Goal: Task Accomplishment & Management: Manage account settings

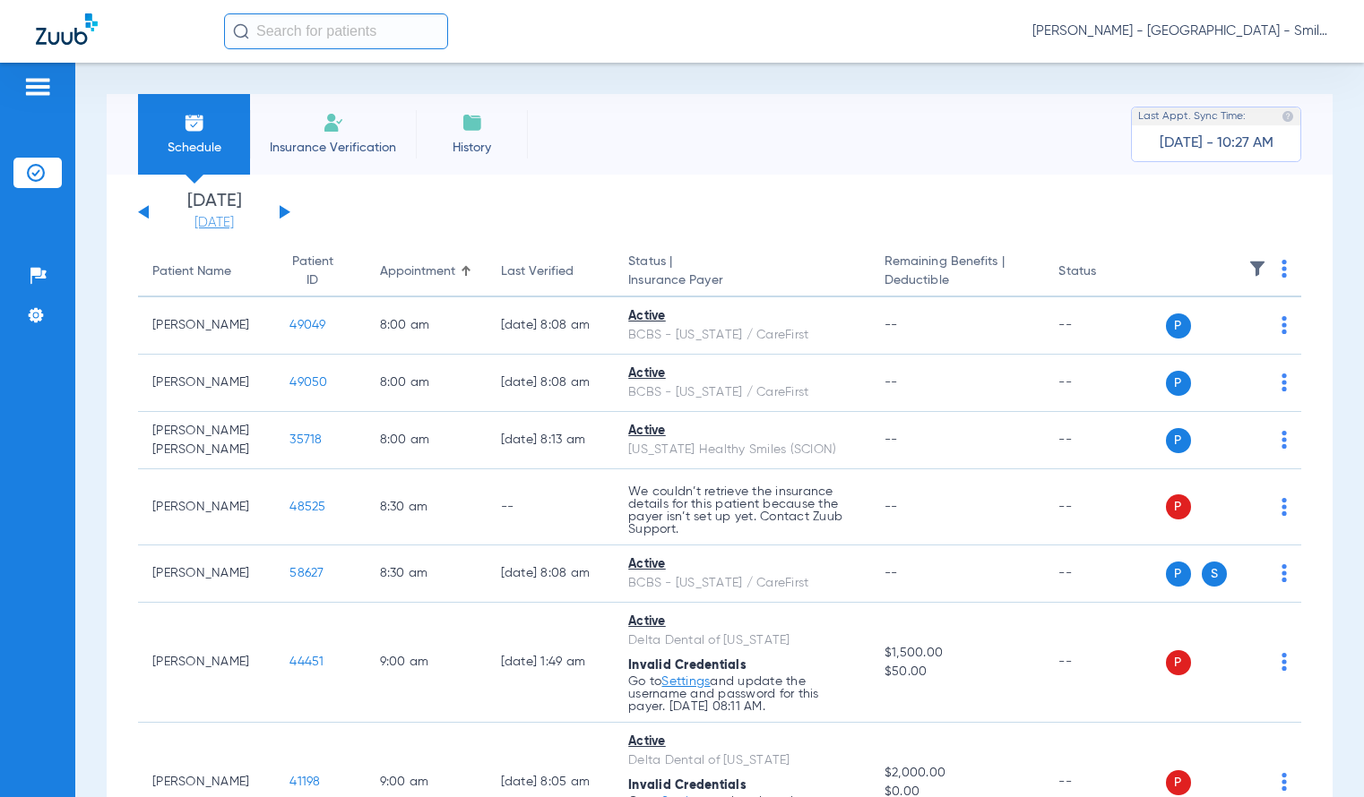
click at [238, 228] on link "[DATE]" at bounding box center [214, 223] width 108 height 18
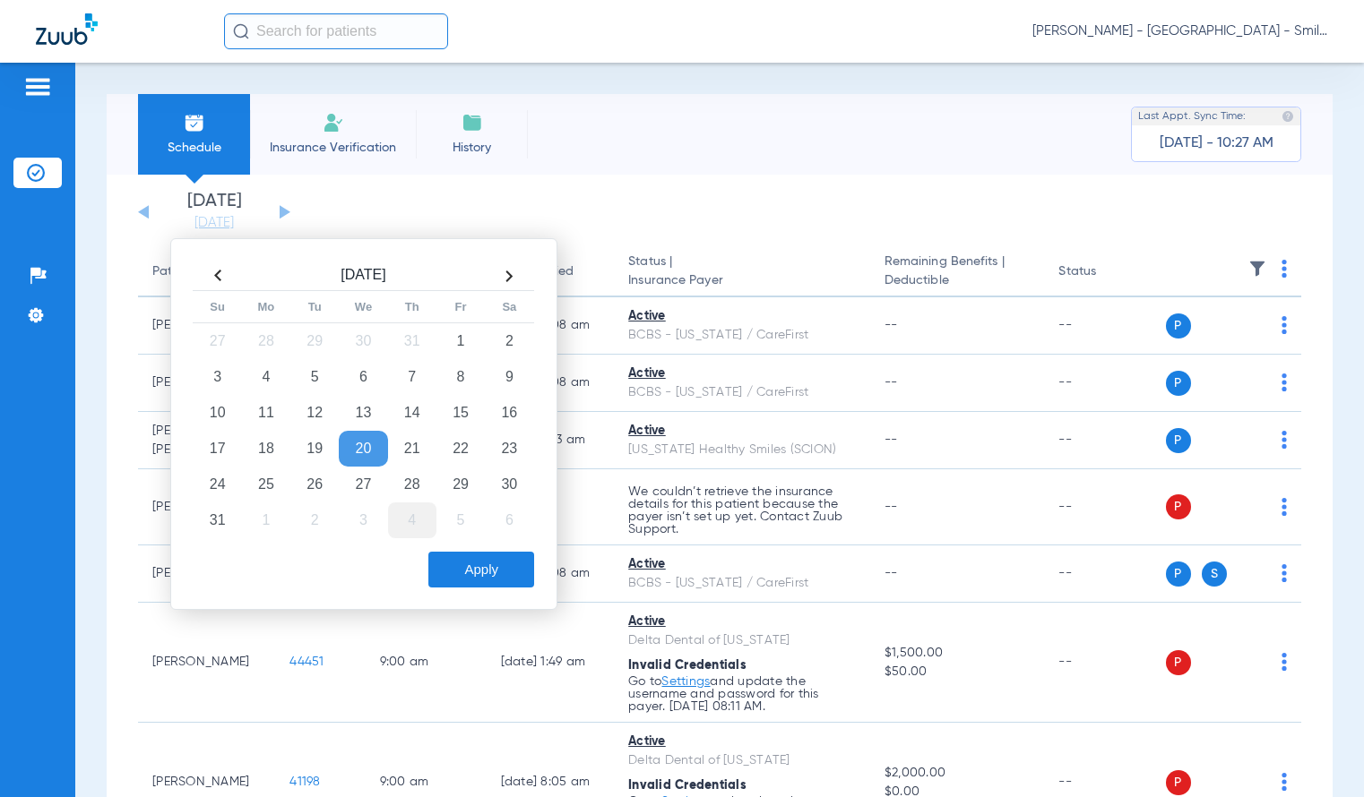
click at [413, 512] on td "4" at bounding box center [412, 521] width 48 height 36
drag, startPoint x: 471, startPoint y: 563, endPoint x: 921, endPoint y: 374, distance: 487.8
click at [473, 563] on button "Apply" at bounding box center [481, 570] width 106 height 36
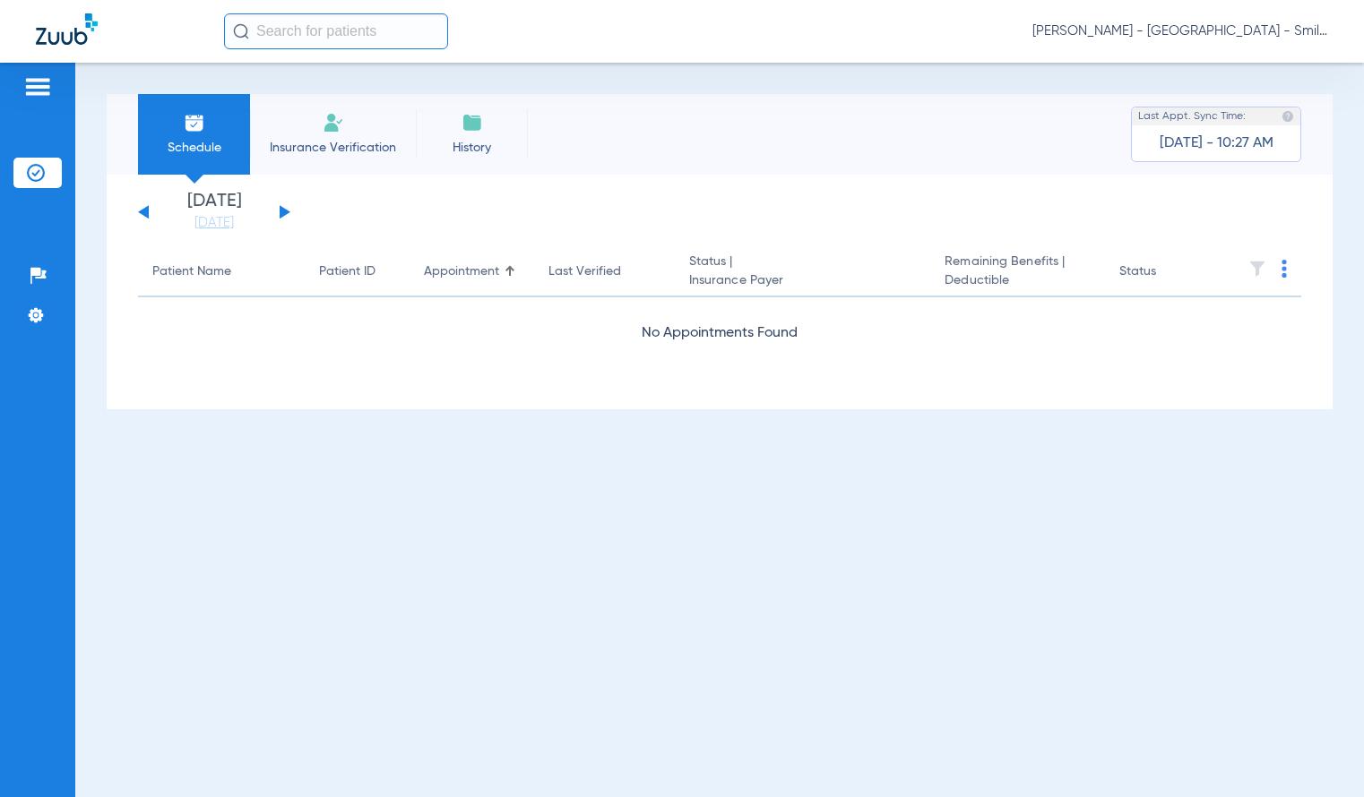
drag, startPoint x: 1102, startPoint y: 22, endPoint x: 1107, endPoint y: 32, distance: 12.0
click at [1103, 24] on div "[PERSON_NAME] - [GEOGRAPHIC_DATA] - SmileLand PD" at bounding box center [776, 31] width 1104 height 36
click at [1107, 32] on span "[PERSON_NAME] - [GEOGRAPHIC_DATA] - SmileLand PD" at bounding box center [1180, 31] width 296 height 18
click at [1260, 81] on button "Account Selection" at bounding box center [1260, 64] width 129 height 36
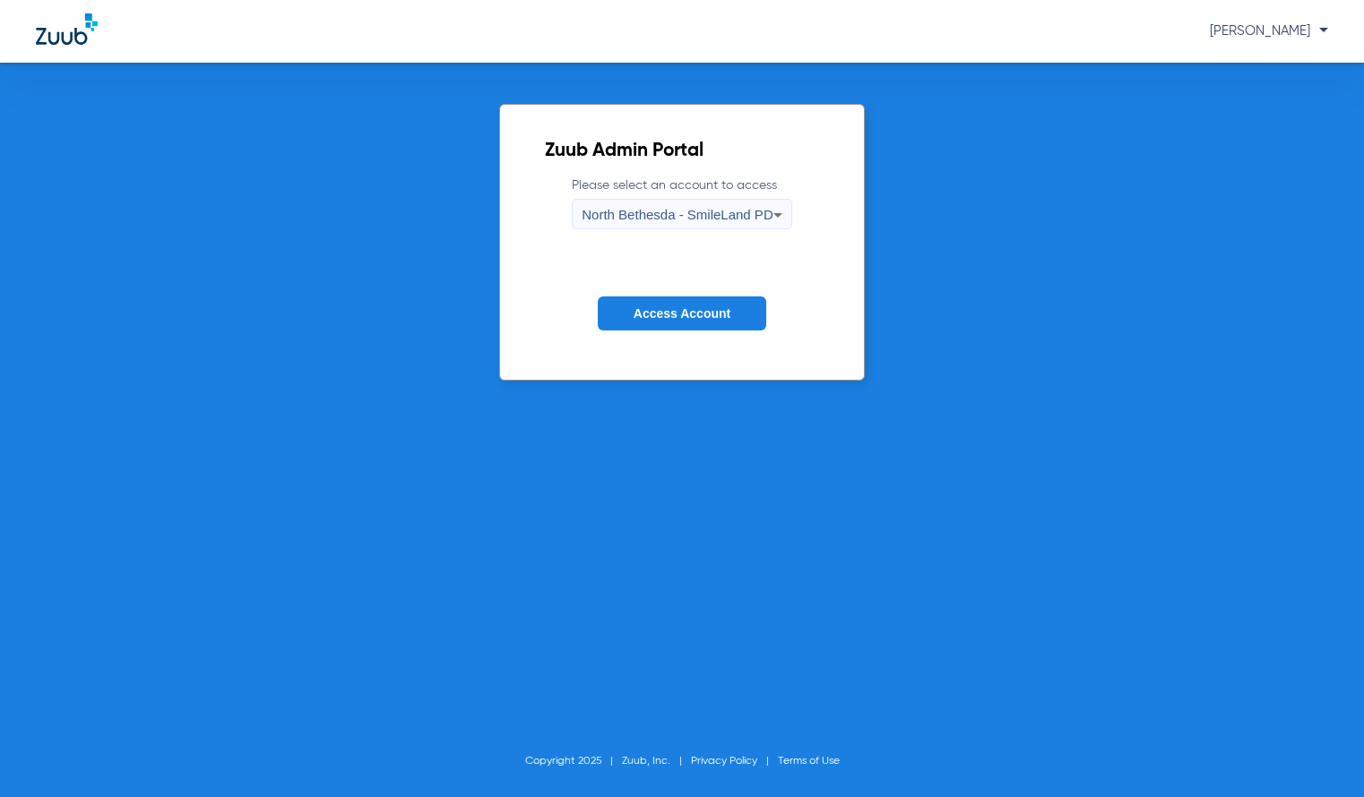
click at [748, 222] on div "North Bethesda - SmileLand PD" at bounding box center [676, 215] width 191 height 30
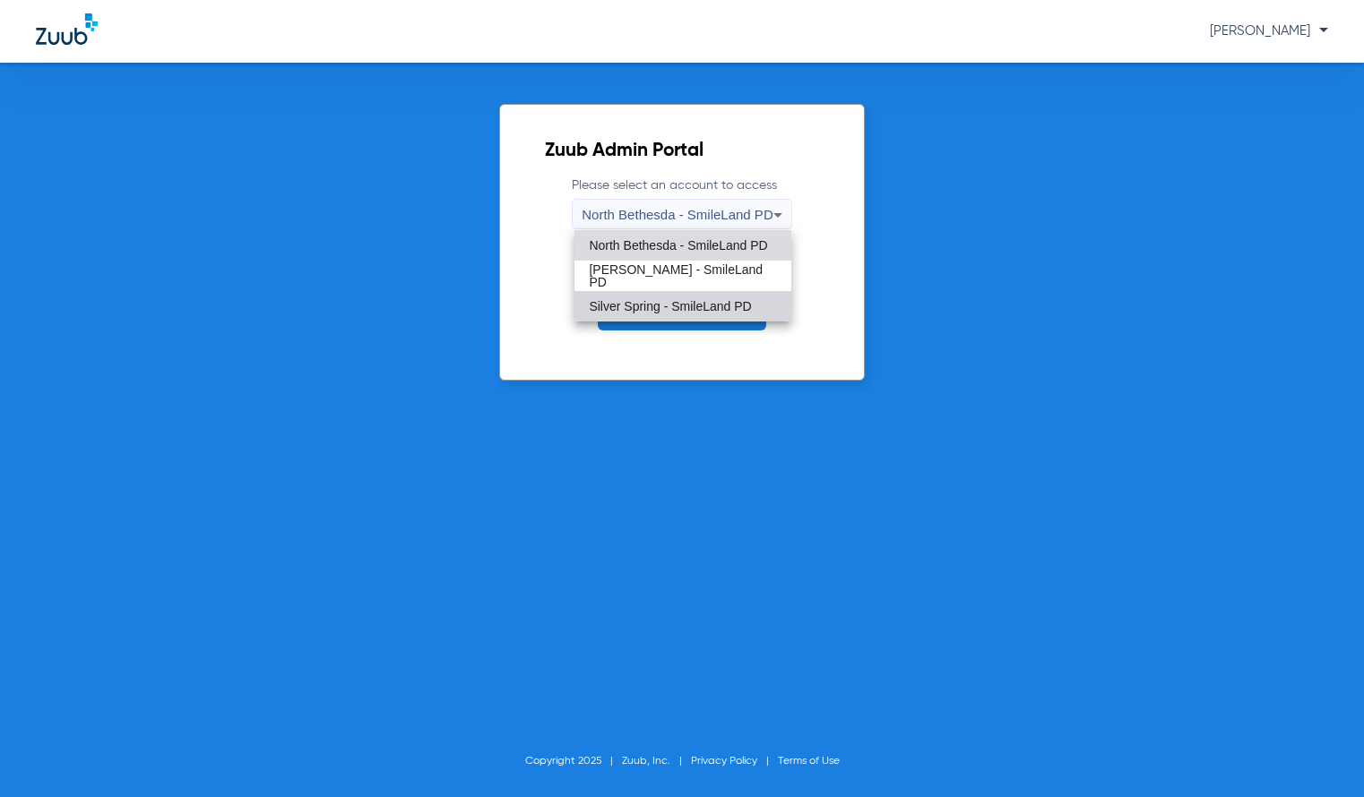
click at [749, 294] on mat-option "Silver Spring - SmileLand PD" at bounding box center [682, 306] width 216 height 30
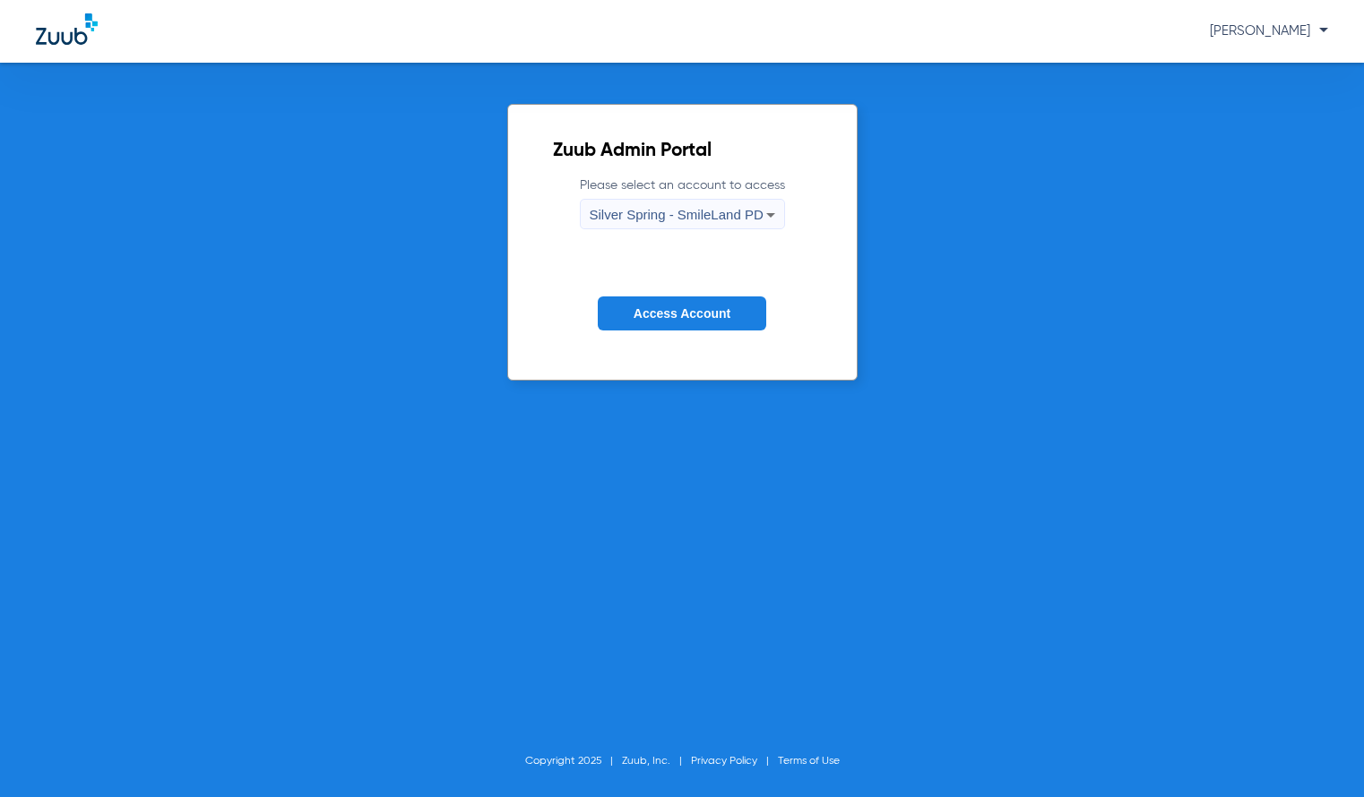
click at [696, 327] on button "Access Account" at bounding box center [682, 314] width 168 height 35
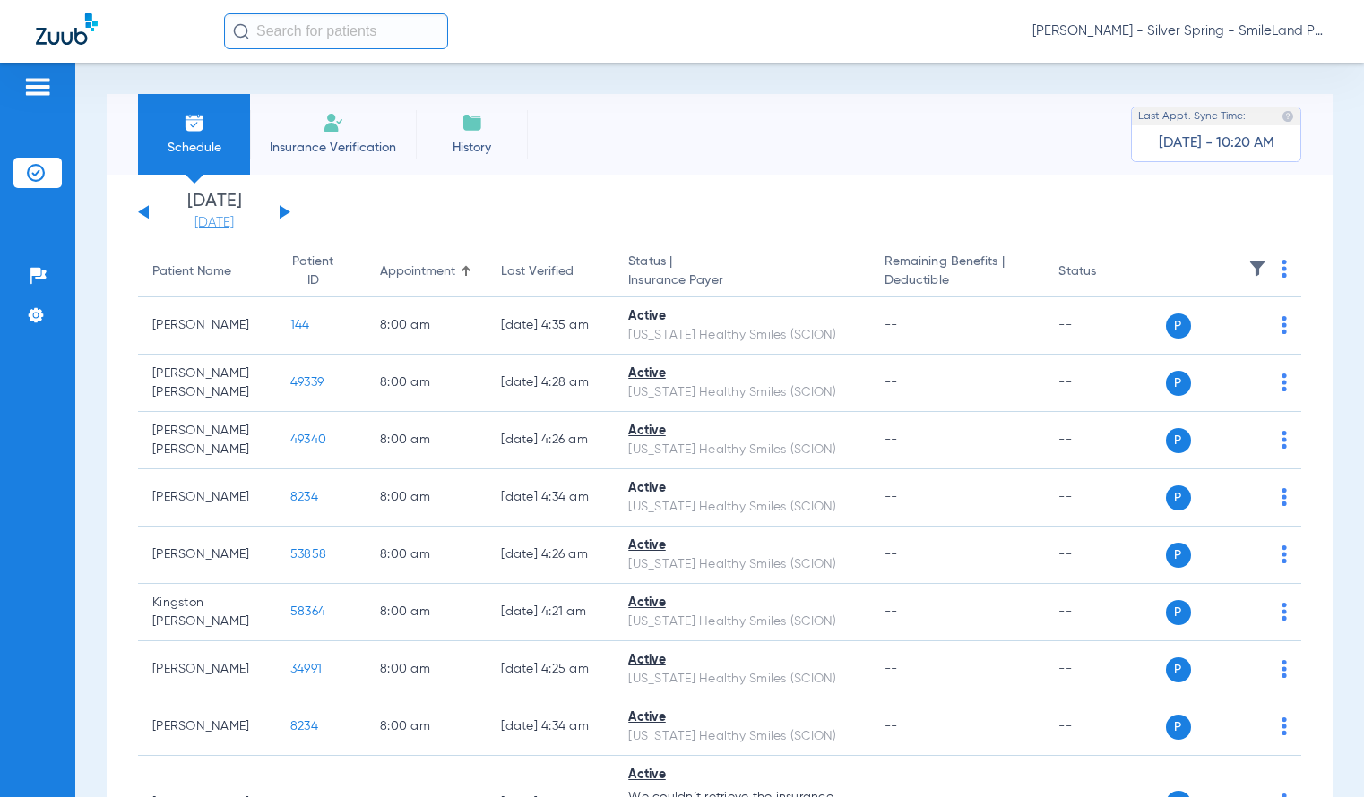
click at [197, 229] on link "[DATE]" at bounding box center [214, 223] width 108 height 18
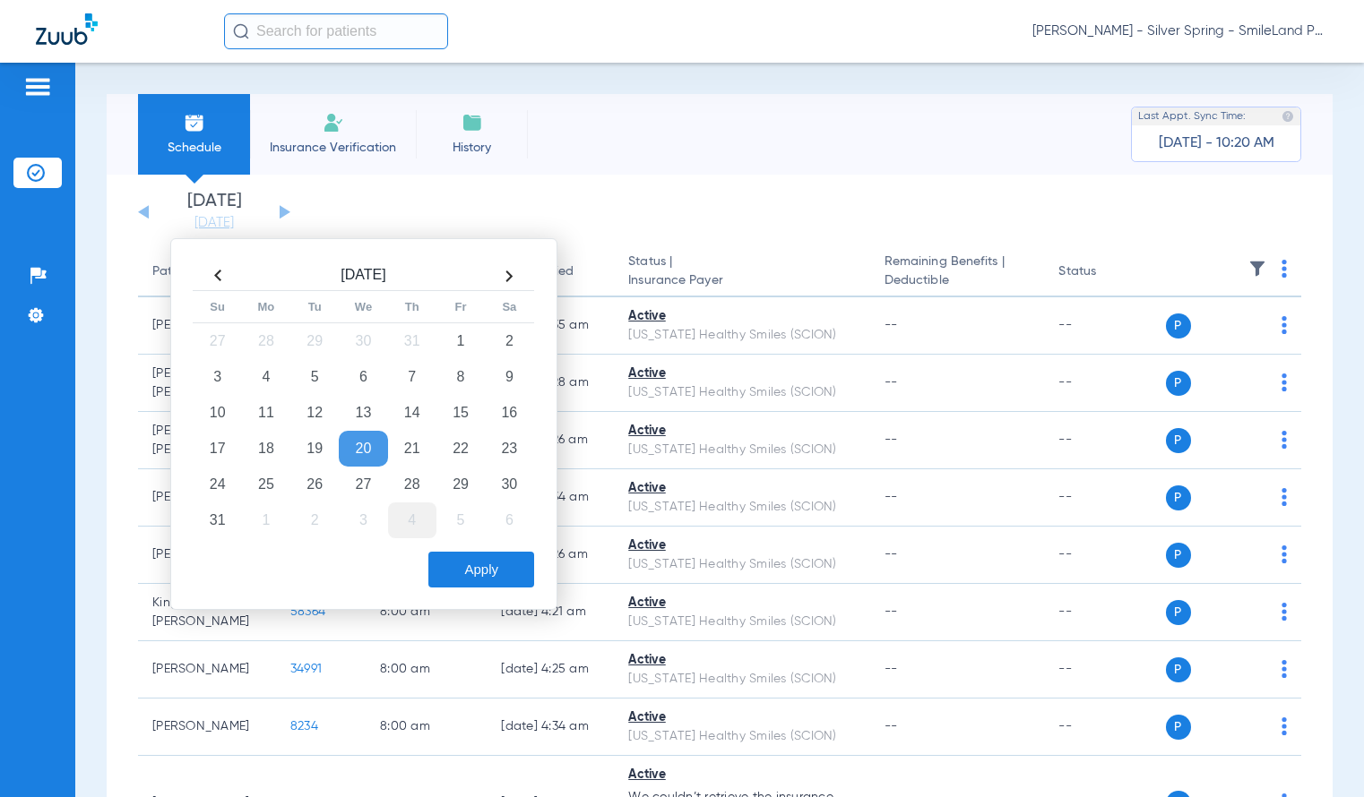
click at [399, 520] on td "4" at bounding box center [412, 521] width 48 height 36
click at [468, 575] on button "Apply" at bounding box center [481, 570] width 106 height 36
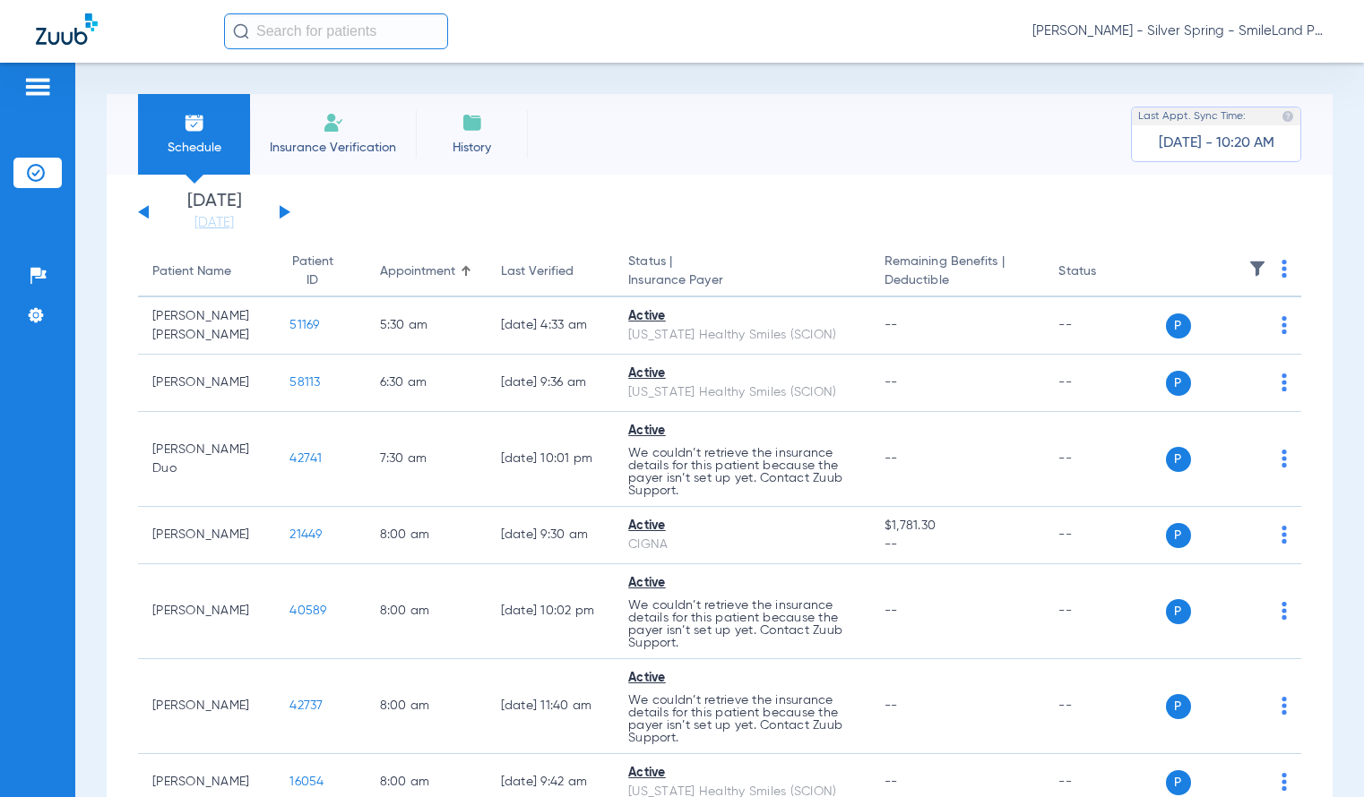
click at [1281, 268] on img at bounding box center [1283, 269] width 5 height 18
click at [1235, 342] on span "Verify All" at bounding box center [1202, 339] width 112 height 13
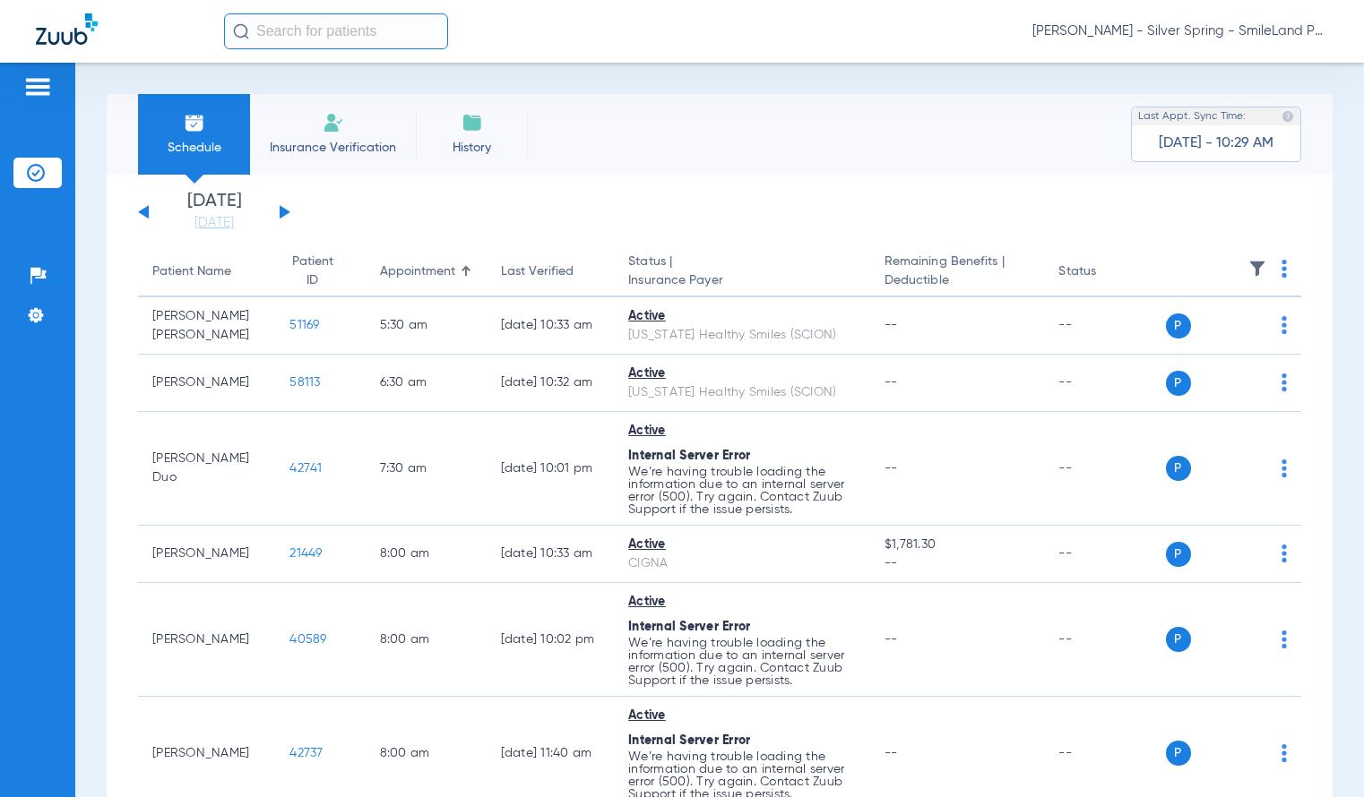
drag, startPoint x: 1207, startPoint y: 175, endPoint x: 1183, endPoint y: 167, distance: 24.6
click at [1338, 383] on div "Schedule Insurance Verification History Last Appt. Sync Time: [DATE] - 10:31 AM…" at bounding box center [719, 430] width 1288 height 735
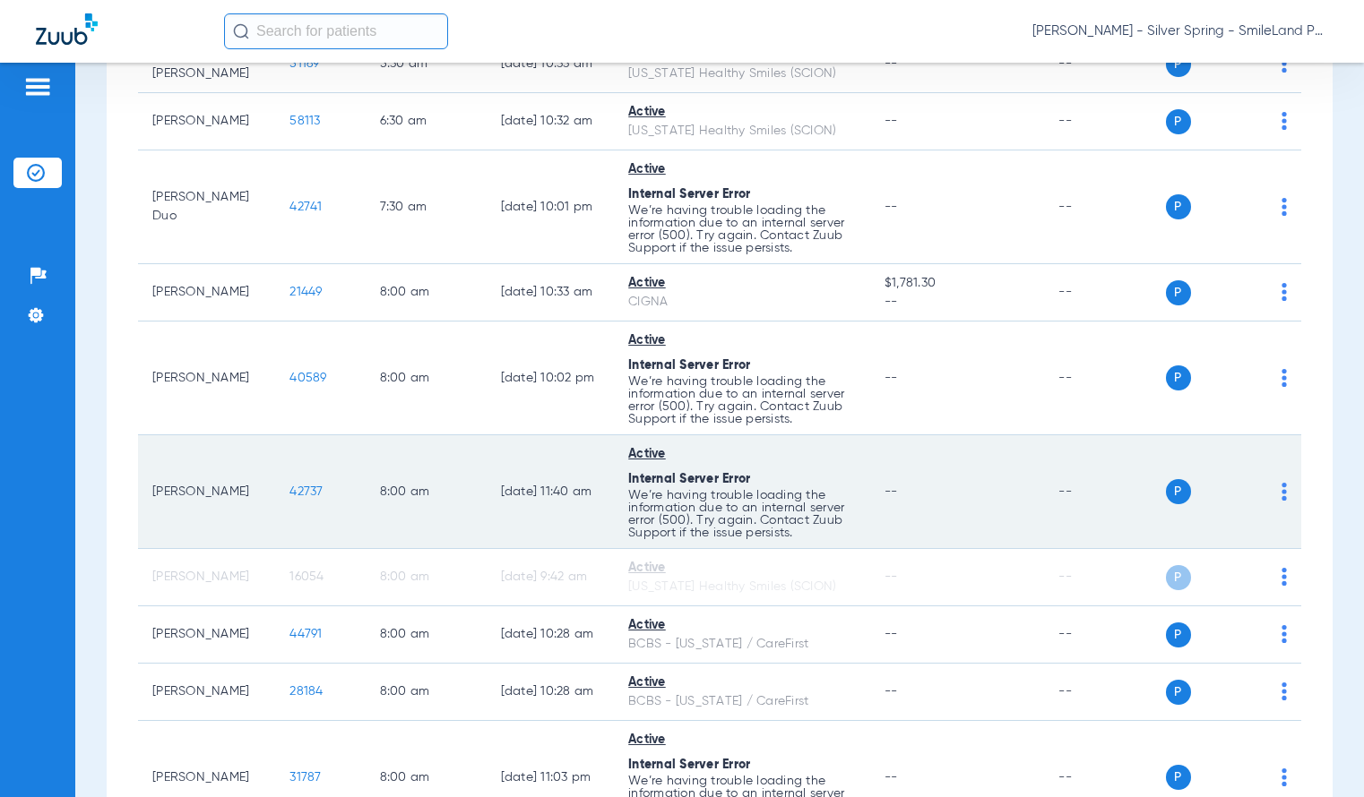
scroll to position [269, 0]
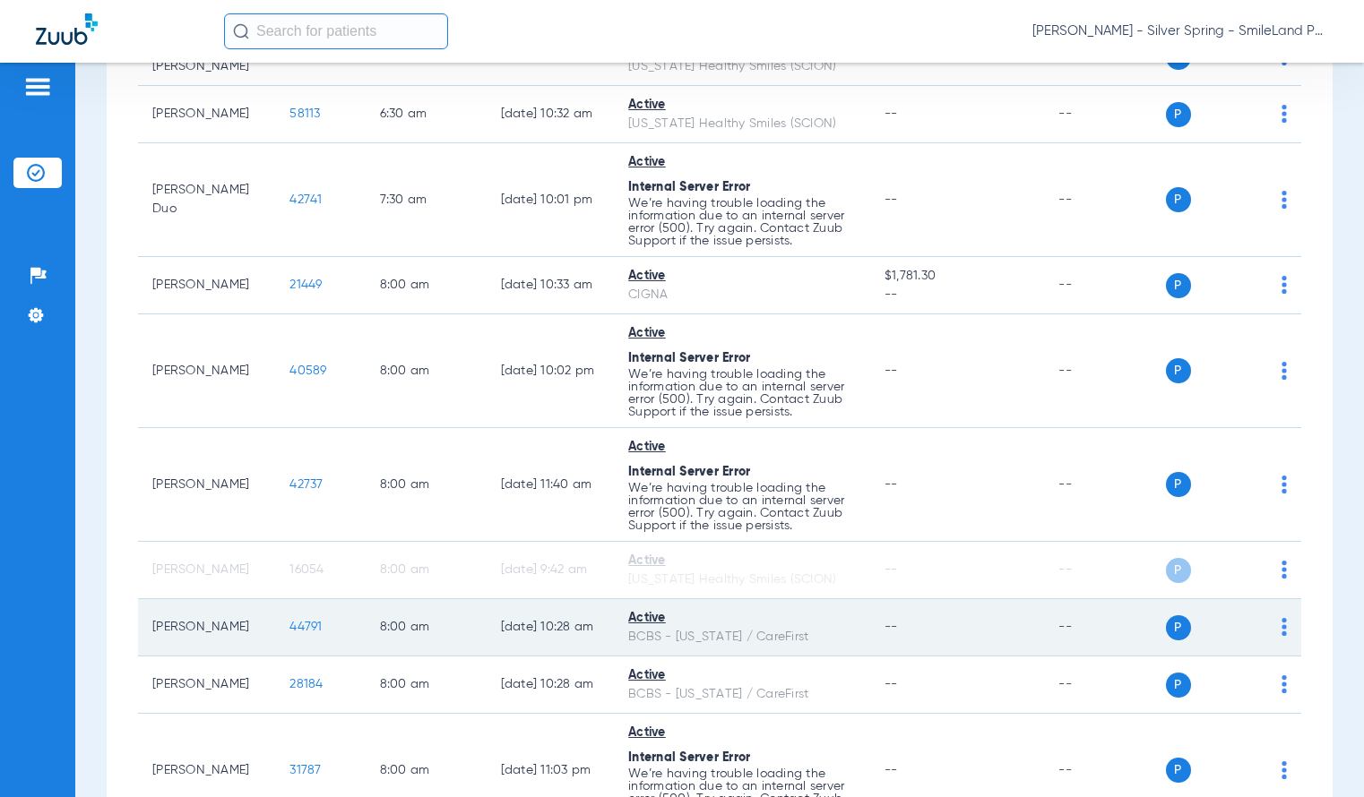
click at [289, 625] on span "44791" at bounding box center [305, 627] width 32 height 13
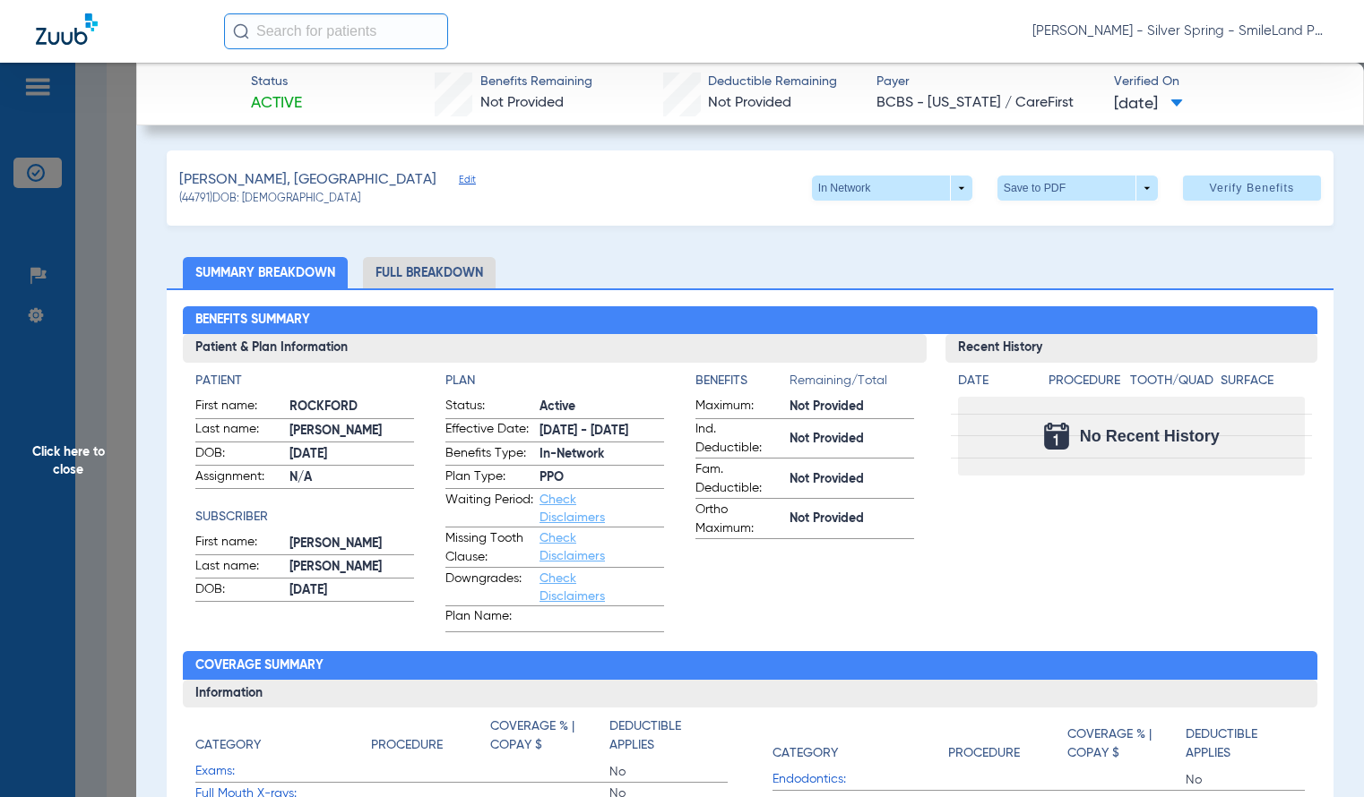
click at [124, 226] on span "Click here to close" at bounding box center [68, 461] width 136 height 797
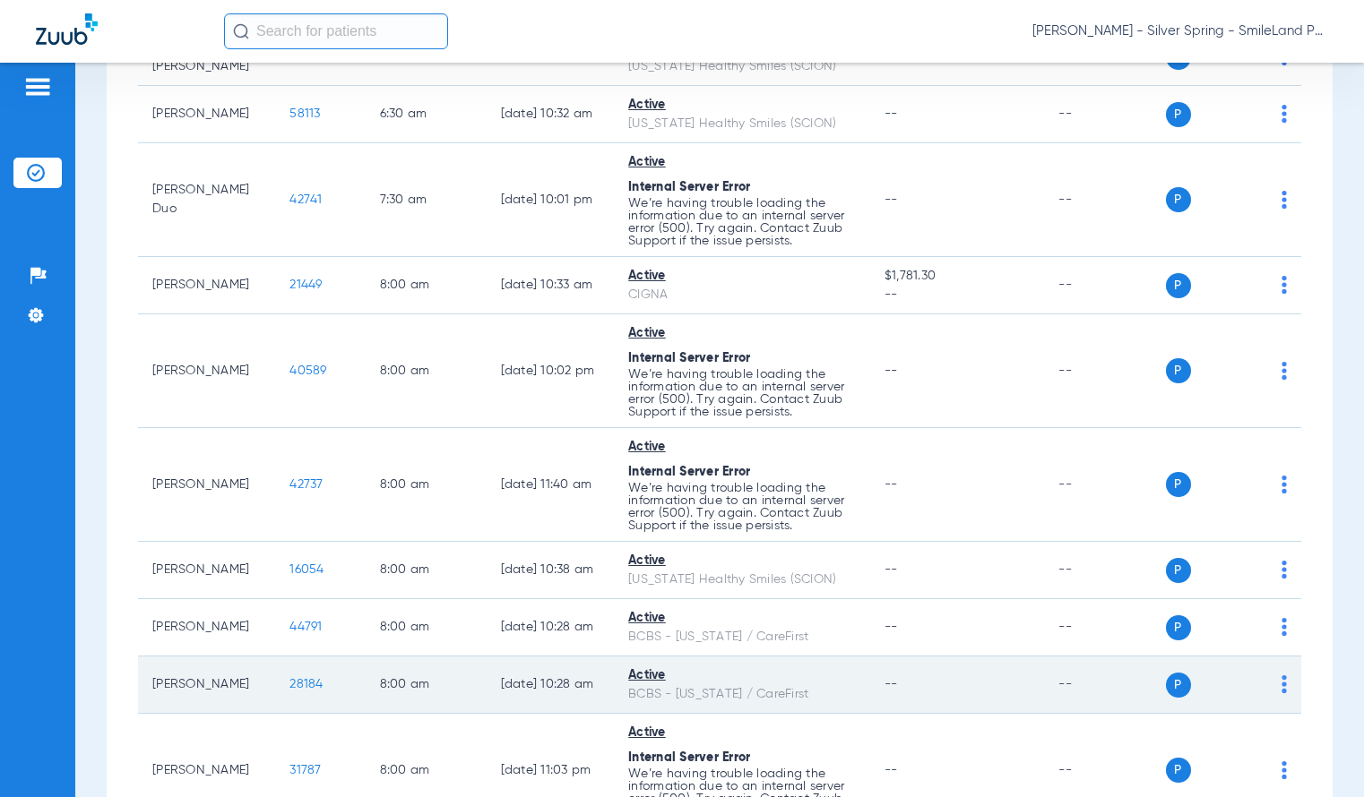
click at [305, 684] on span "28184" at bounding box center [305, 684] width 33 height 13
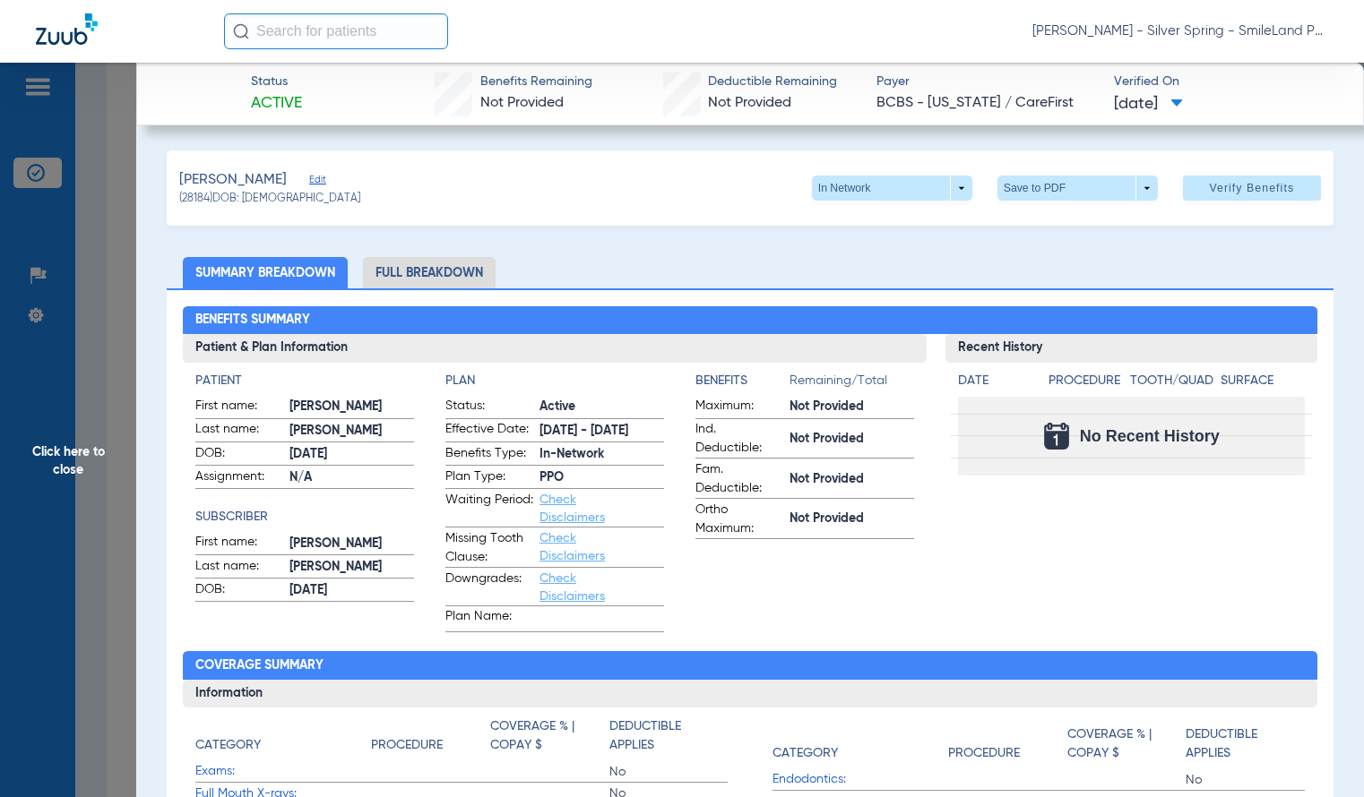
click at [1250, 260] on ul "Summary Breakdown Full Breakdown" at bounding box center [750, 272] width 1166 height 31
click at [89, 271] on span "Click here to close" at bounding box center [68, 461] width 136 height 797
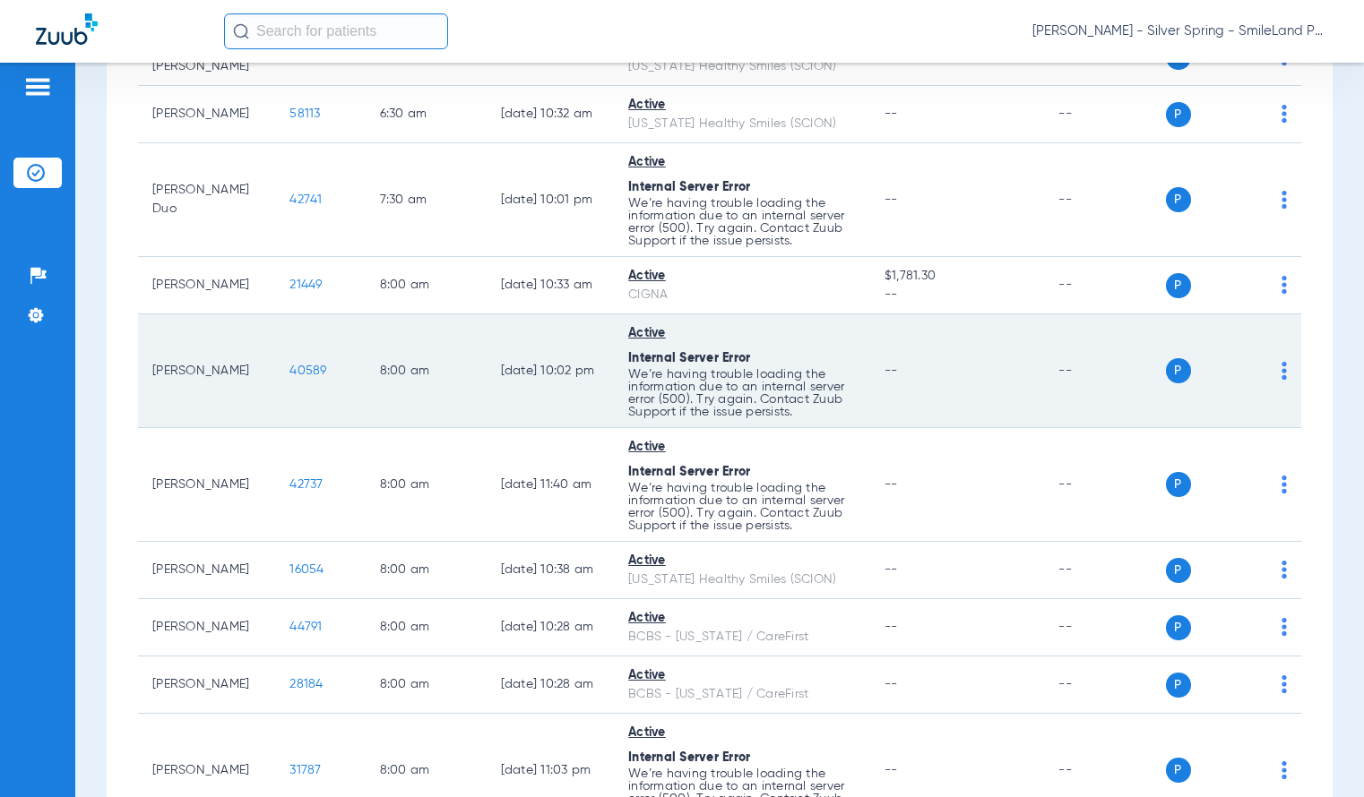
click at [312, 371] on span "40589" at bounding box center [307, 371] width 37 height 13
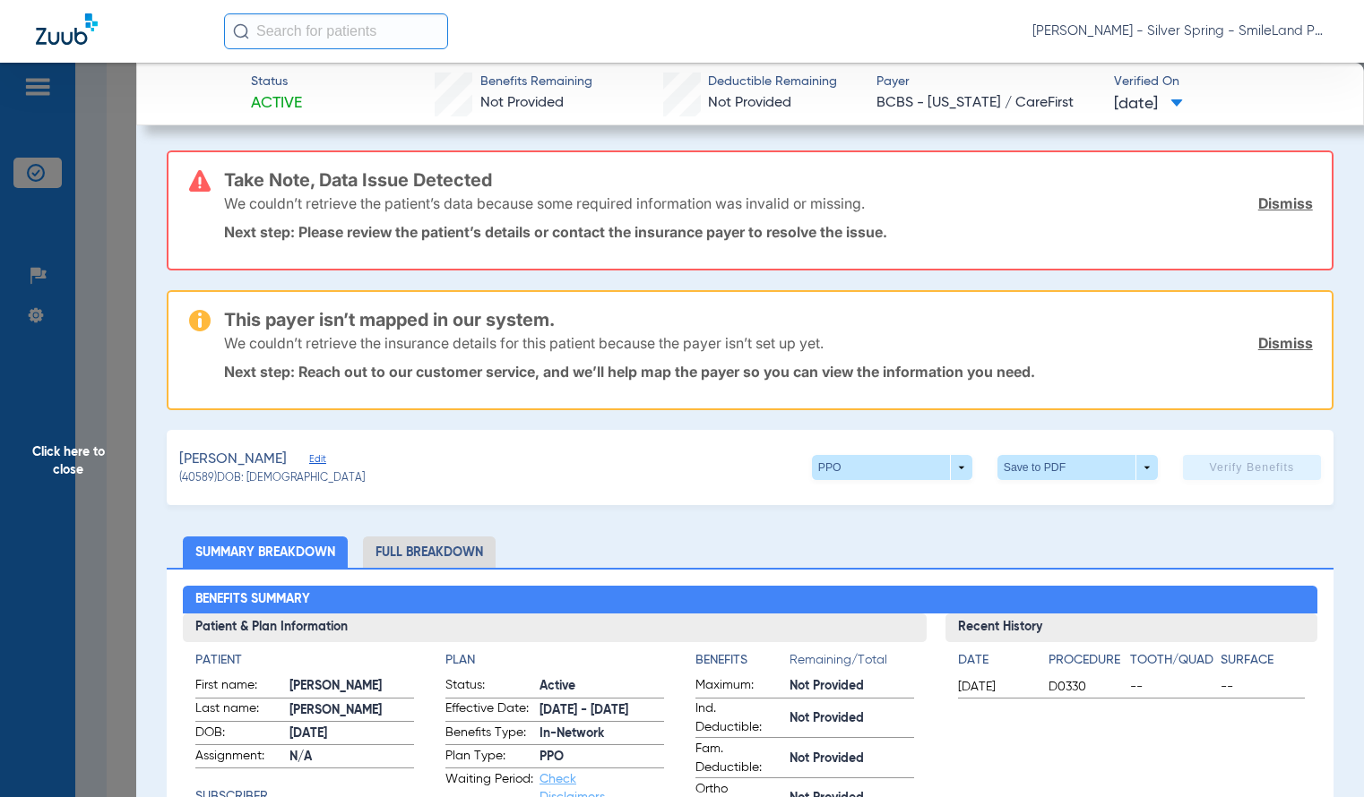
drag, startPoint x: 95, startPoint y: 122, endPoint x: 127, endPoint y: 142, distance: 38.3
click at [95, 122] on span "Click here to close" at bounding box center [68, 461] width 136 height 797
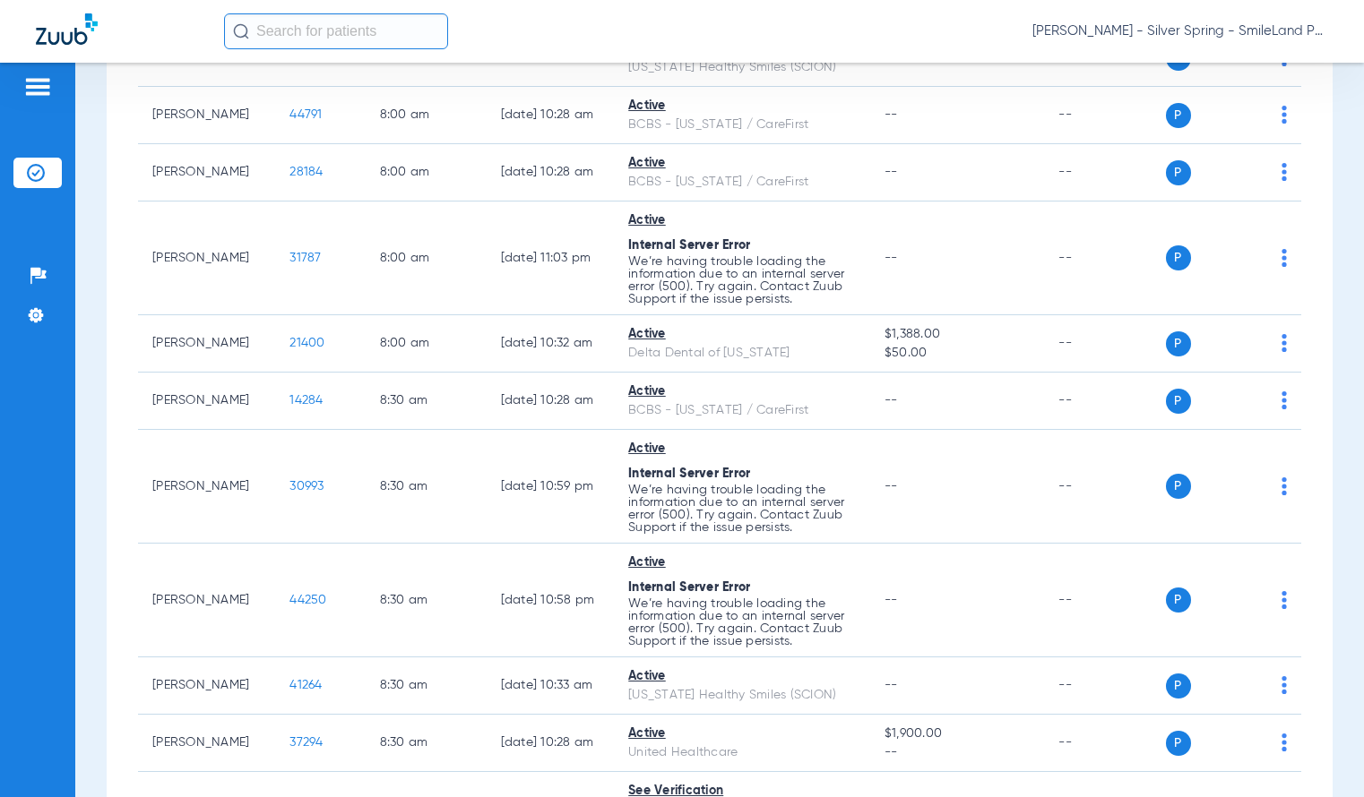
scroll to position [806, 0]
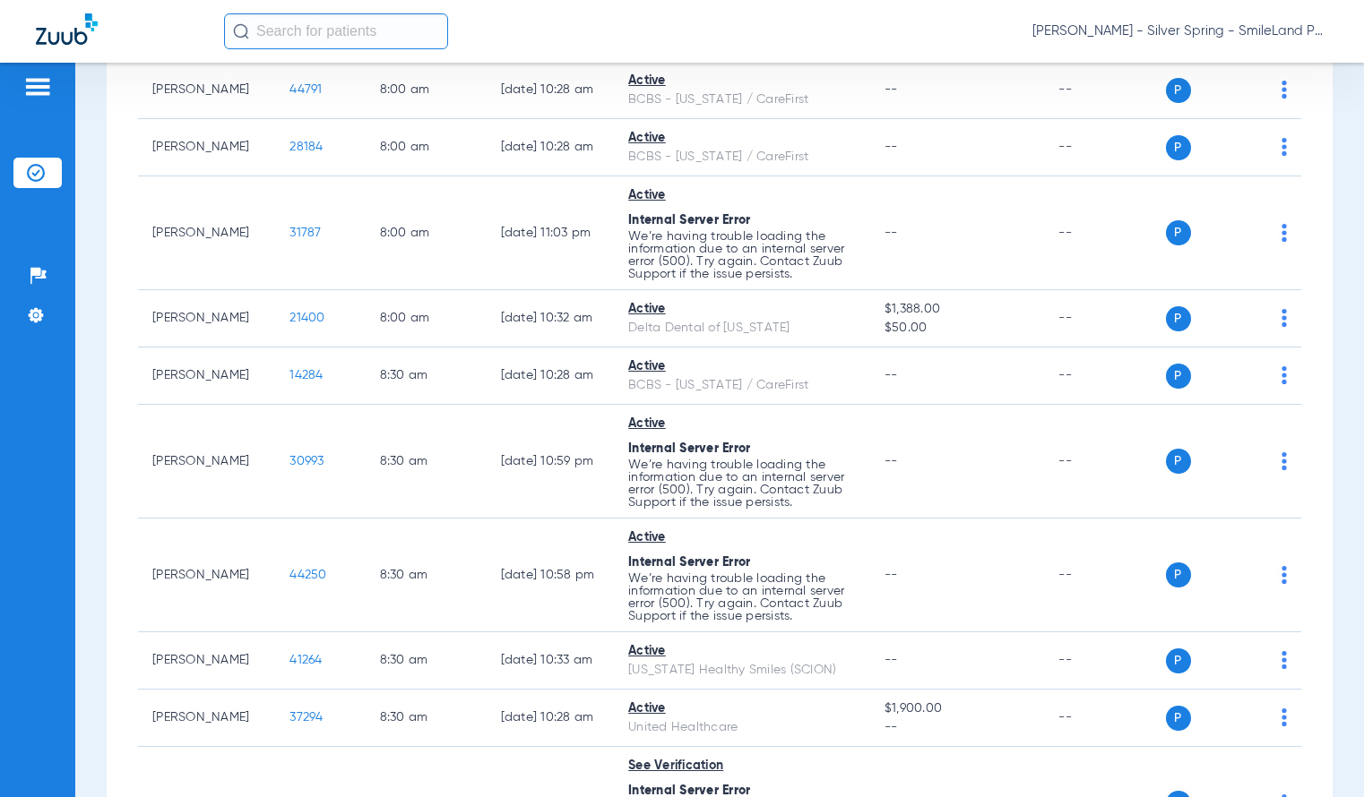
drag, startPoint x: 1323, startPoint y: 110, endPoint x: 1296, endPoint y: 136, distance: 37.4
click at [1323, 111] on div "Schedule Insurance Verification History Last Appt. Sync Time: [DATE] - 11:17 AM…" at bounding box center [719, 430] width 1288 height 735
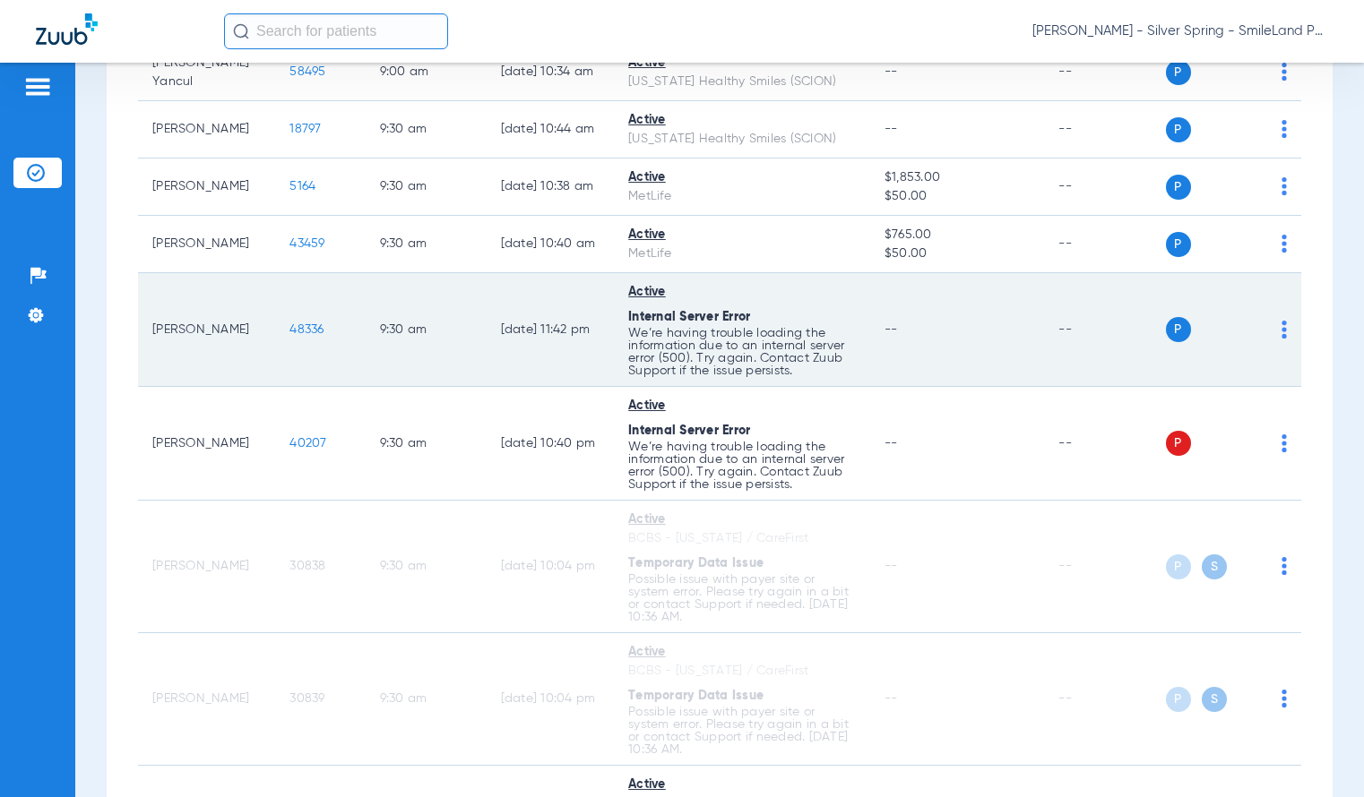
scroll to position [2329, 0]
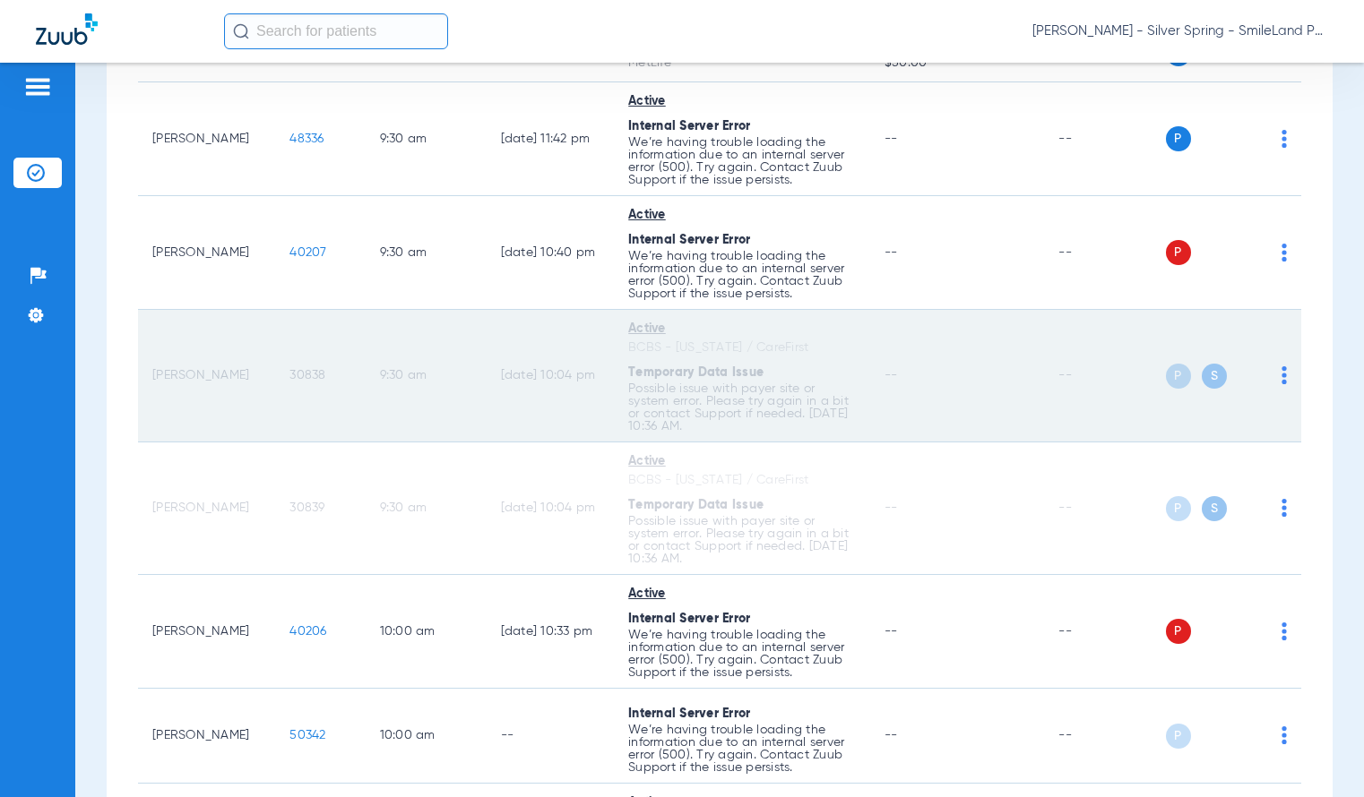
click at [296, 370] on span "30838" at bounding box center [307, 375] width 36 height 13
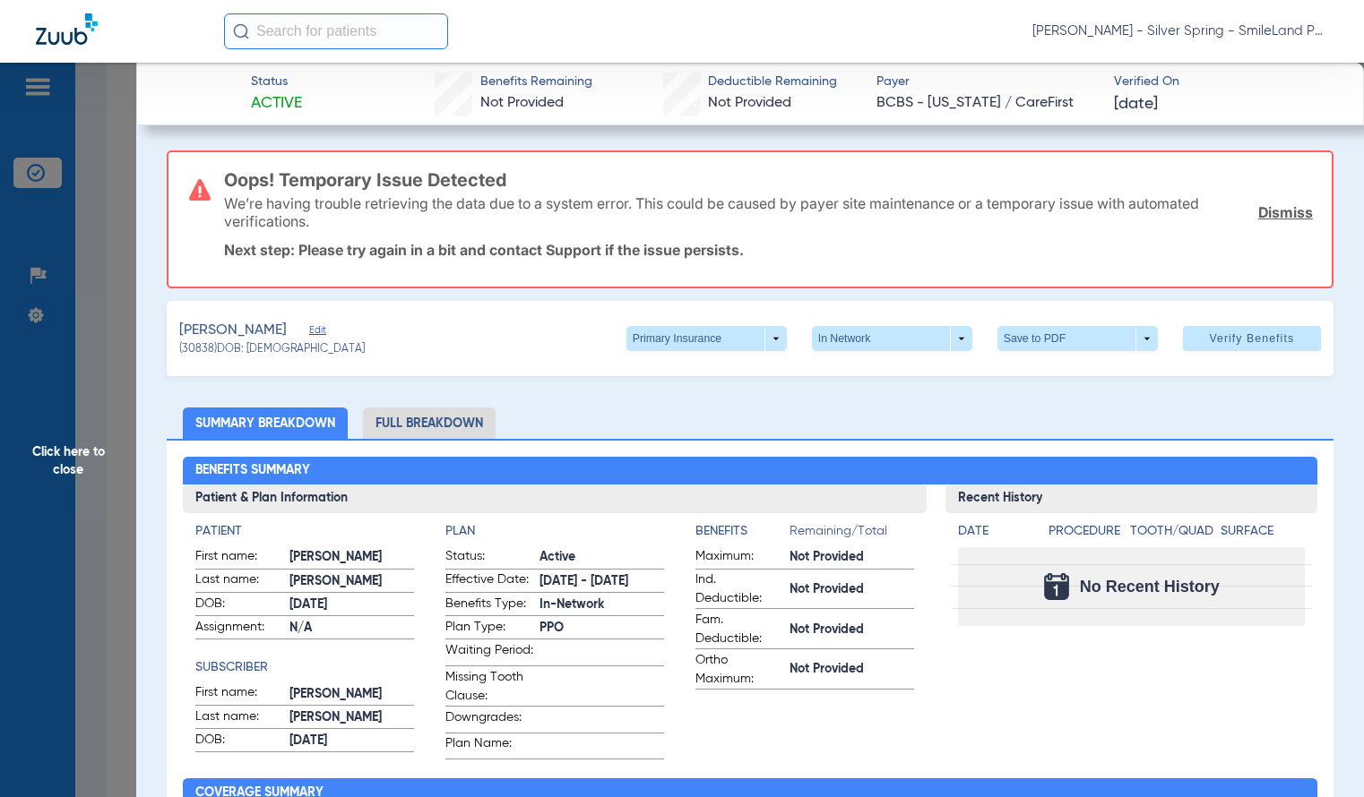
click at [92, 267] on span "Click here to close" at bounding box center [68, 461] width 136 height 797
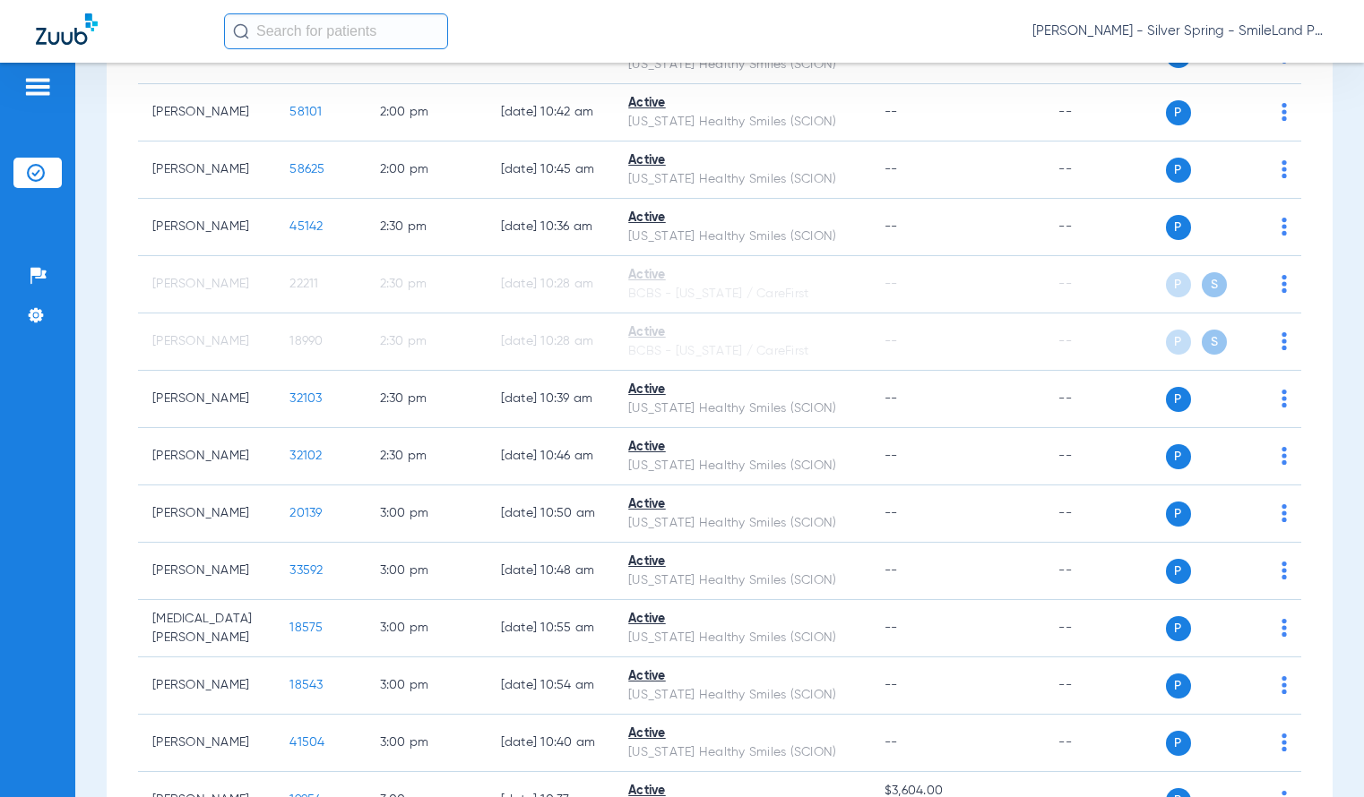
scroll to position [4733, 0]
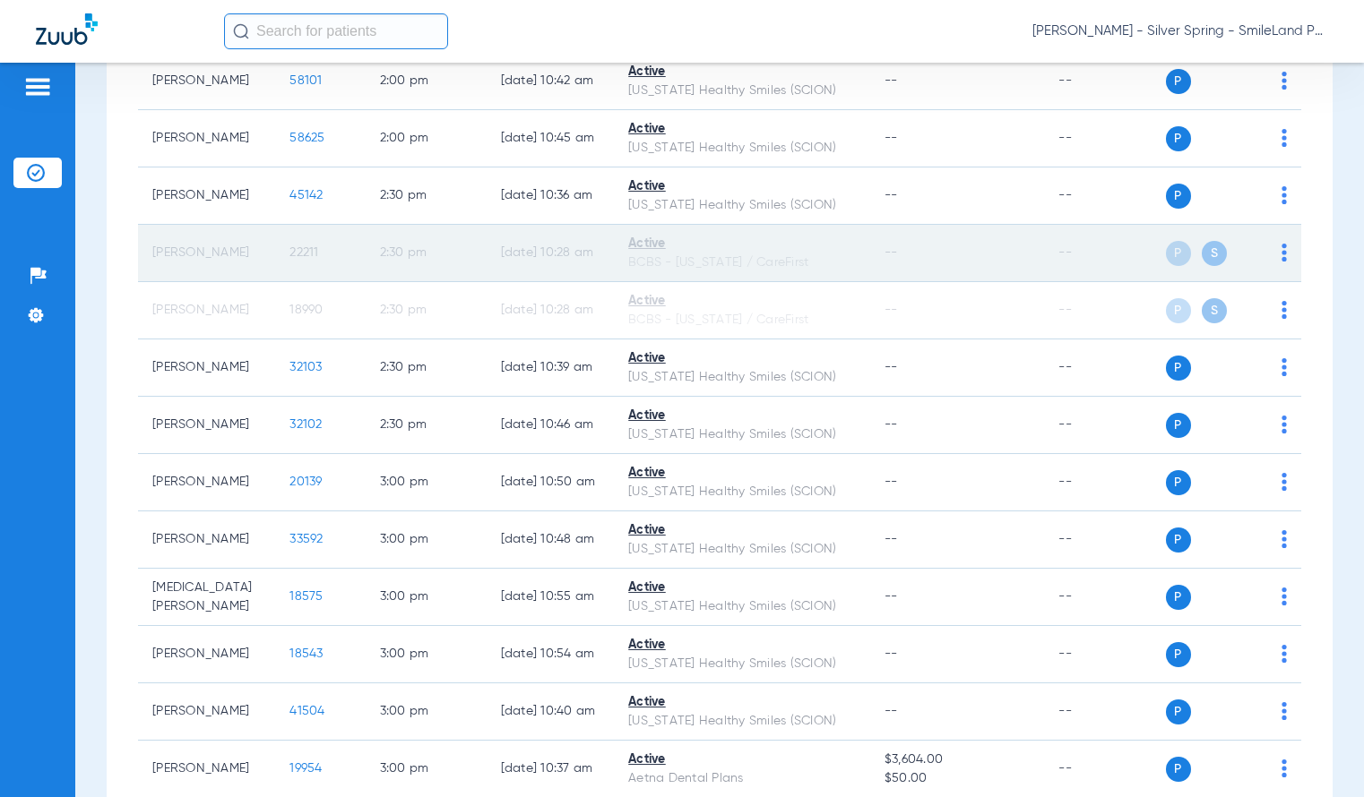
click at [290, 246] on span "22211" at bounding box center [303, 252] width 29 height 13
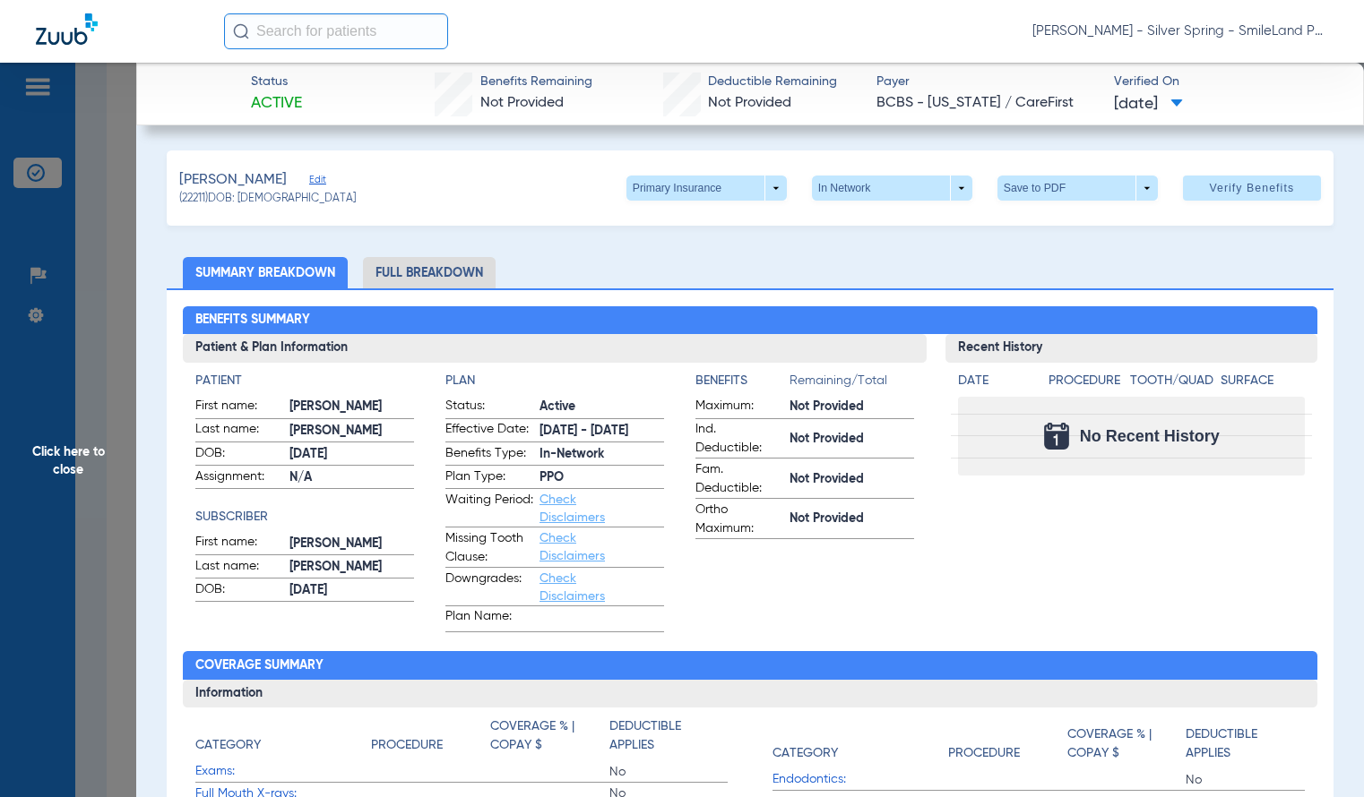
click at [848, 168] on div "[PERSON_NAME] Edit (22211) DOB: [DEMOGRAPHIC_DATA] Primary Insurance arrow_drop…" at bounding box center [750, 188] width 1166 height 75
click at [719, 193] on span at bounding box center [706, 188] width 160 height 25
click at [718, 266] on span "Secondary Insurance" at bounding box center [687, 260] width 118 height 13
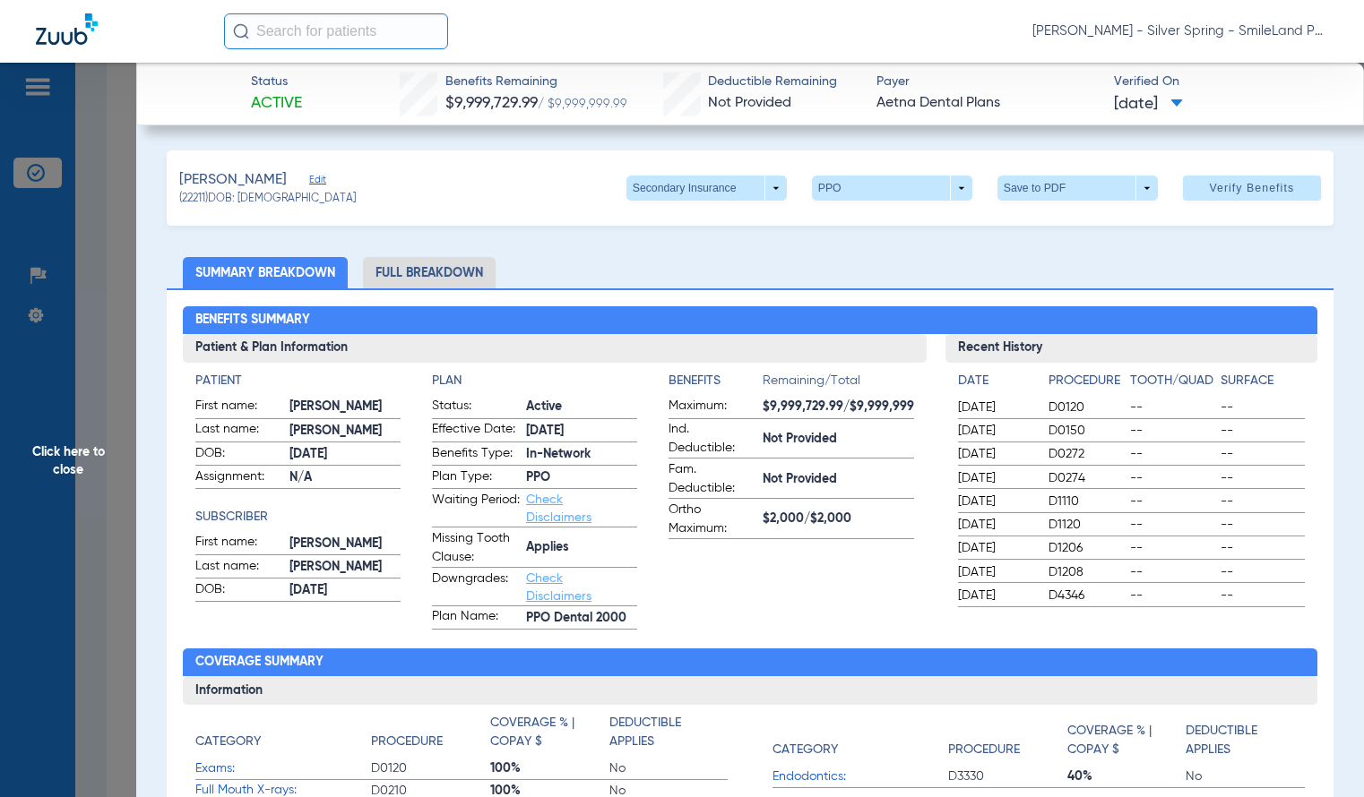
click at [58, 302] on span "Click here to close" at bounding box center [68, 461] width 136 height 797
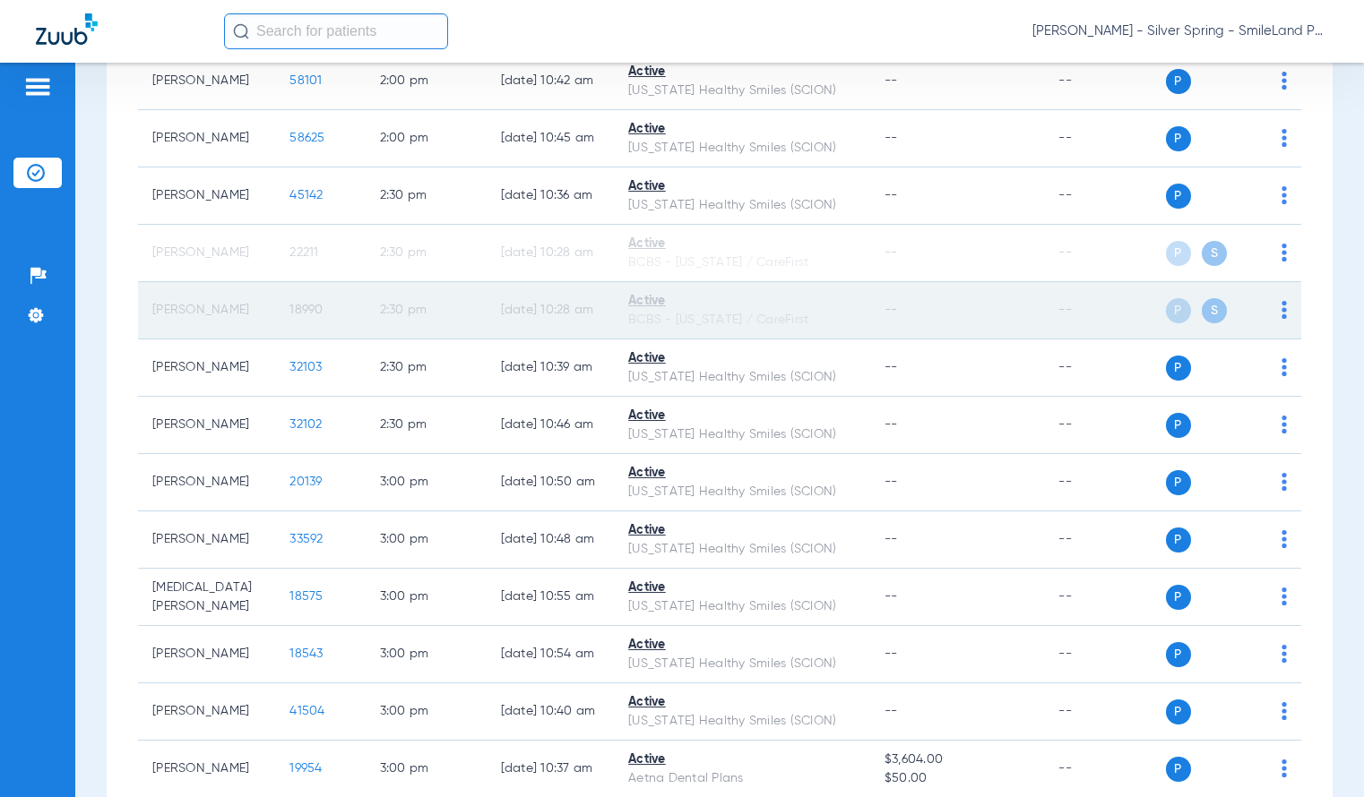
click at [289, 314] on span "18990" at bounding box center [305, 310] width 33 height 13
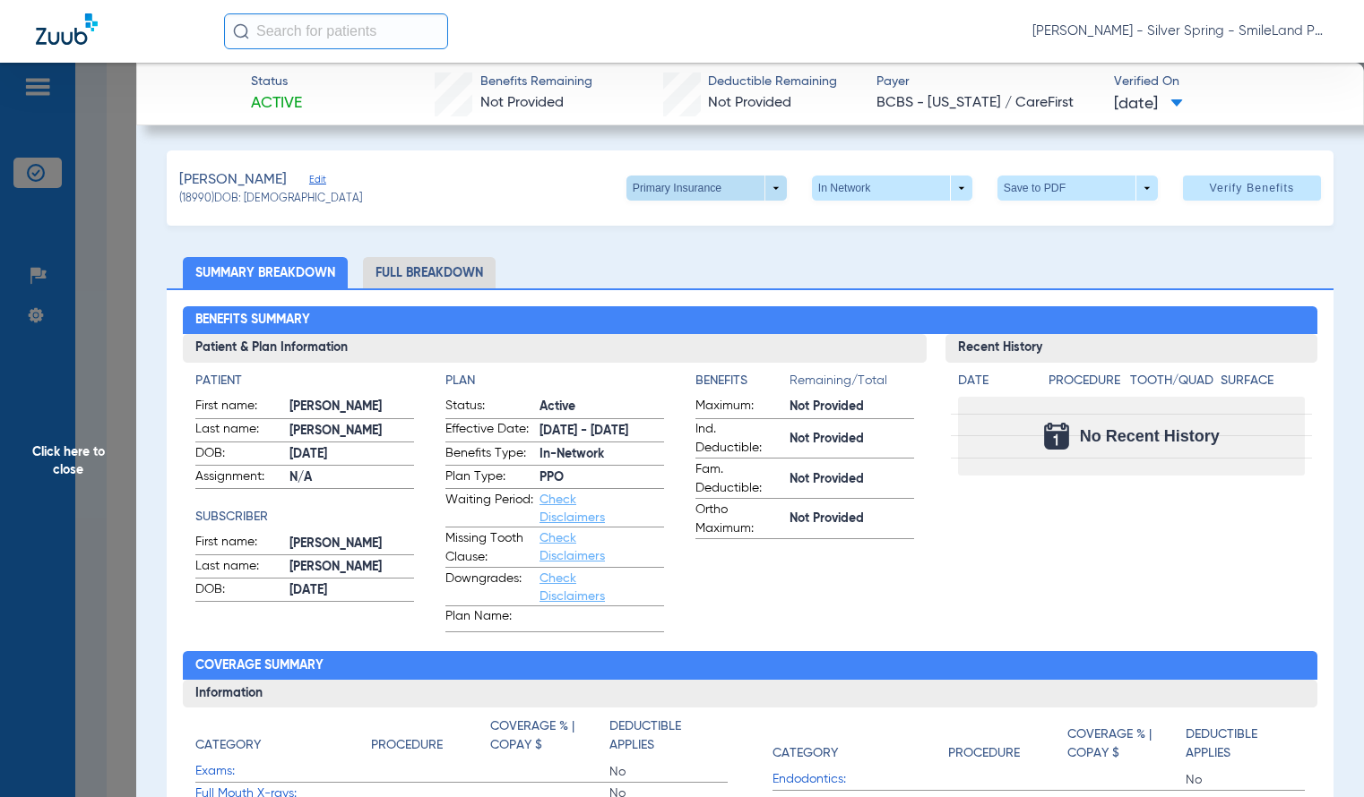
click at [690, 185] on span at bounding box center [705, 188] width 43 height 43
click at [704, 267] on button "Secondary Insurance" at bounding box center [687, 260] width 147 height 36
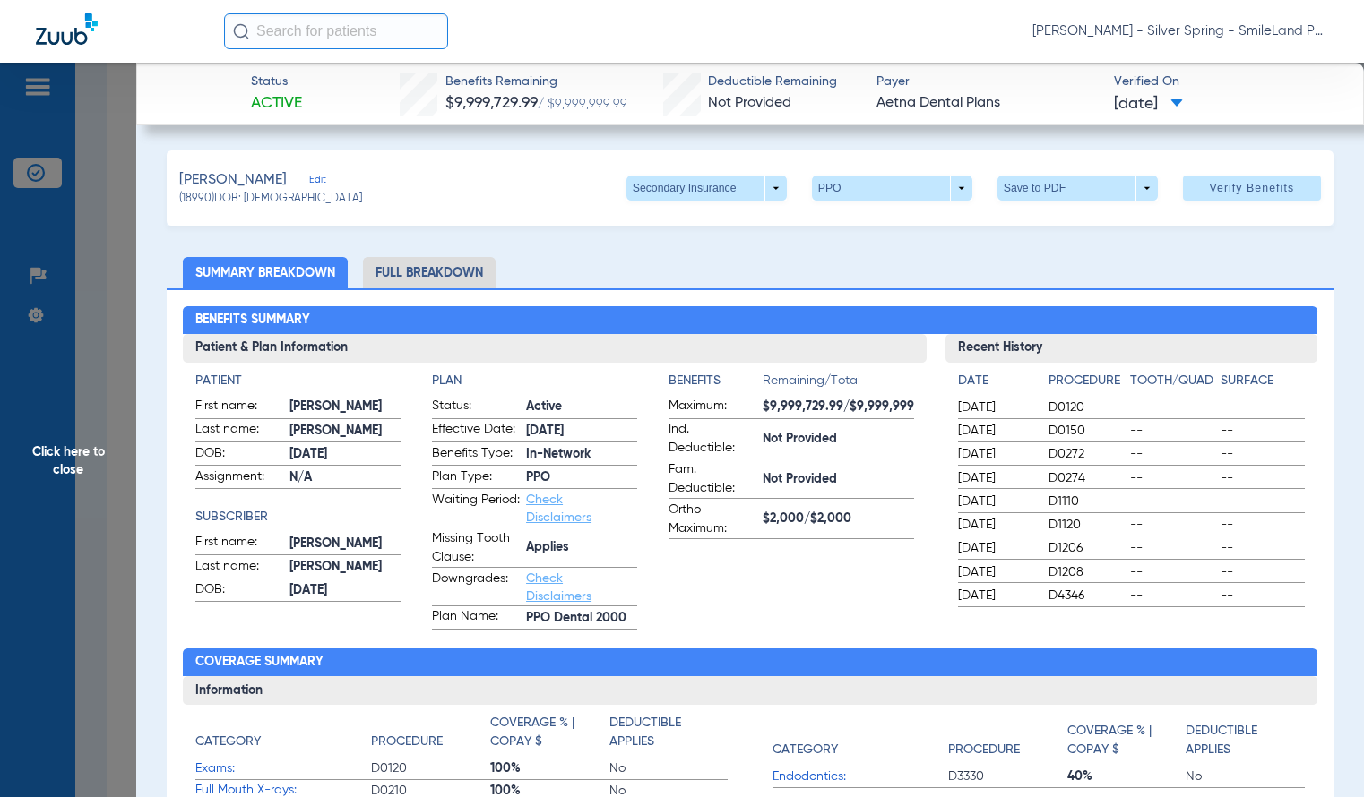
drag, startPoint x: 1343, startPoint y: 235, endPoint x: 1324, endPoint y: 254, distance: 26.6
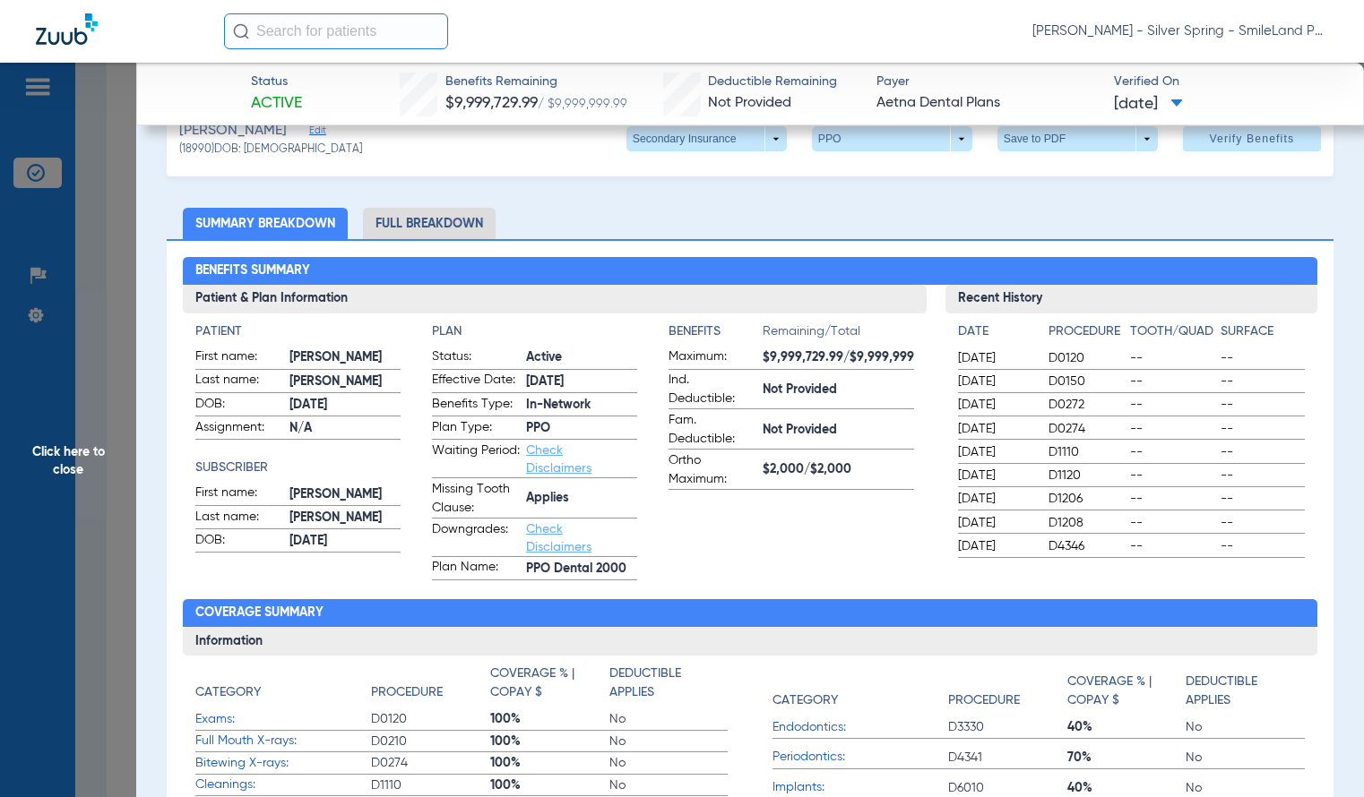
scroll to position [90, 0]
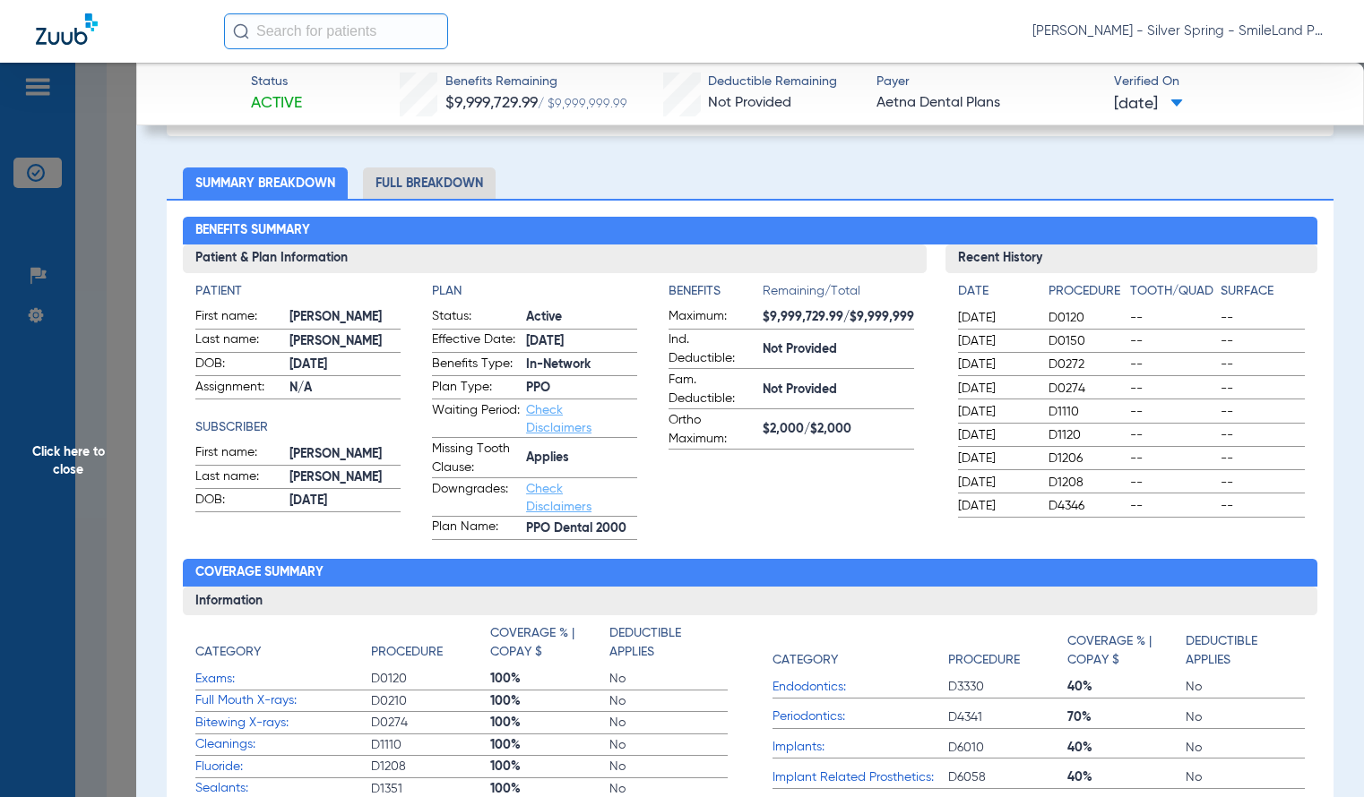
click at [109, 370] on span "Click here to close" at bounding box center [68, 461] width 136 height 797
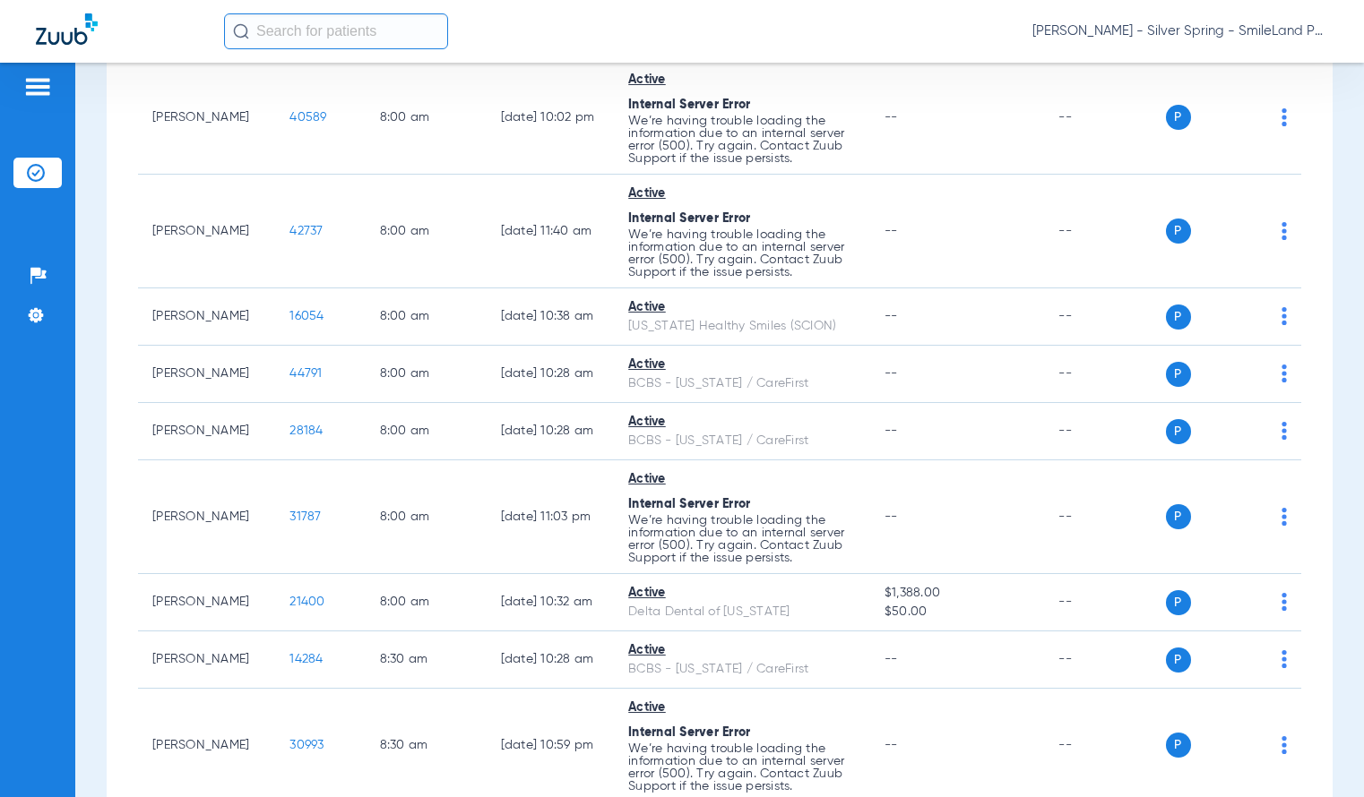
scroll to position [0, 0]
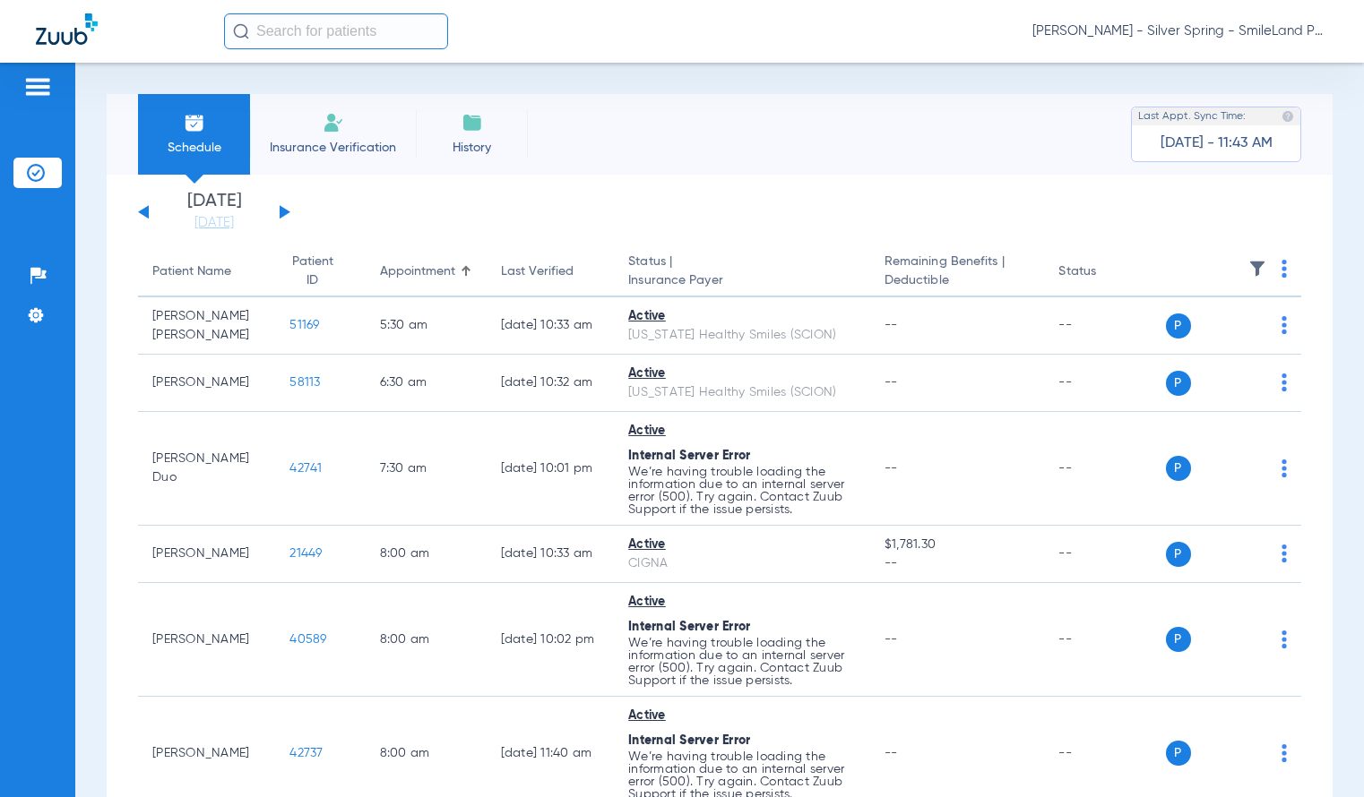
click at [1281, 278] on span at bounding box center [1283, 274] width 5 height 13
click at [1228, 323] on button "Verify All" at bounding box center [1201, 340] width 141 height 36
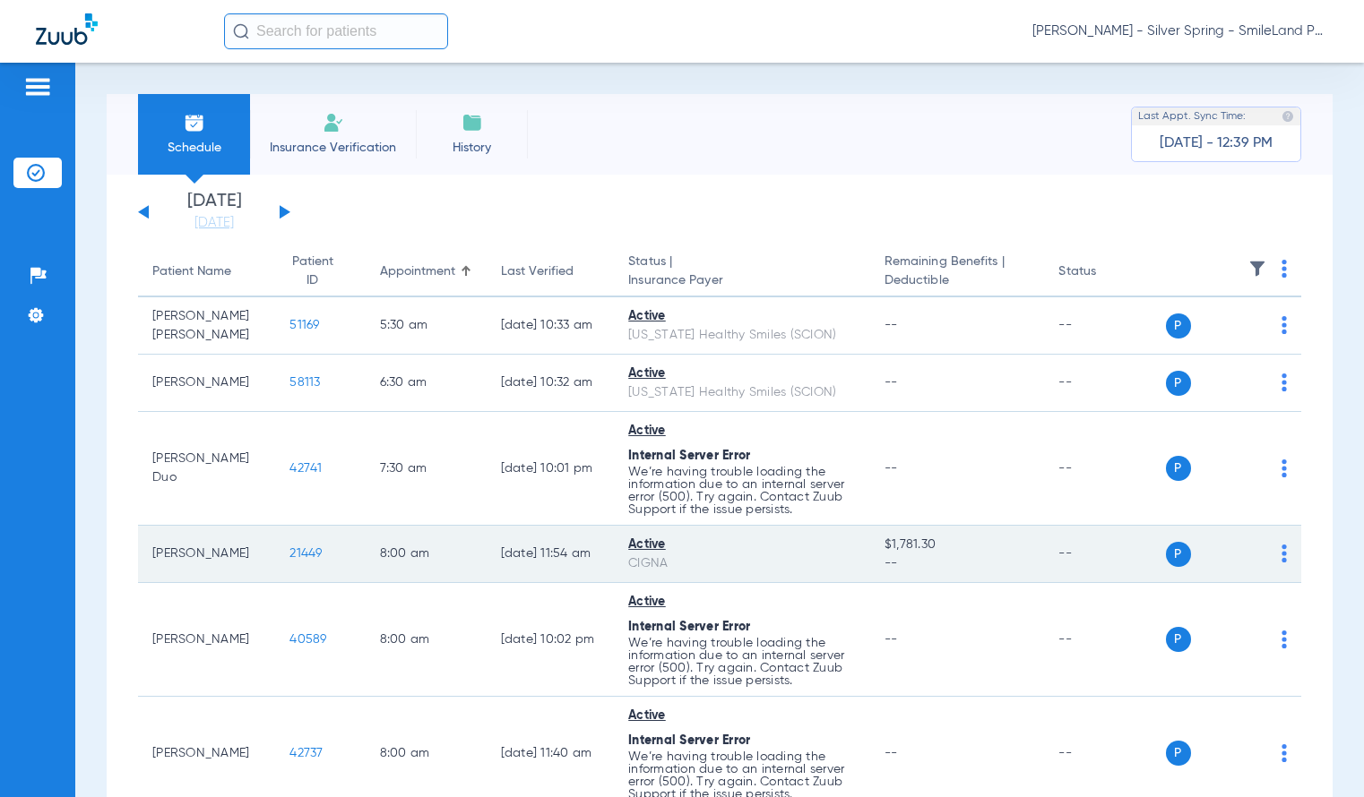
click at [306, 550] on span "21449" at bounding box center [305, 553] width 32 height 13
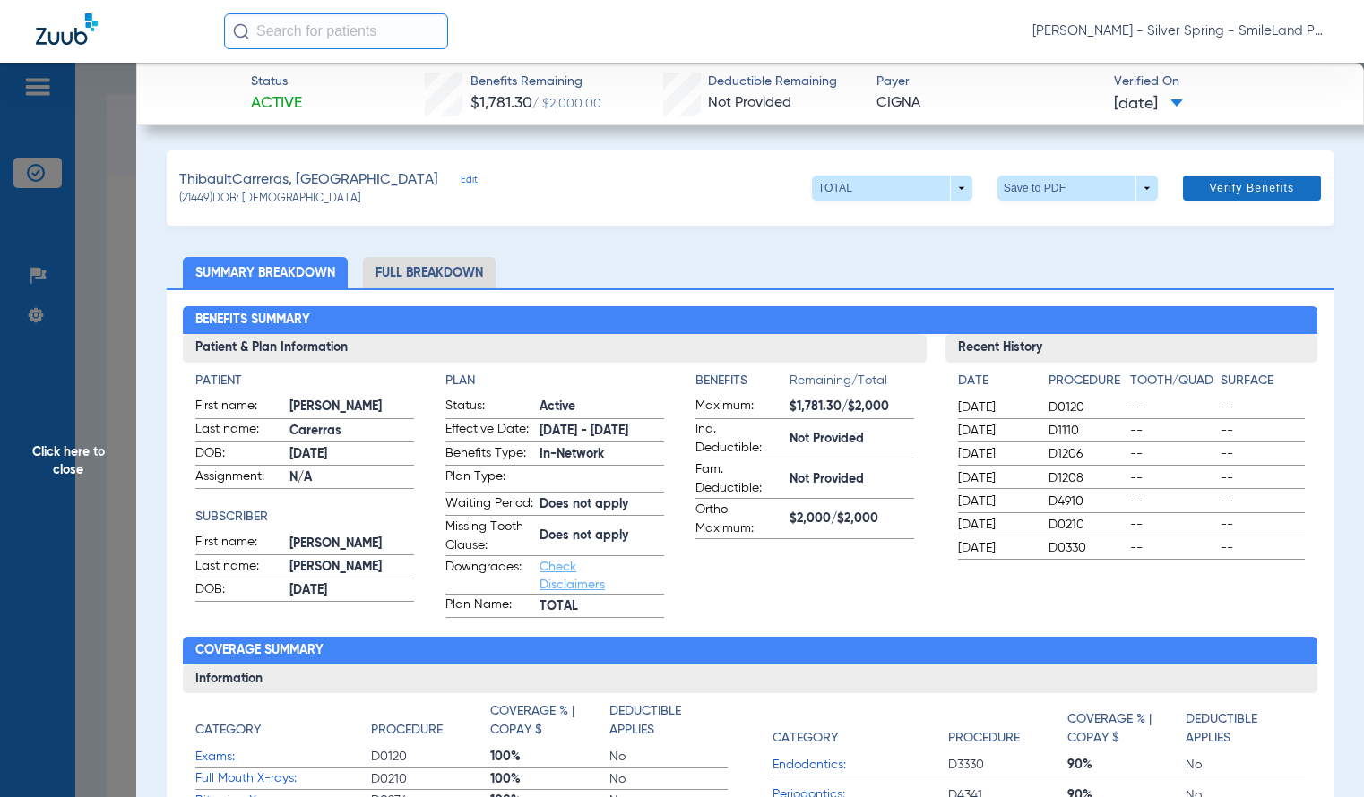
drag, startPoint x: 1335, startPoint y: 207, endPoint x: 1250, endPoint y: 200, distance: 85.4
click at [116, 252] on span "Click here to close" at bounding box center [68, 461] width 136 height 797
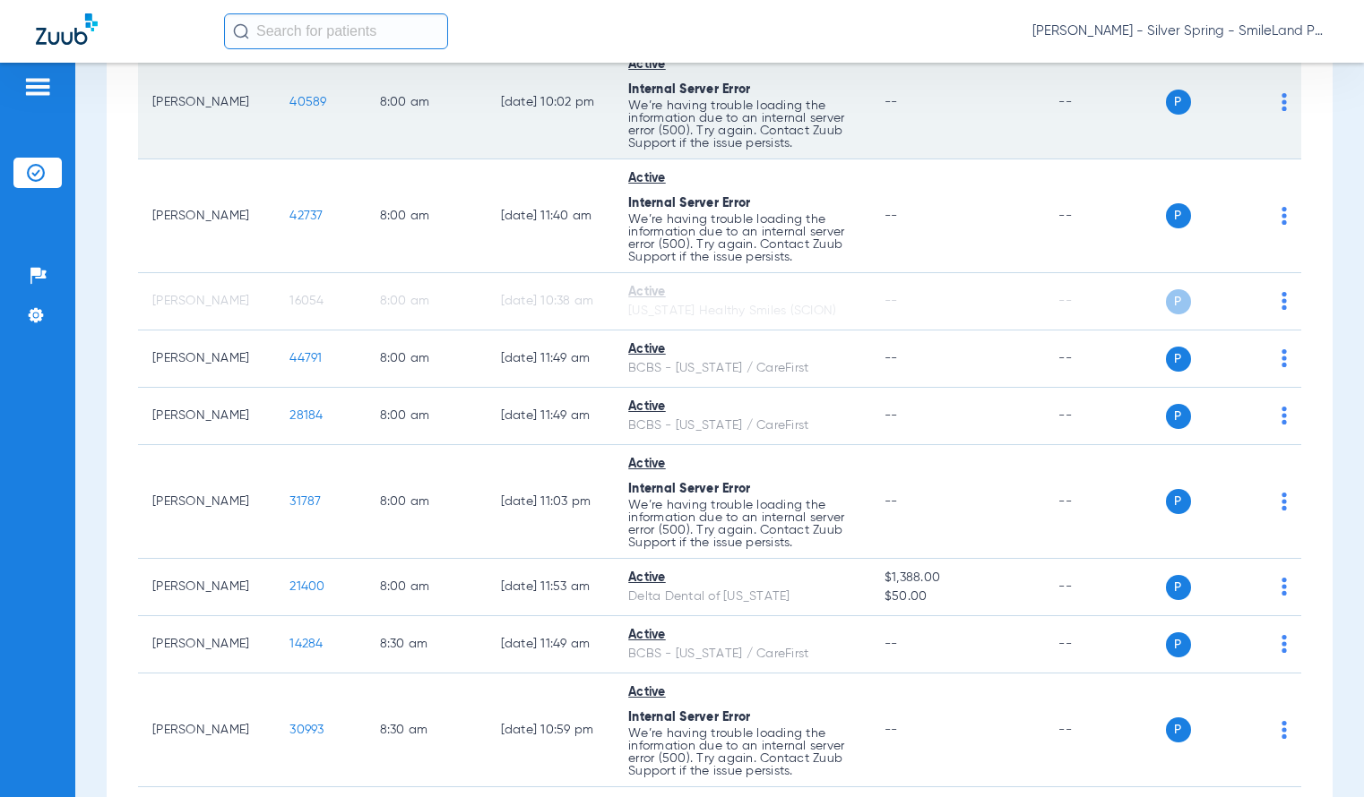
scroll to position [627, 0]
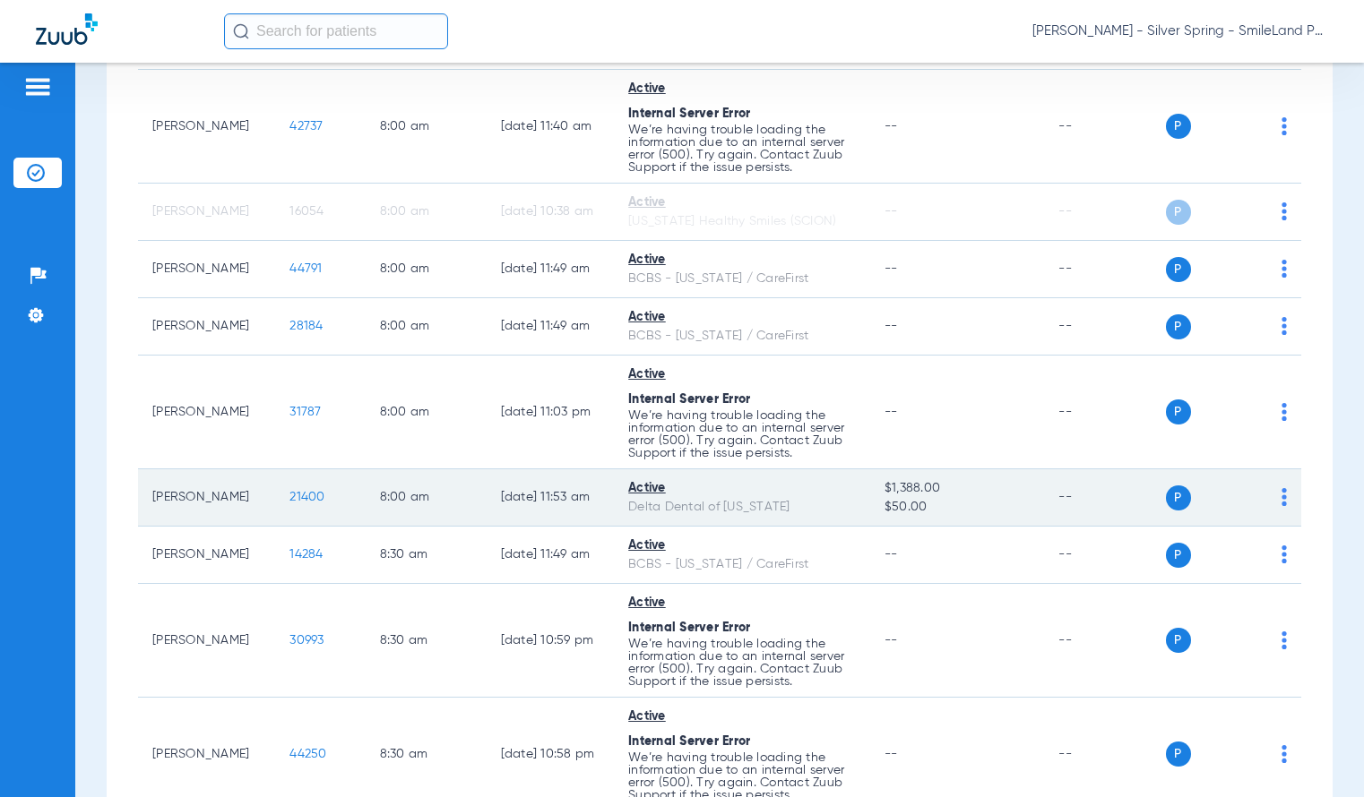
click at [300, 494] on span "21400" at bounding box center [306, 497] width 35 height 13
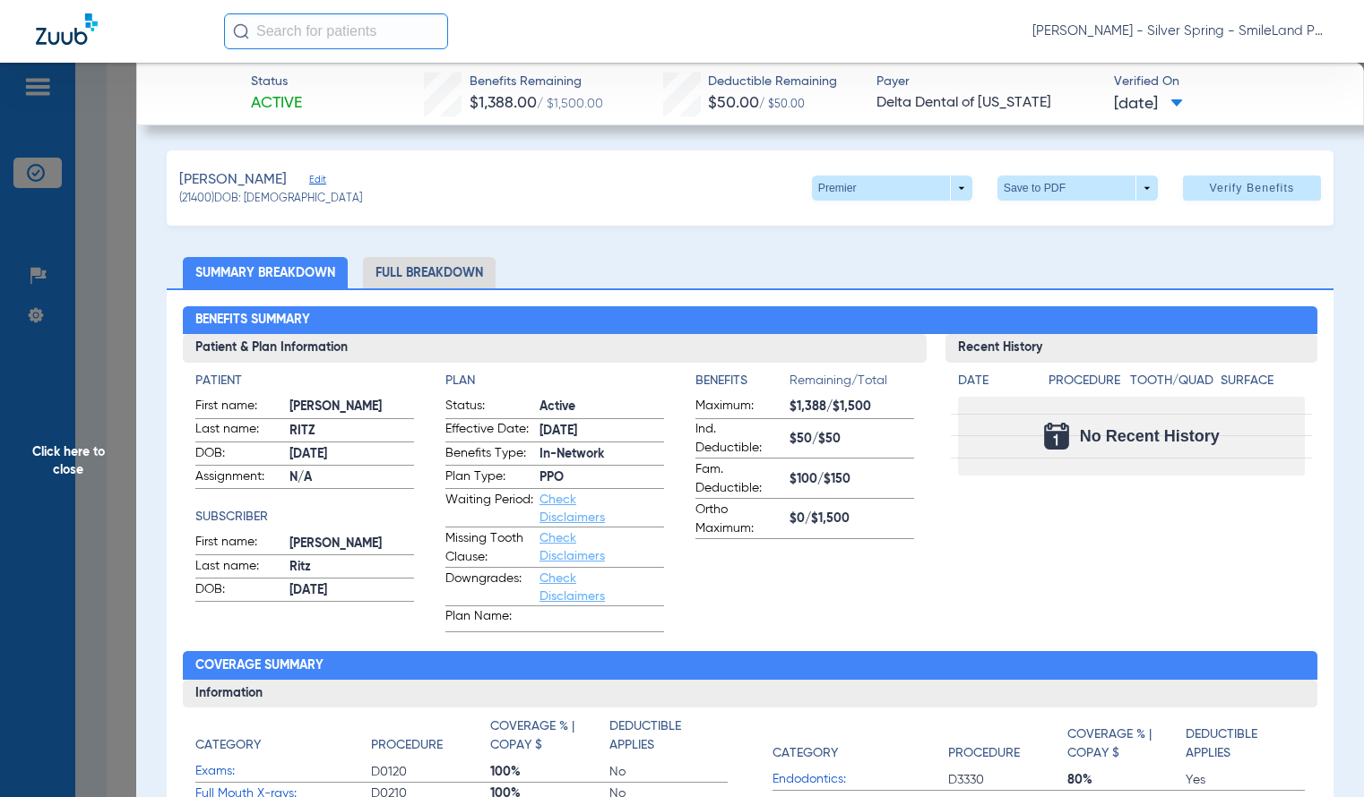
click at [102, 238] on span "Click here to close" at bounding box center [68, 461] width 136 height 797
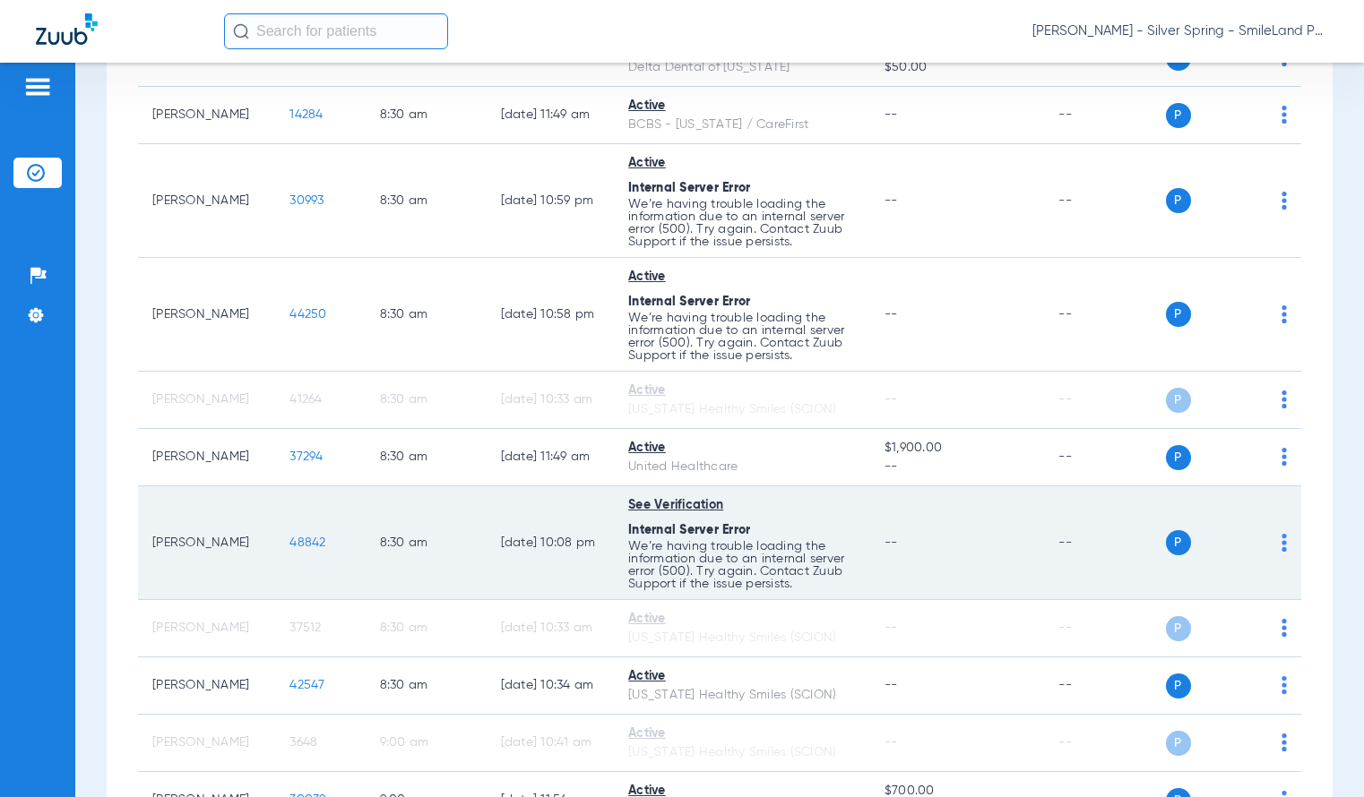
scroll to position [1075, 0]
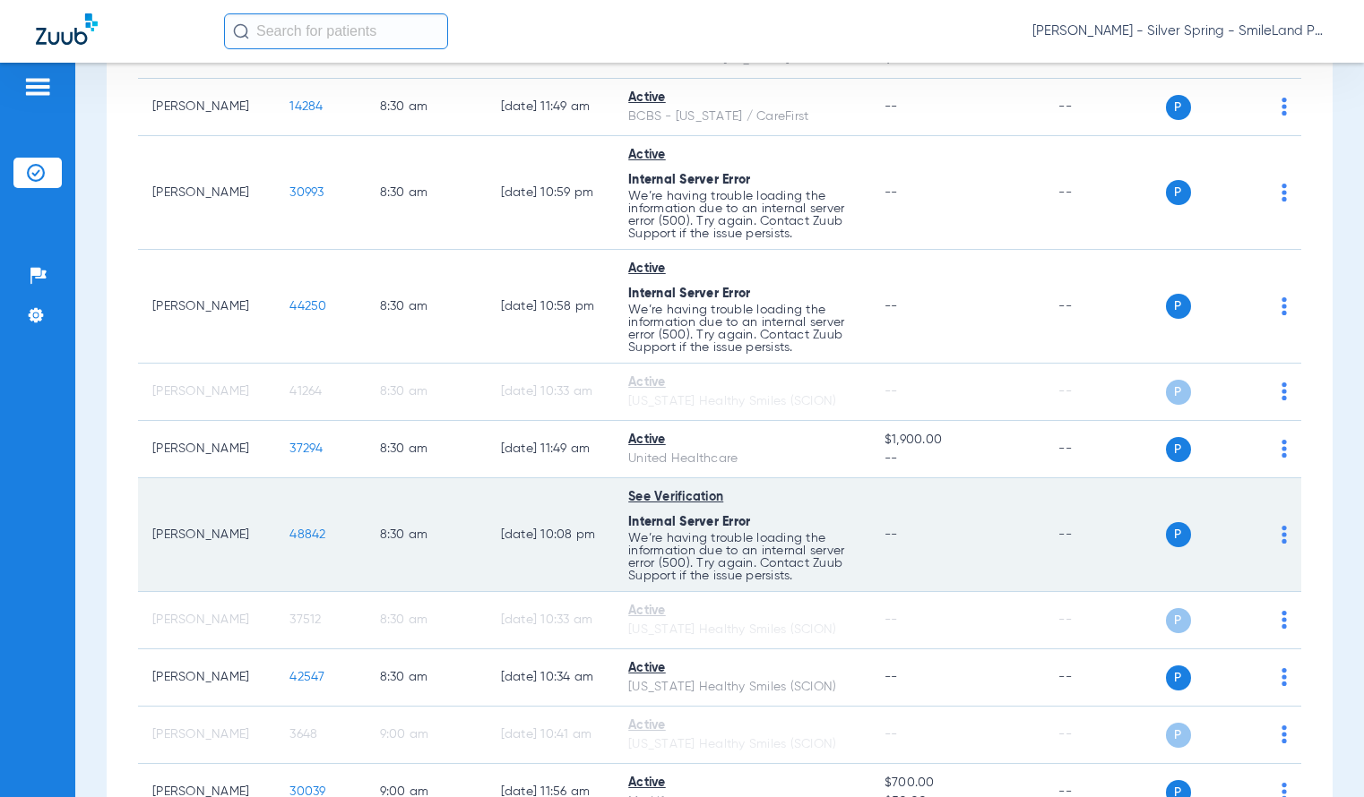
click at [297, 529] on span "48842" at bounding box center [307, 535] width 36 height 13
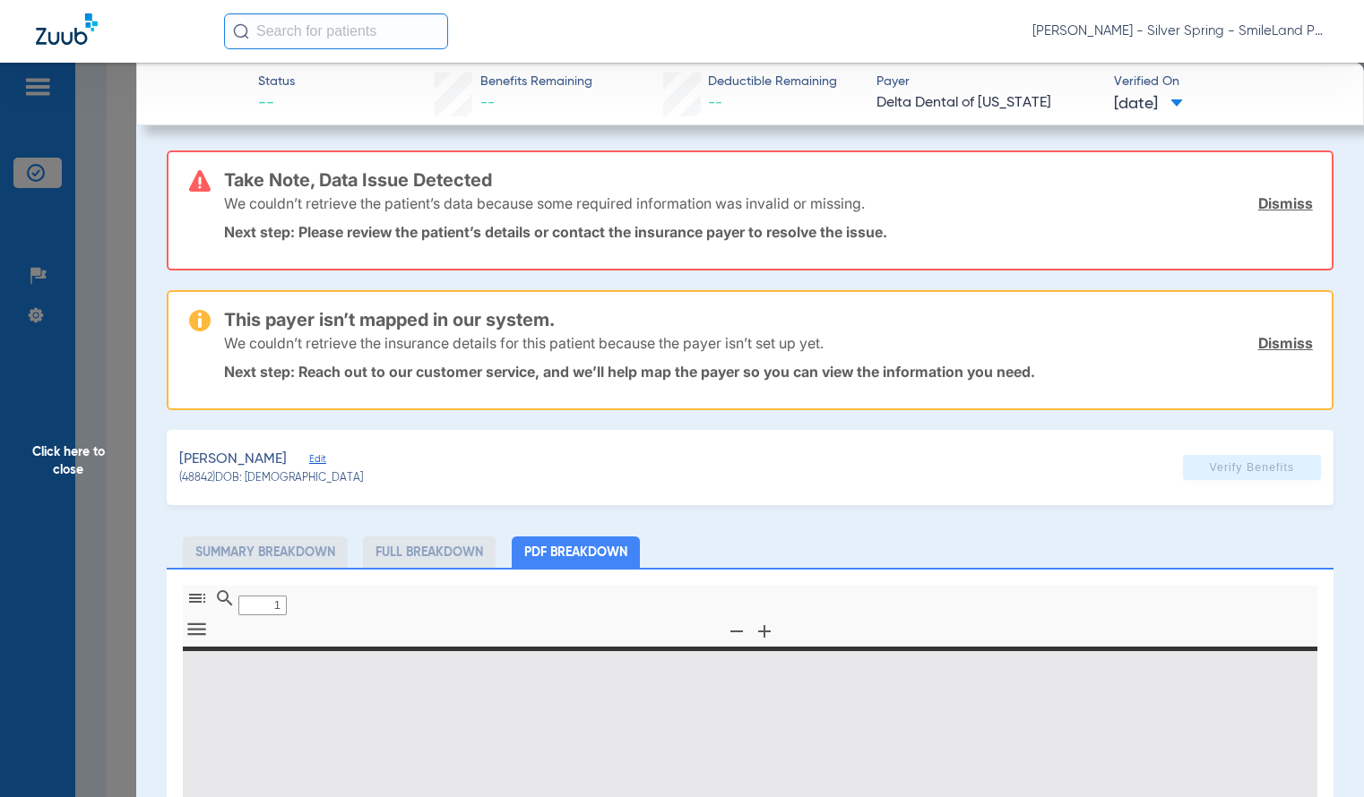
type input "0"
select select "page-width"
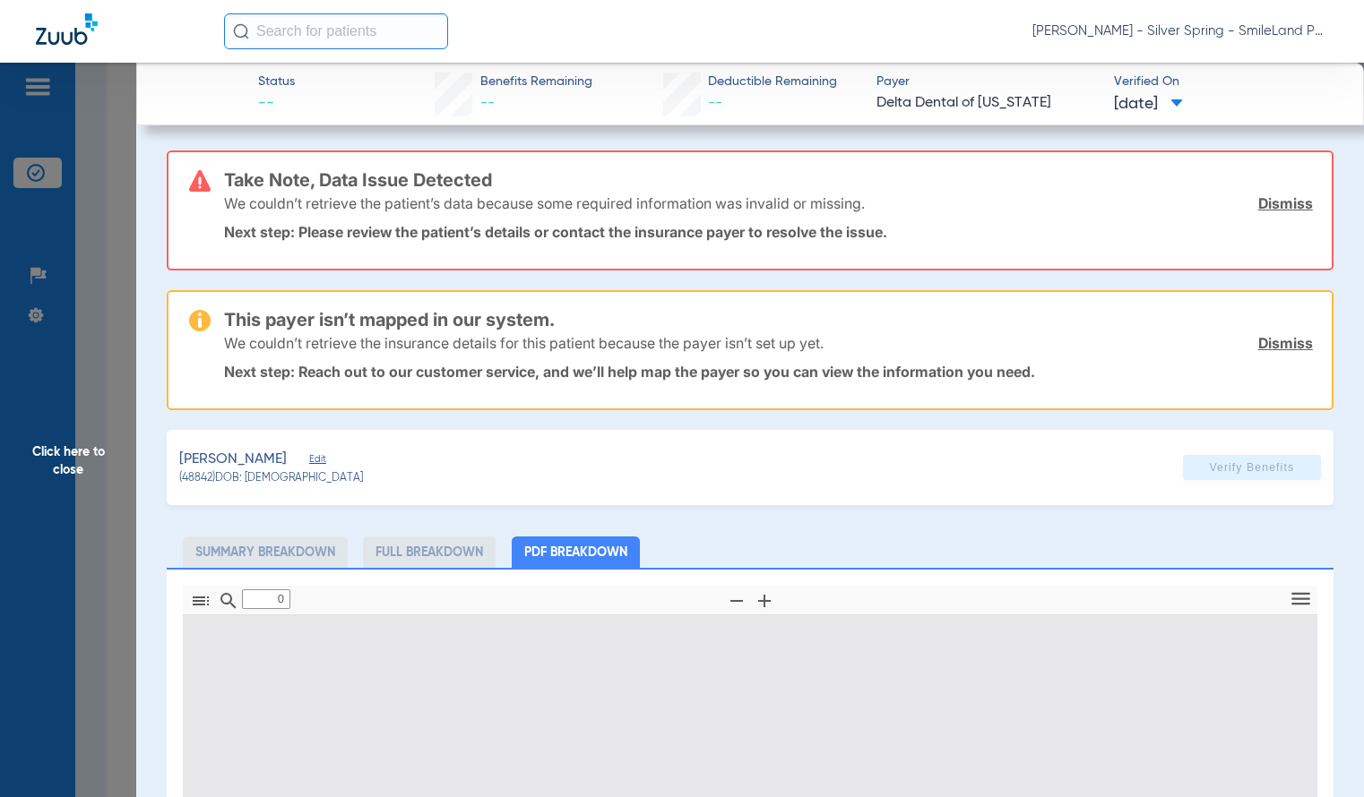
type input "1"
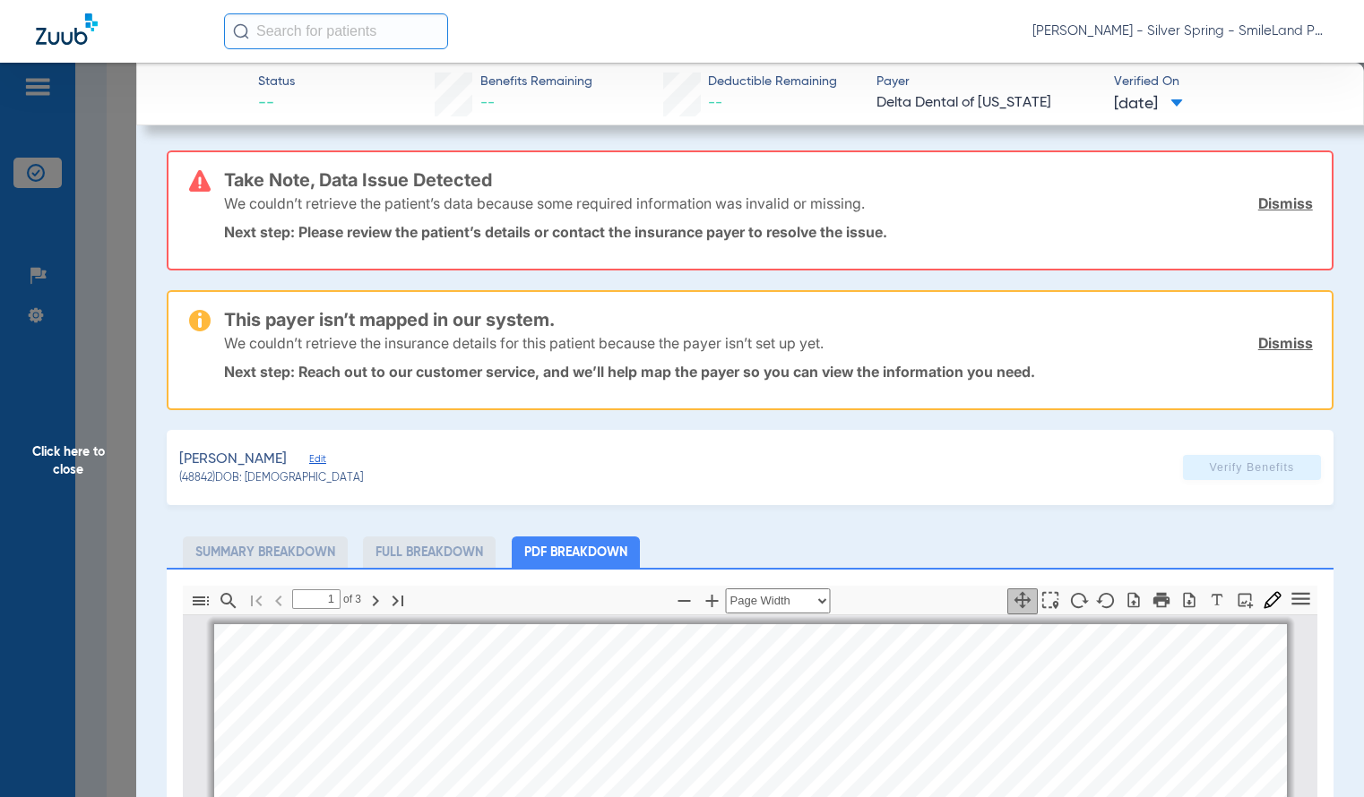
scroll to position [9, 0]
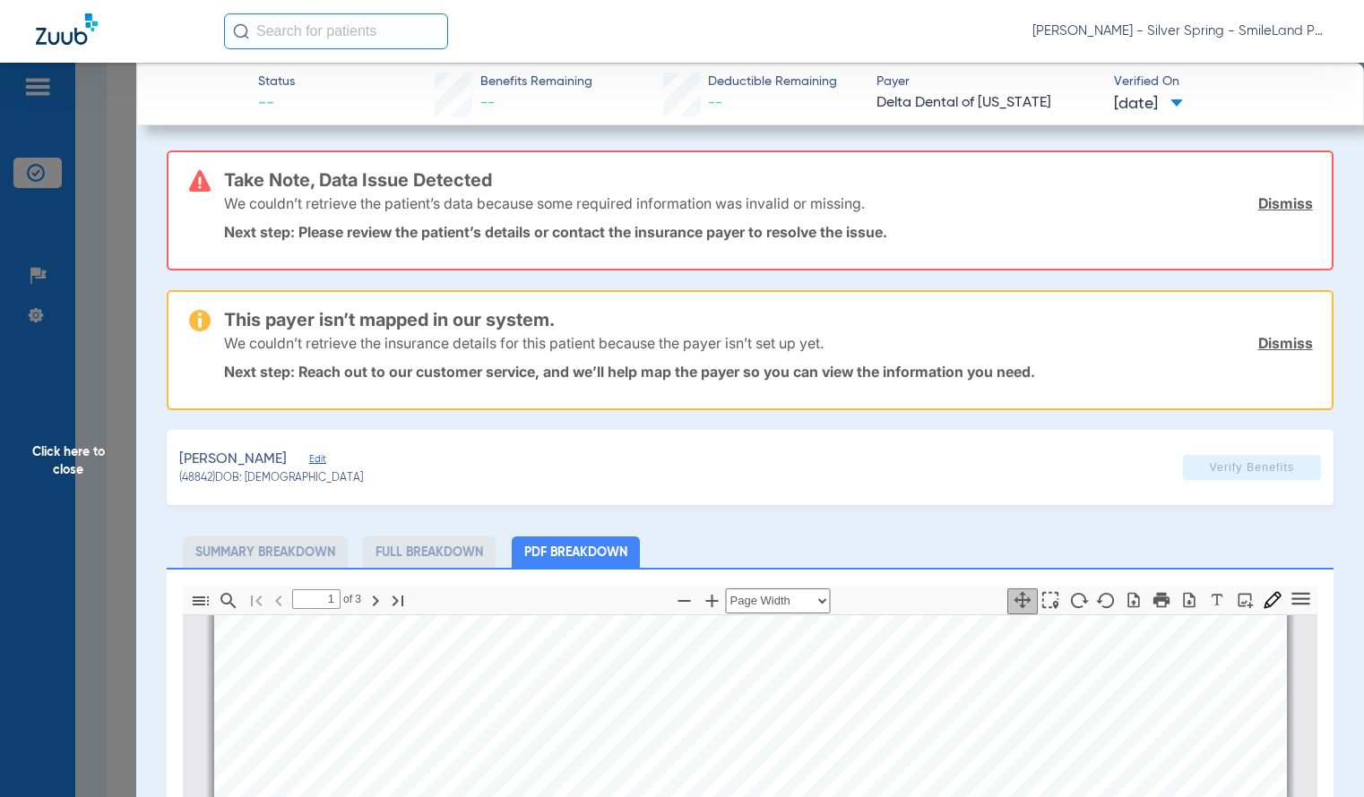
click at [76, 205] on span "Click here to close" at bounding box center [68, 461] width 136 height 797
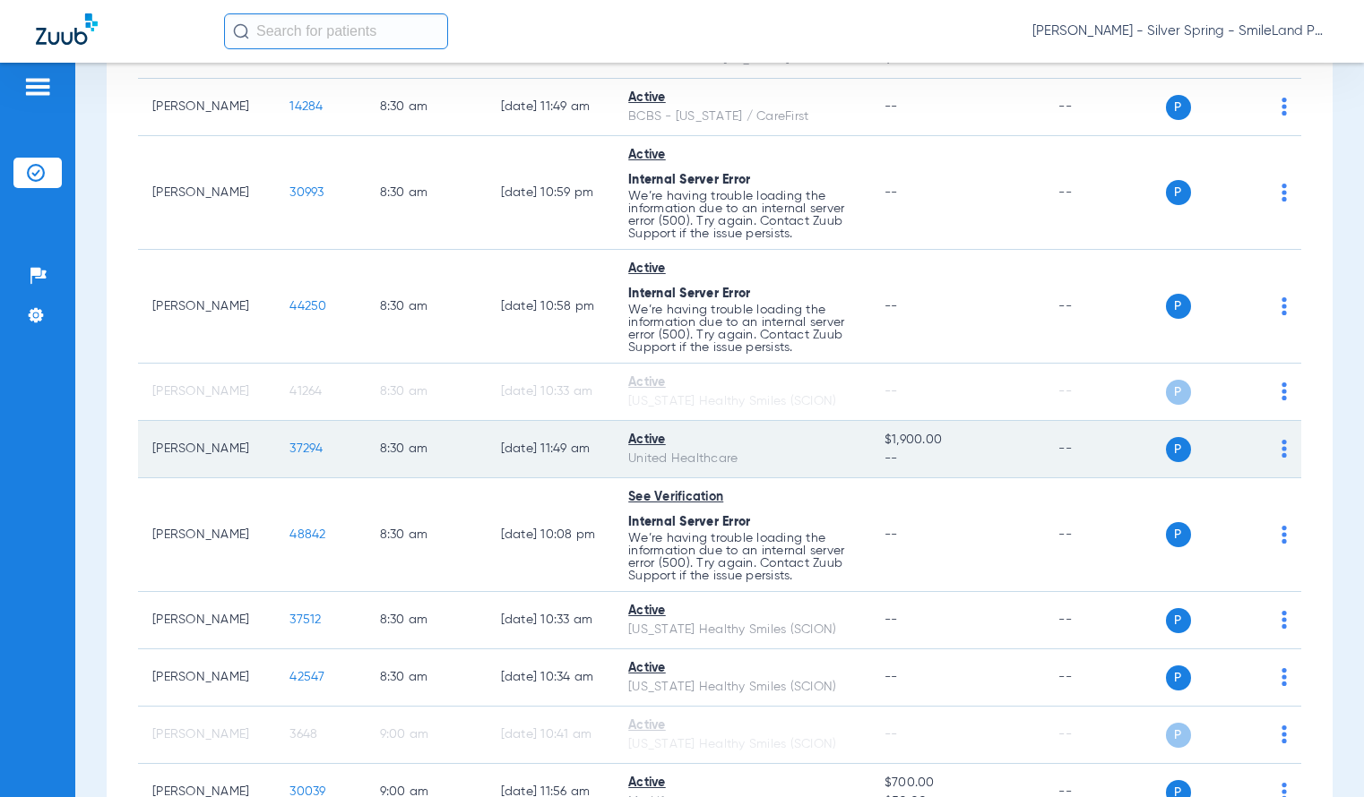
click at [297, 448] on span "37294" at bounding box center [305, 449] width 33 height 13
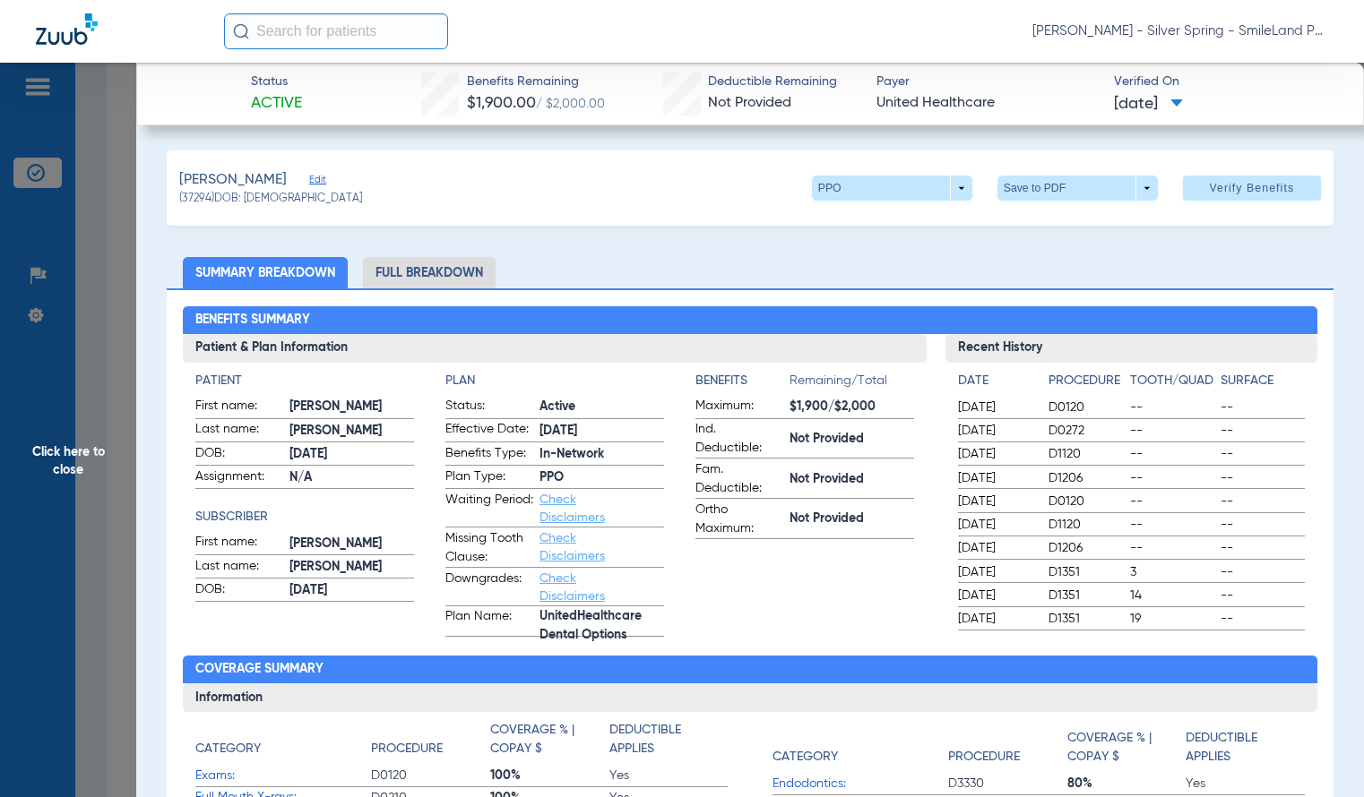
drag, startPoint x: 1341, startPoint y: 327, endPoint x: 1218, endPoint y: 323, distance: 122.8
click at [74, 242] on span "Click here to close" at bounding box center [68, 461] width 136 height 797
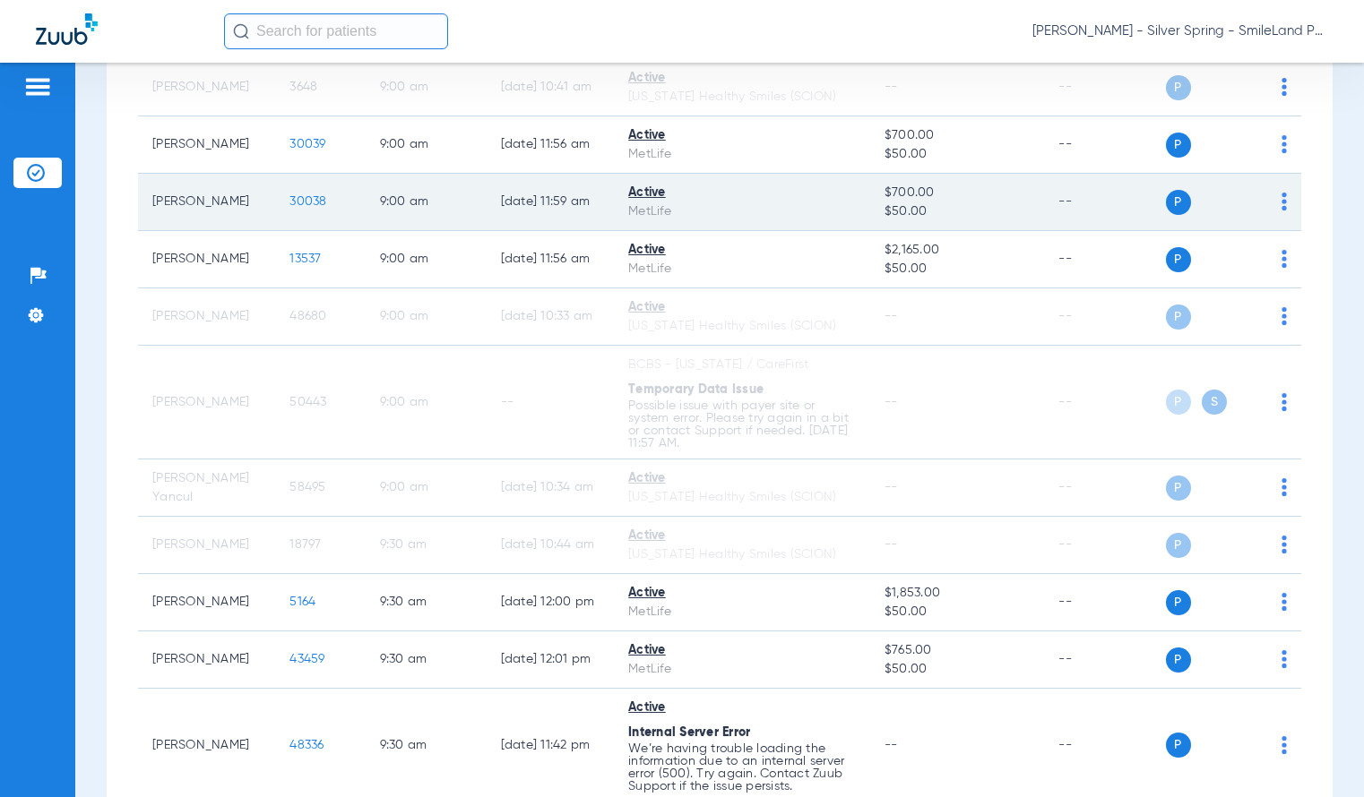
scroll to position [1702, 0]
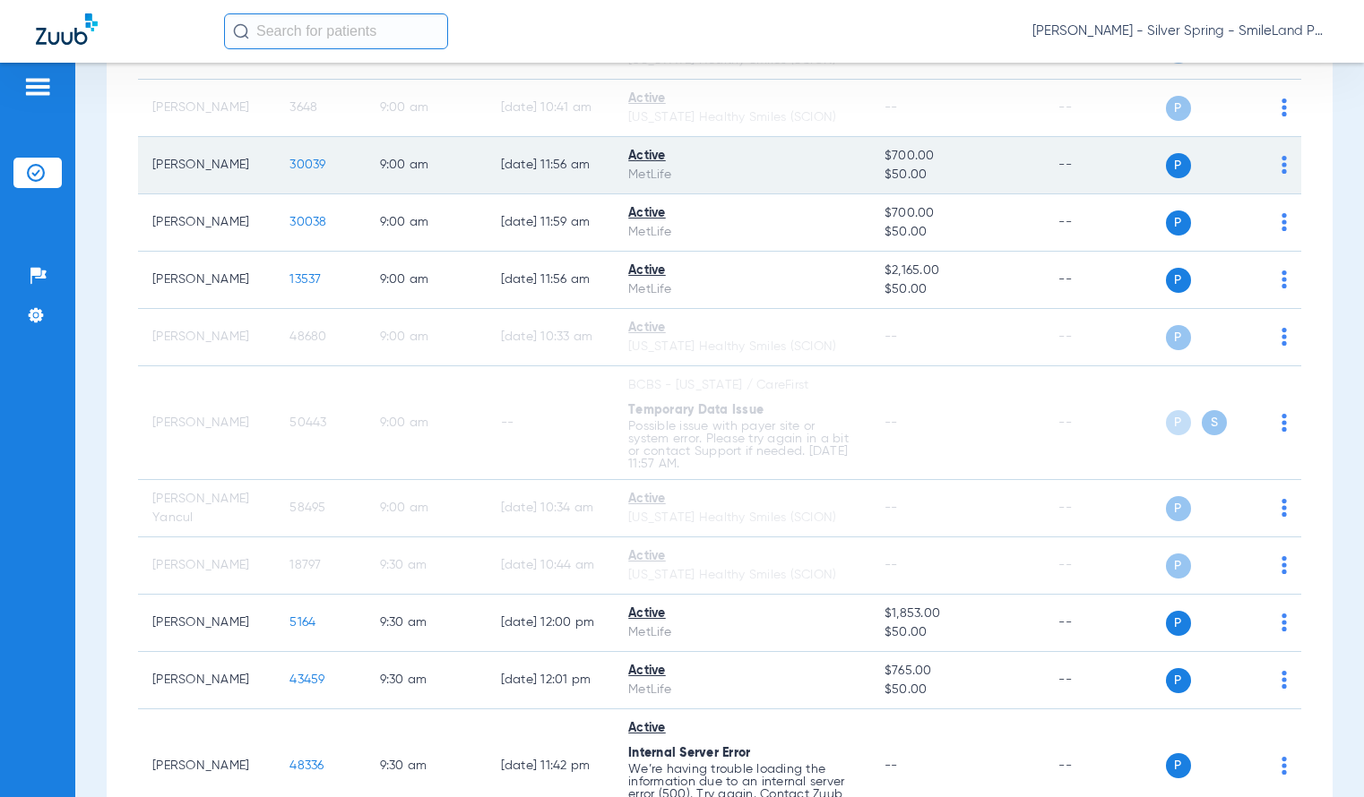
click at [309, 161] on span "30039" at bounding box center [307, 165] width 36 height 13
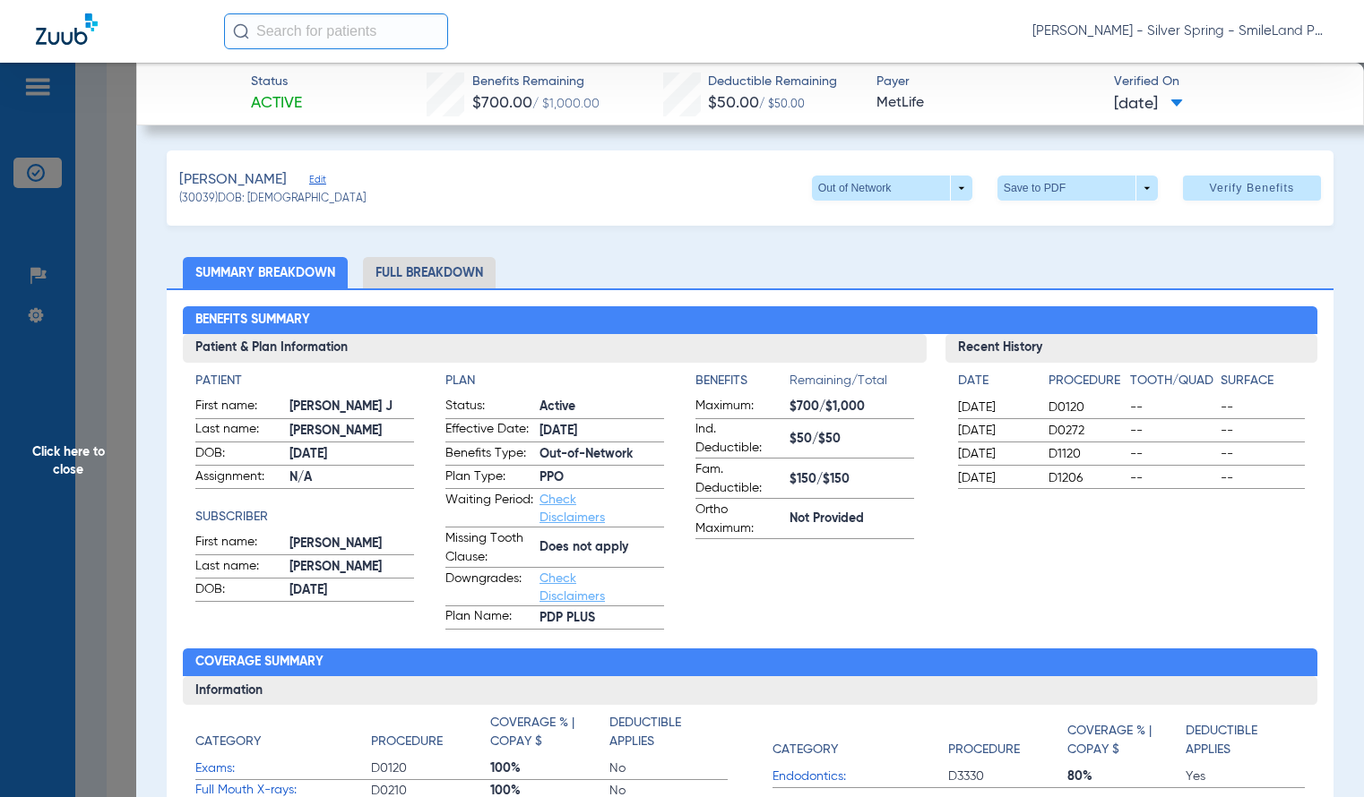
click at [122, 326] on span "Click here to close" at bounding box center [68, 461] width 136 height 797
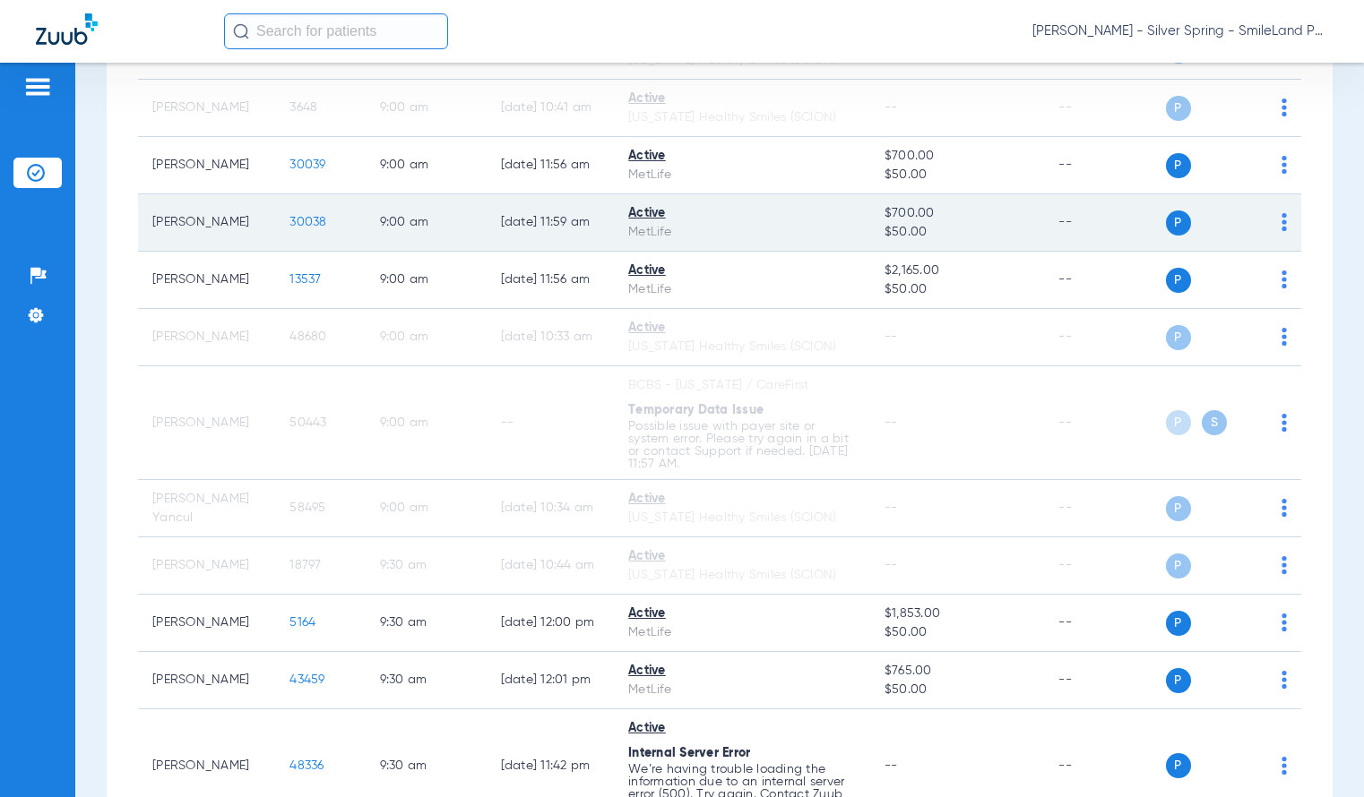
click at [282, 228] on td "30038" at bounding box center [320, 222] width 90 height 57
click at [289, 228] on span "30038" at bounding box center [307, 222] width 37 height 13
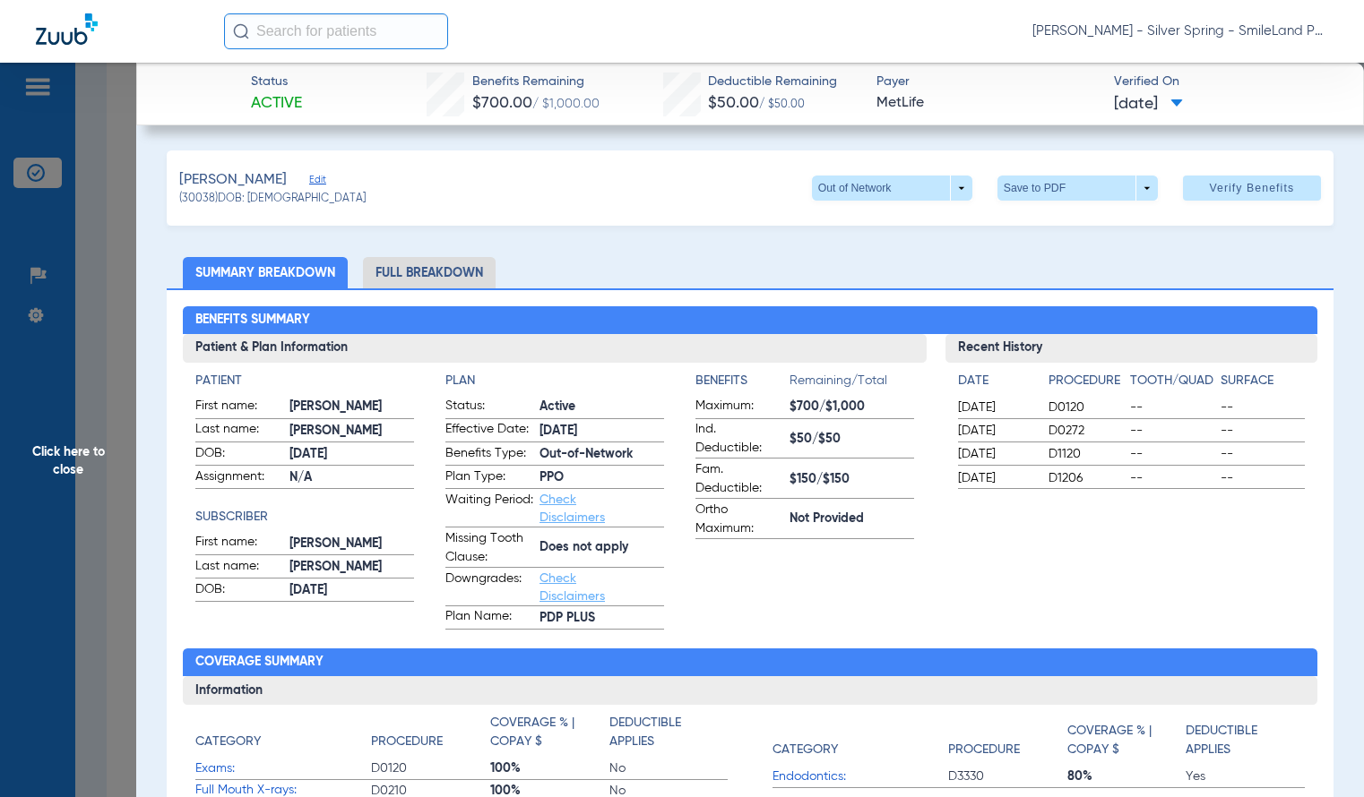
click at [122, 157] on span "Click here to close" at bounding box center [68, 461] width 136 height 797
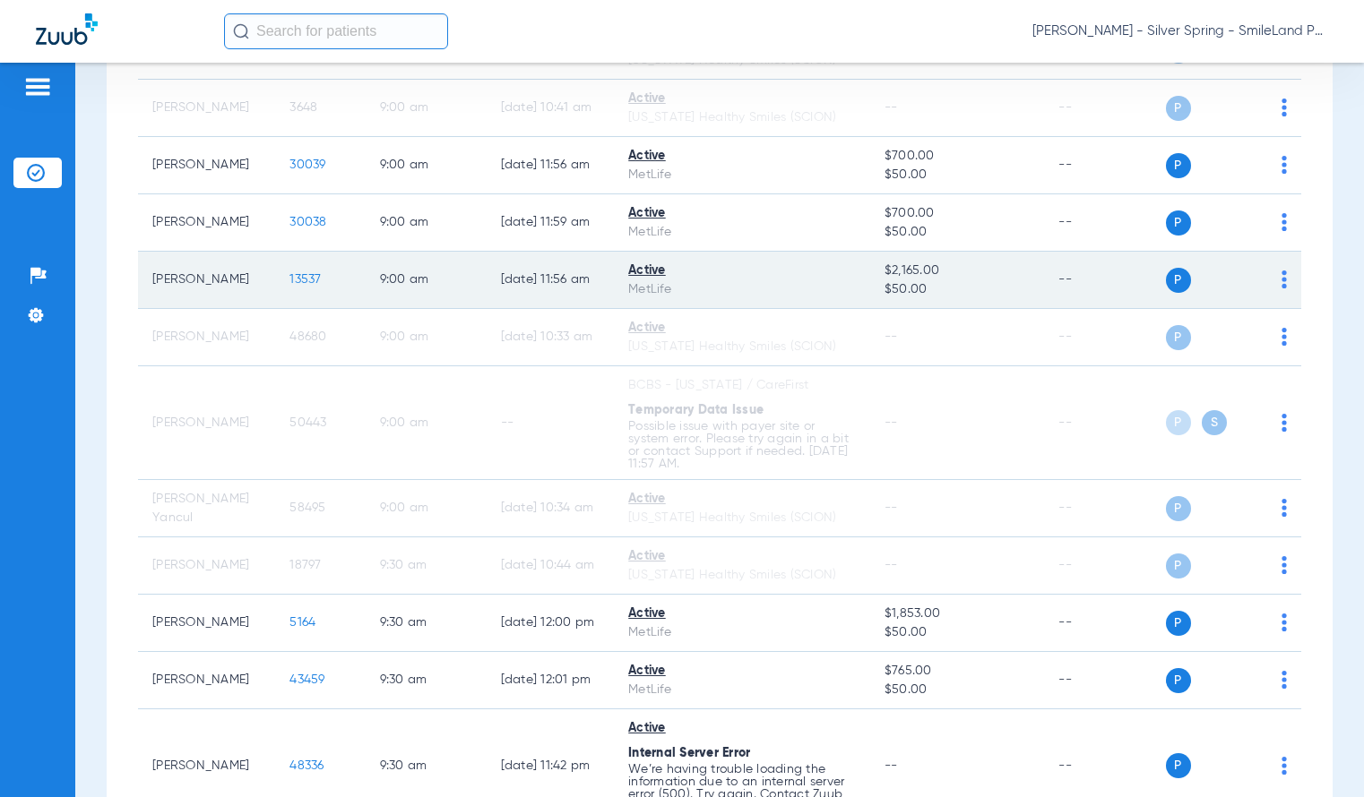
click at [289, 281] on span "13537" at bounding box center [304, 279] width 31 height 13
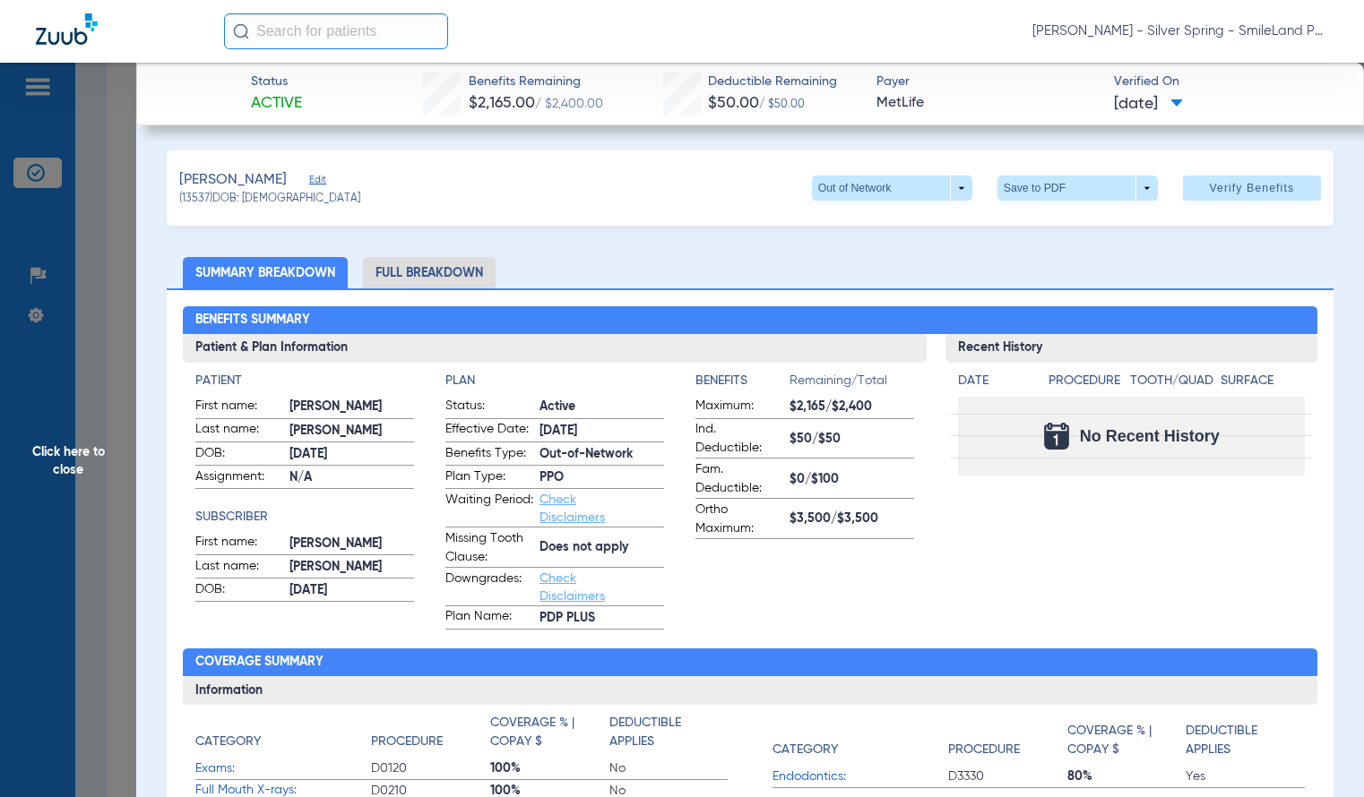
drag, startPoint x: 74, startPoint y: 262, endPoint x: 182, endPoint y: 371, distance: 152.7
click at [75, 262] on span "Click here to close" at bounding box center [68, 461] width 136 height 797
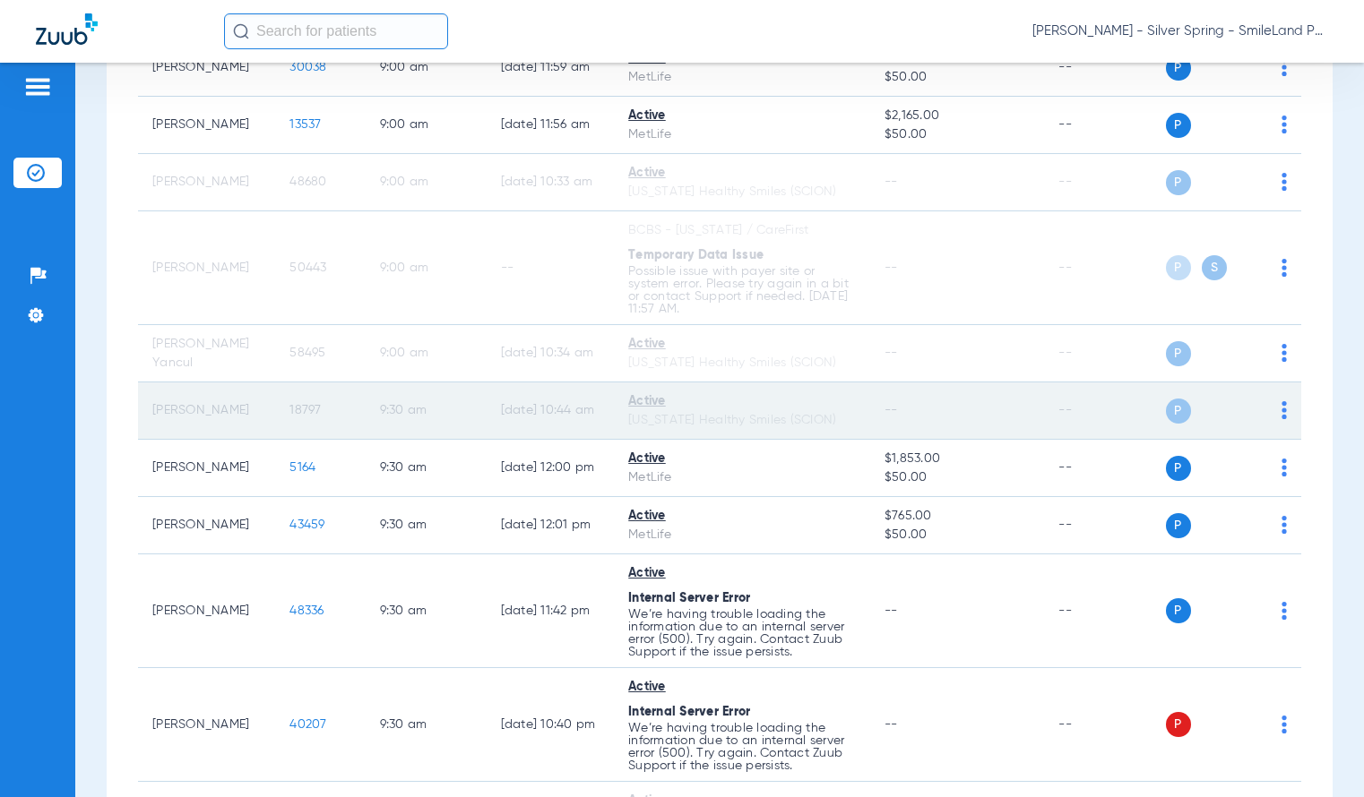
scroll to position [2061, 0]
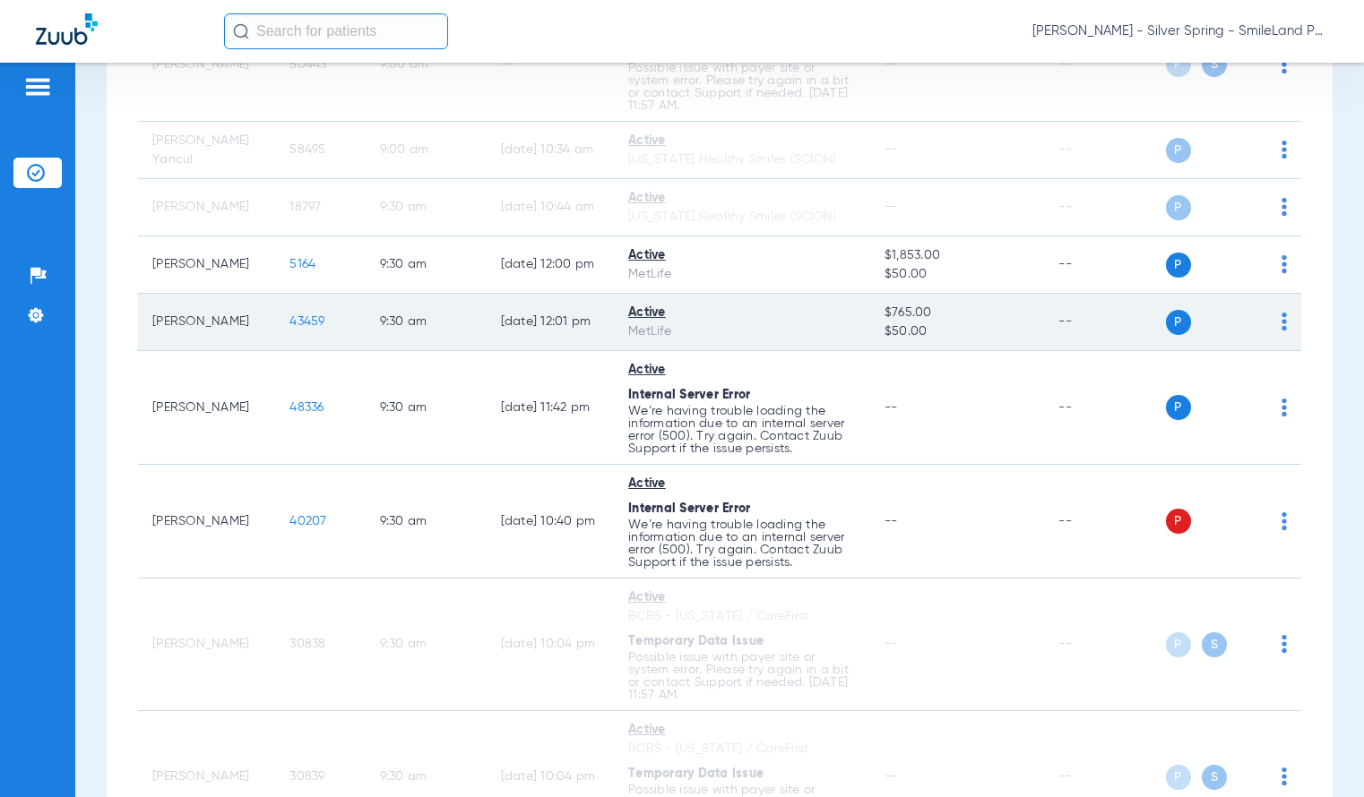
click at [296, 315] on span "43459" at bounding box center [306, 321] width 35 height 13
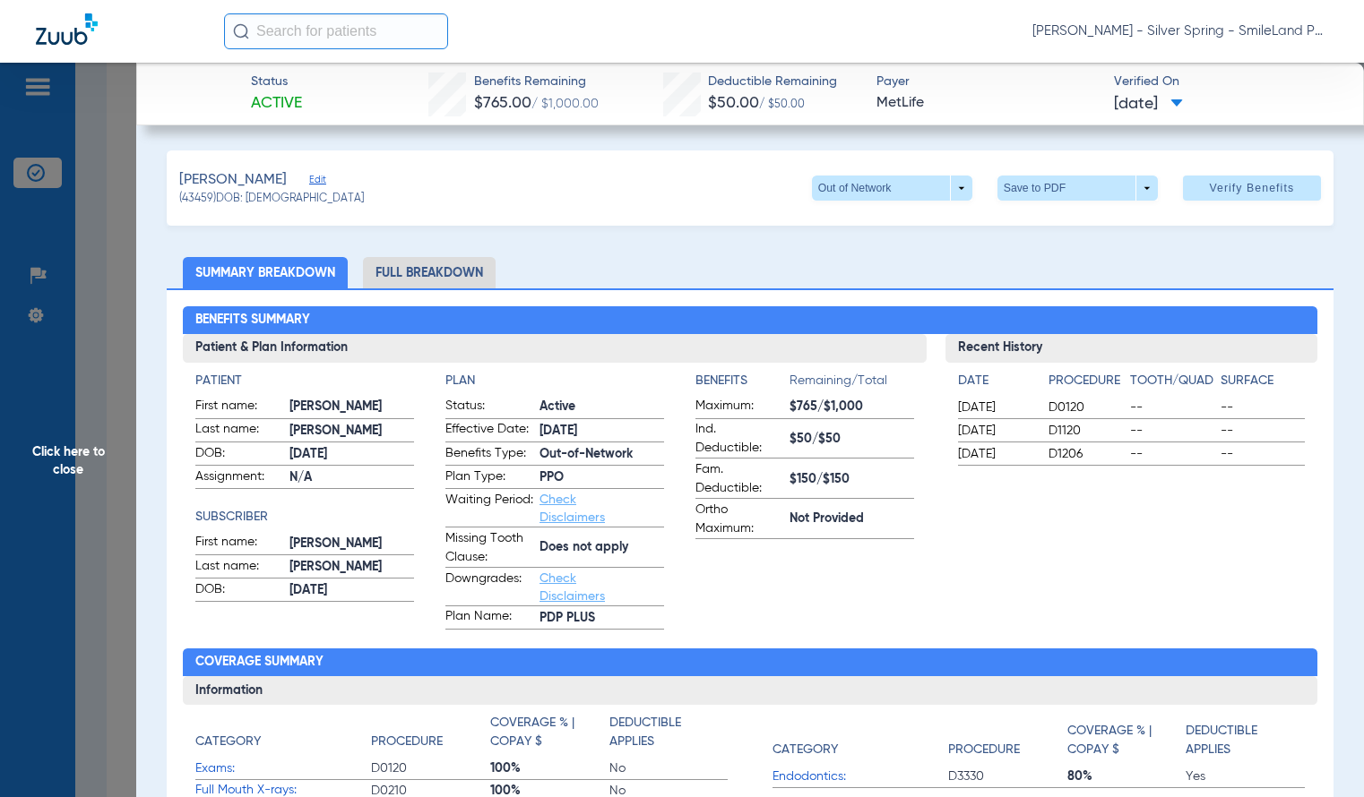
click at [135, 267] on span "Click here to close" at bounding box center [68, 461] width 136 height 797
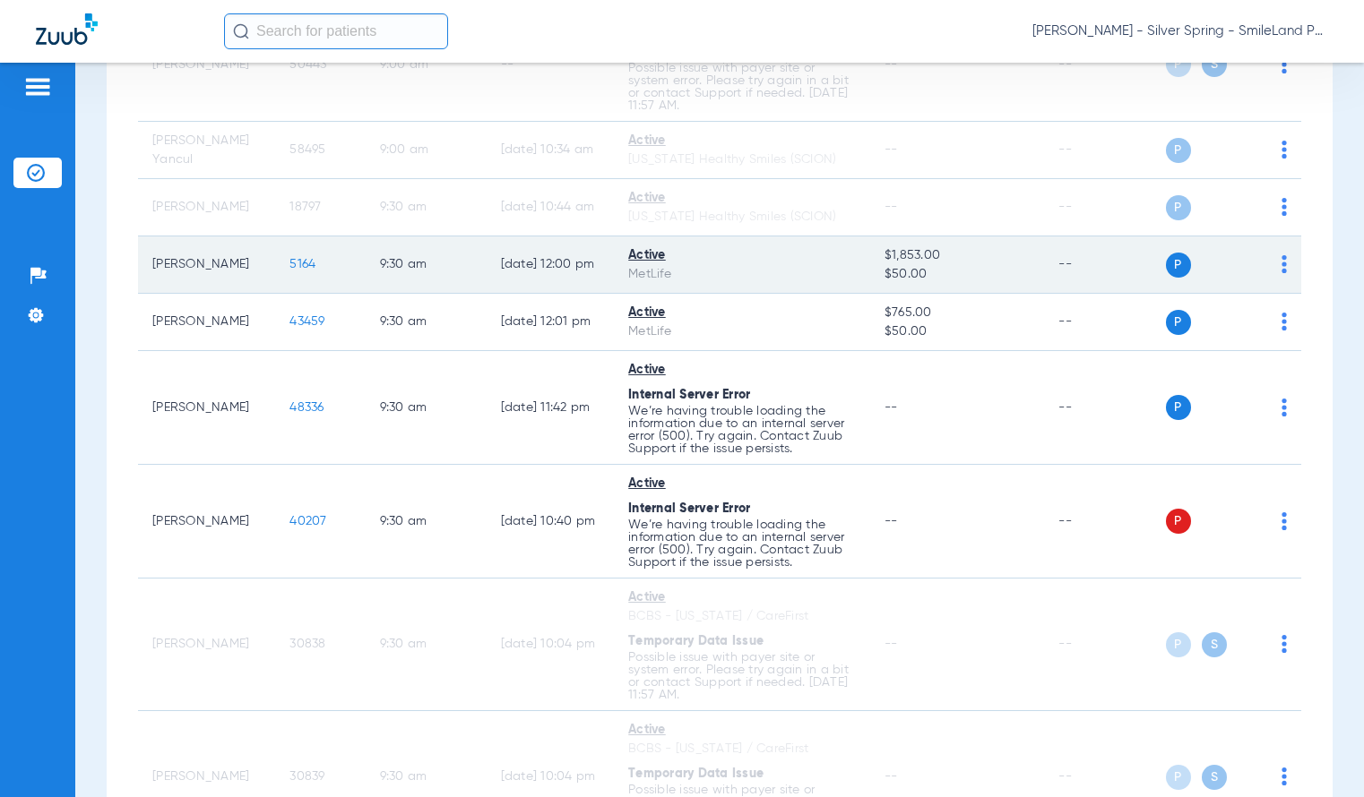
click at [300, 262] on span "5164" at bounding box center [302, 264] width 26 height 13
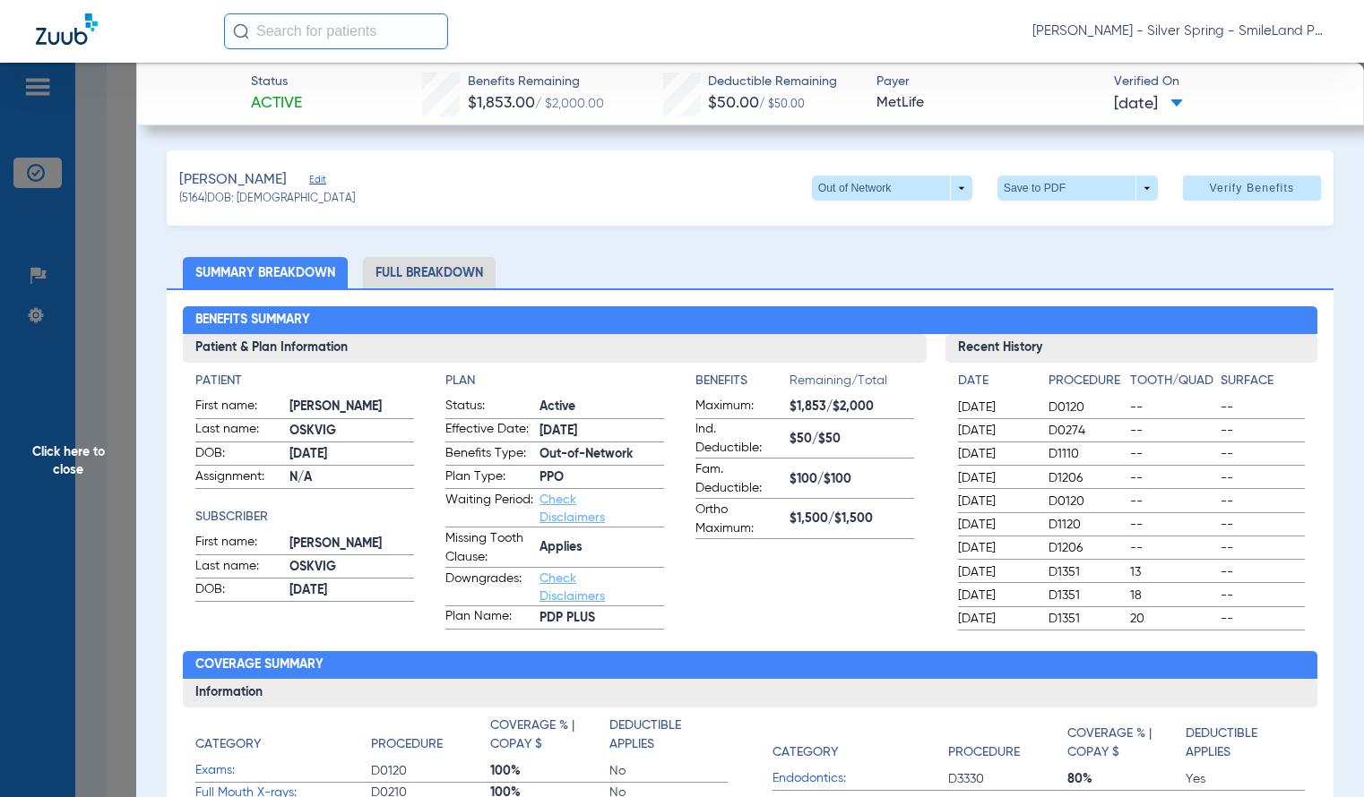
click at [86, 135] on span "Click here to close" at bounding box center [68, 461] width 136 height 797
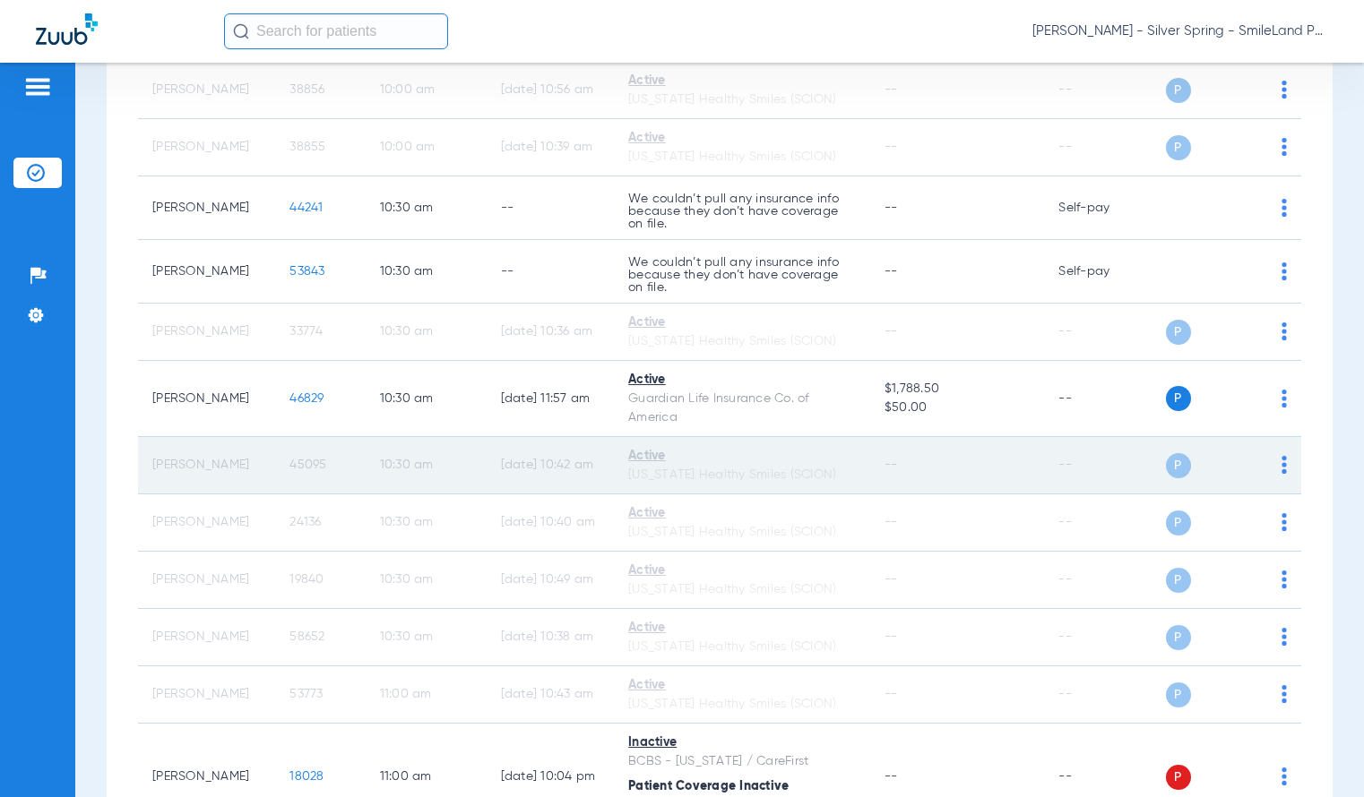
scroll to position [3225, 0]
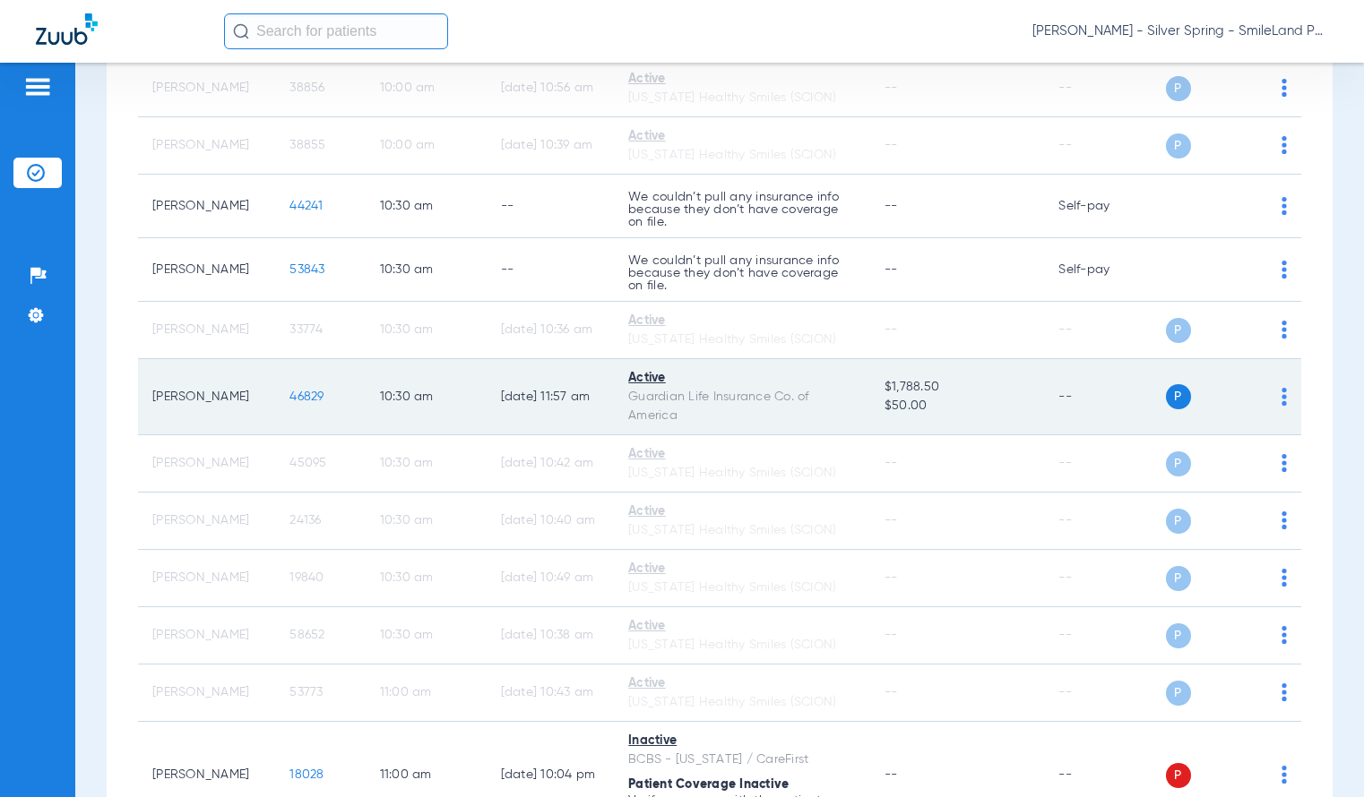
click at [293, 402] on span "46829" at bounding box center [306, 397] width 34 height 13
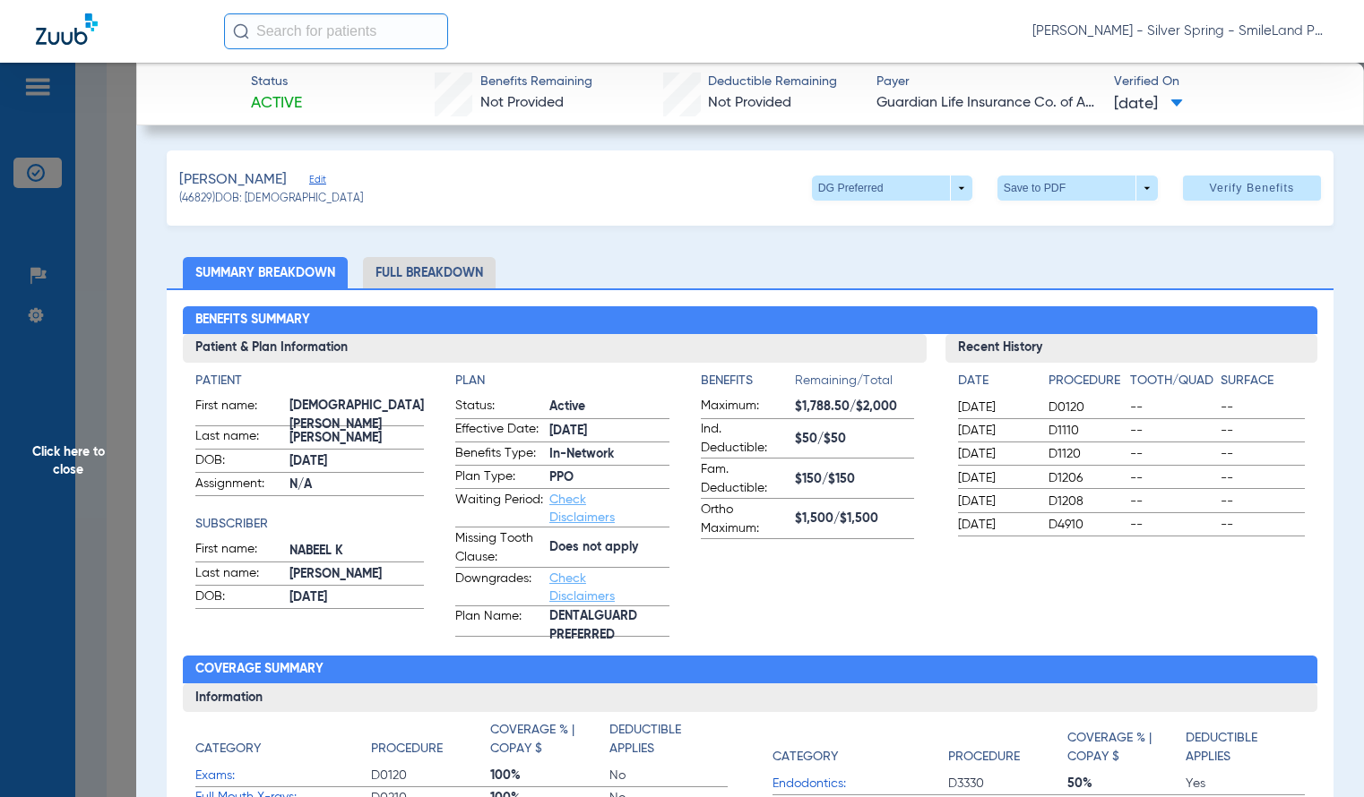
drag, startPoint x: 1333, startPoint y: 323, endPoint x: 1223, endPoint y: 316, distance: 110.4
click at [132, 204] on span "Click here to close" at bounding box center [68, 461] width 136 height 797
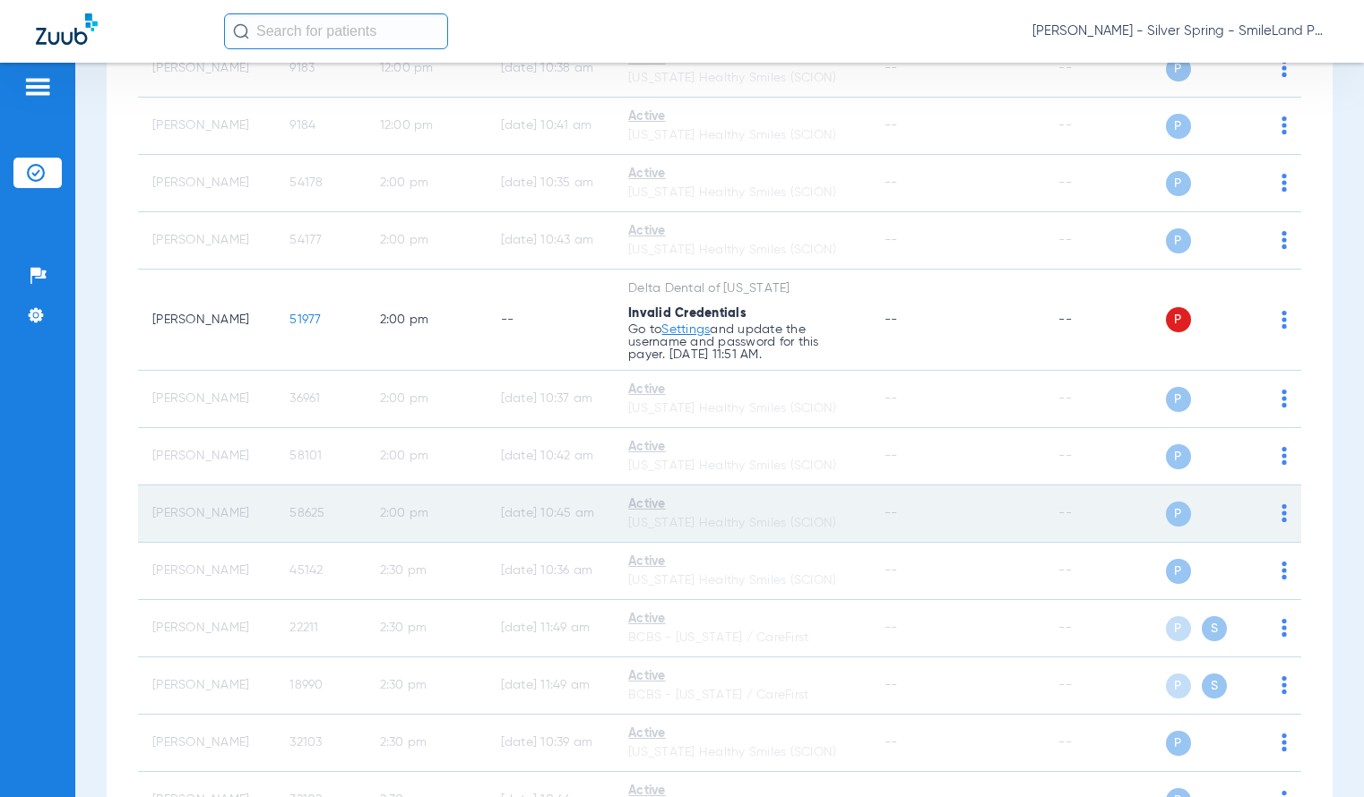
scroll to position [4390, 0]
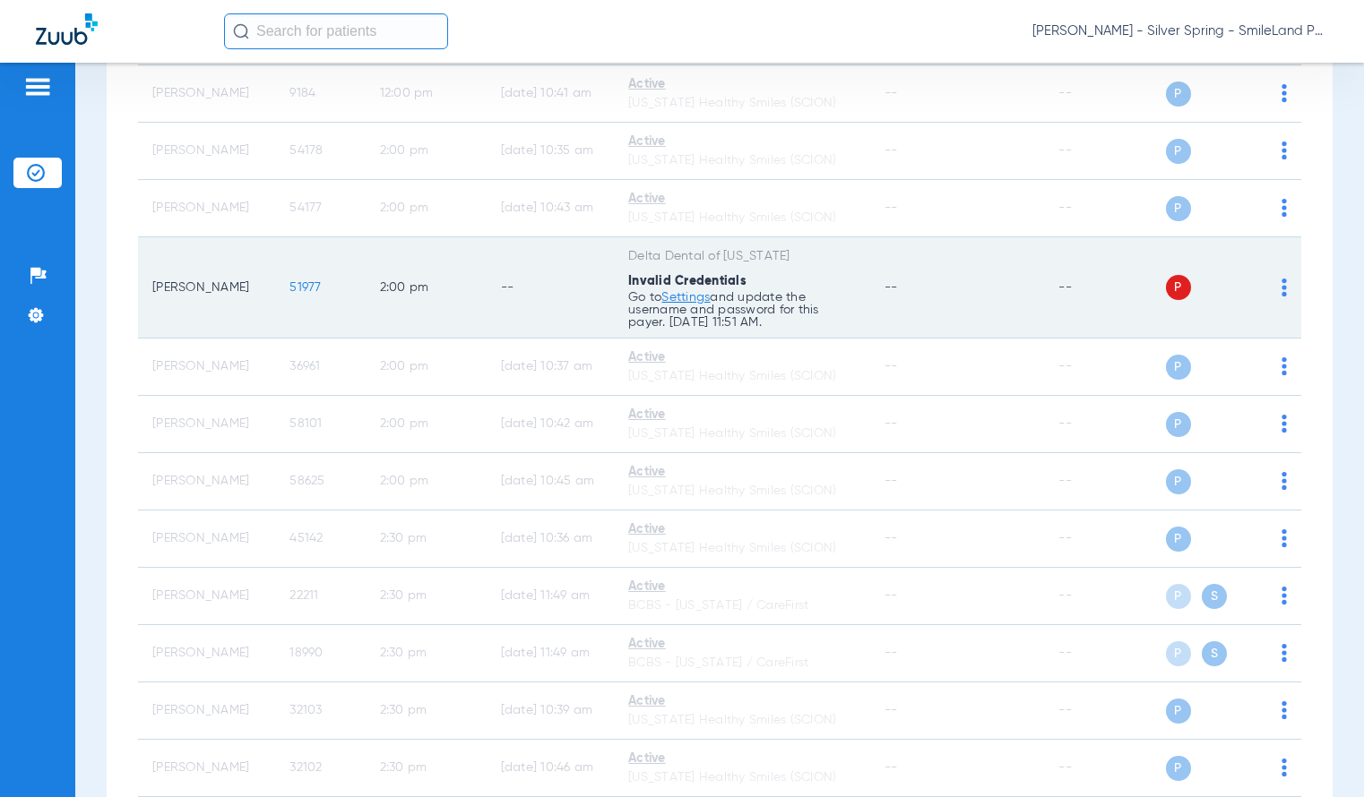
click at [290, 290] on span "51977" at bounding box center [304, 287] width 31 height 13
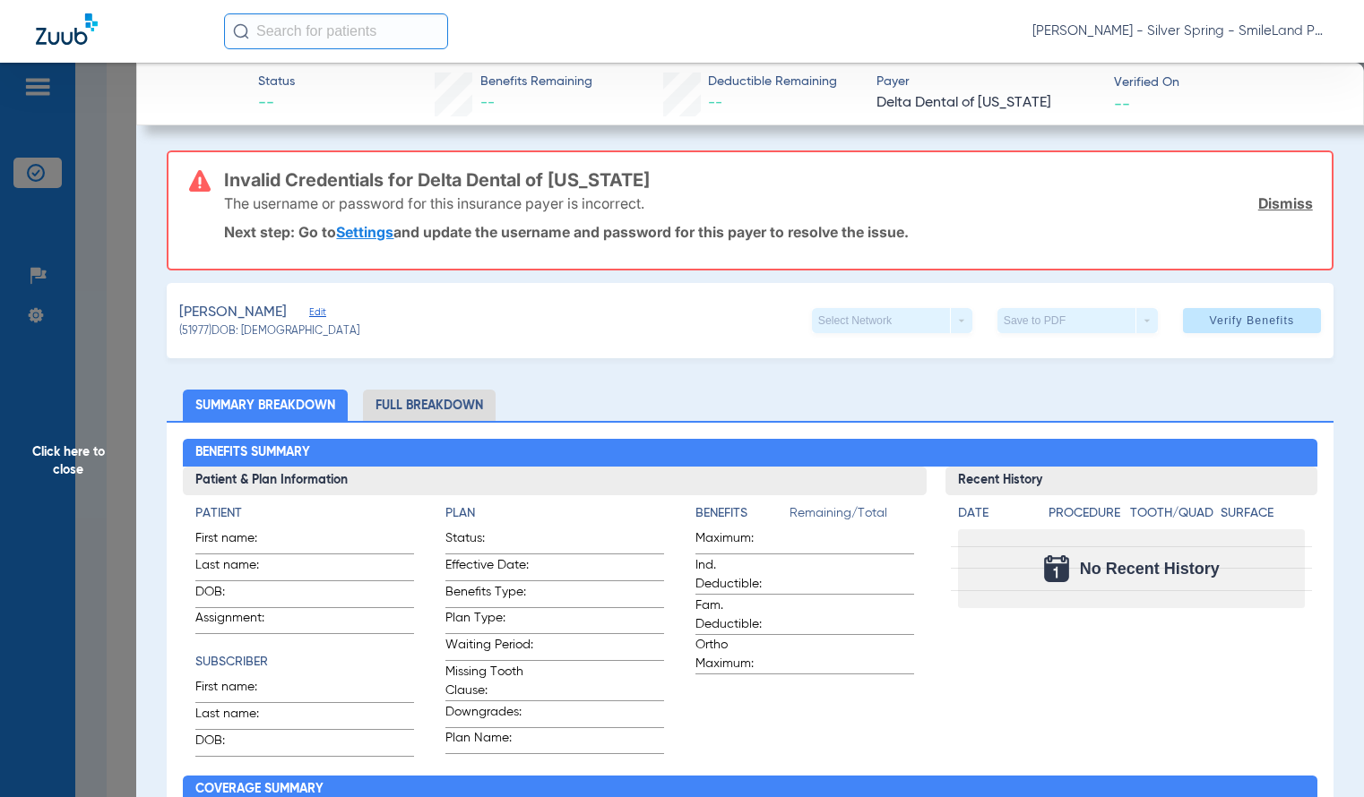
click at [81, 252] on span "Click here to close" at bounding box center [68, 461] width 136 height 797
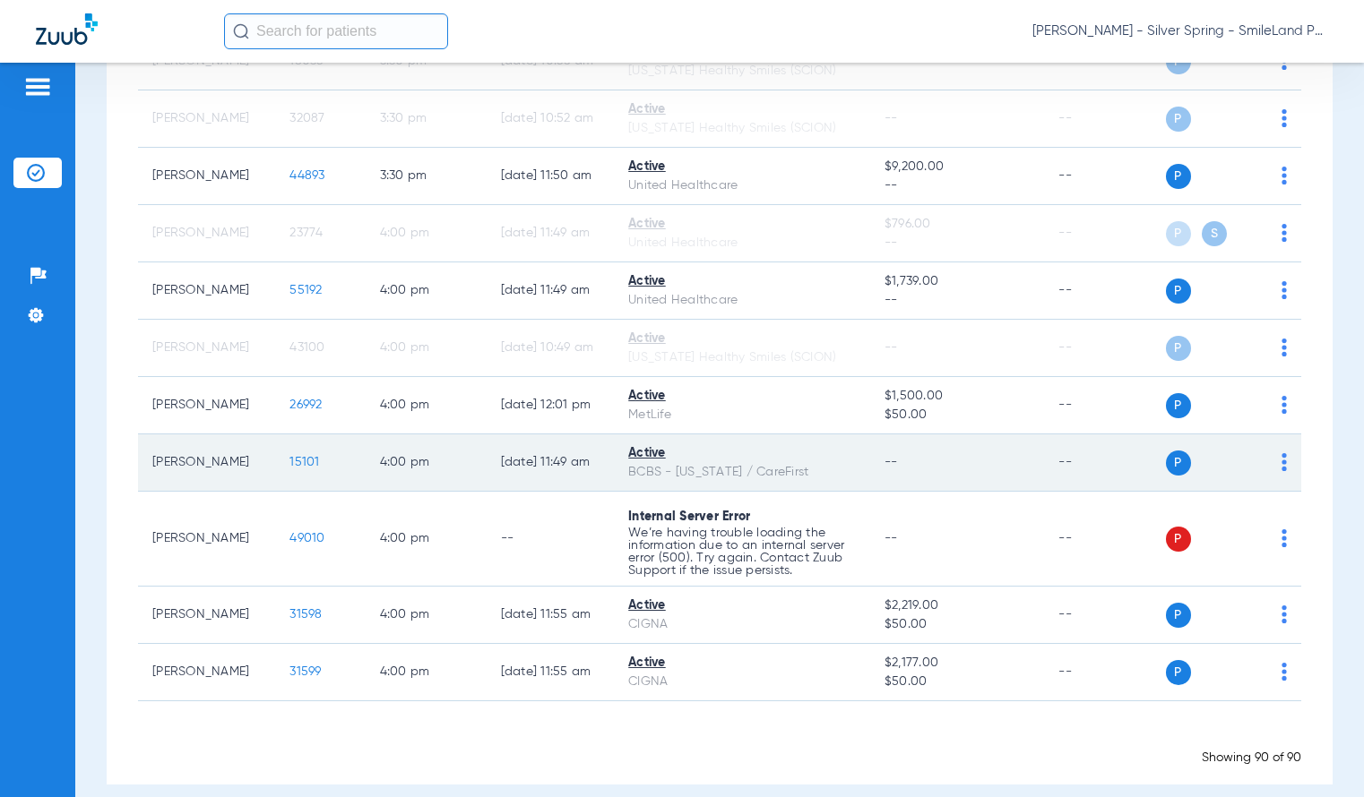
scroll to position [5839, 0]
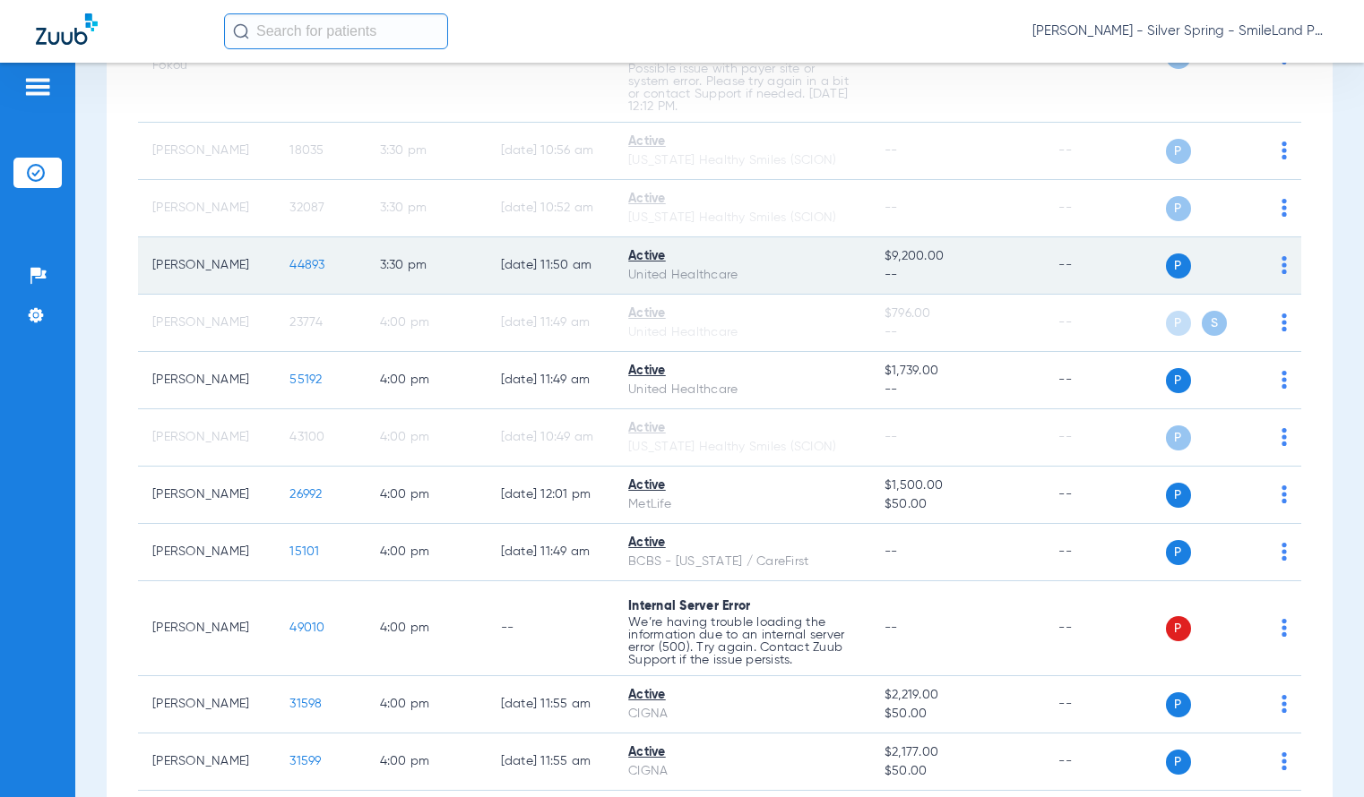
click at [314, 259] on span "44893" at bounding box center [306, 265] width 35 height 13
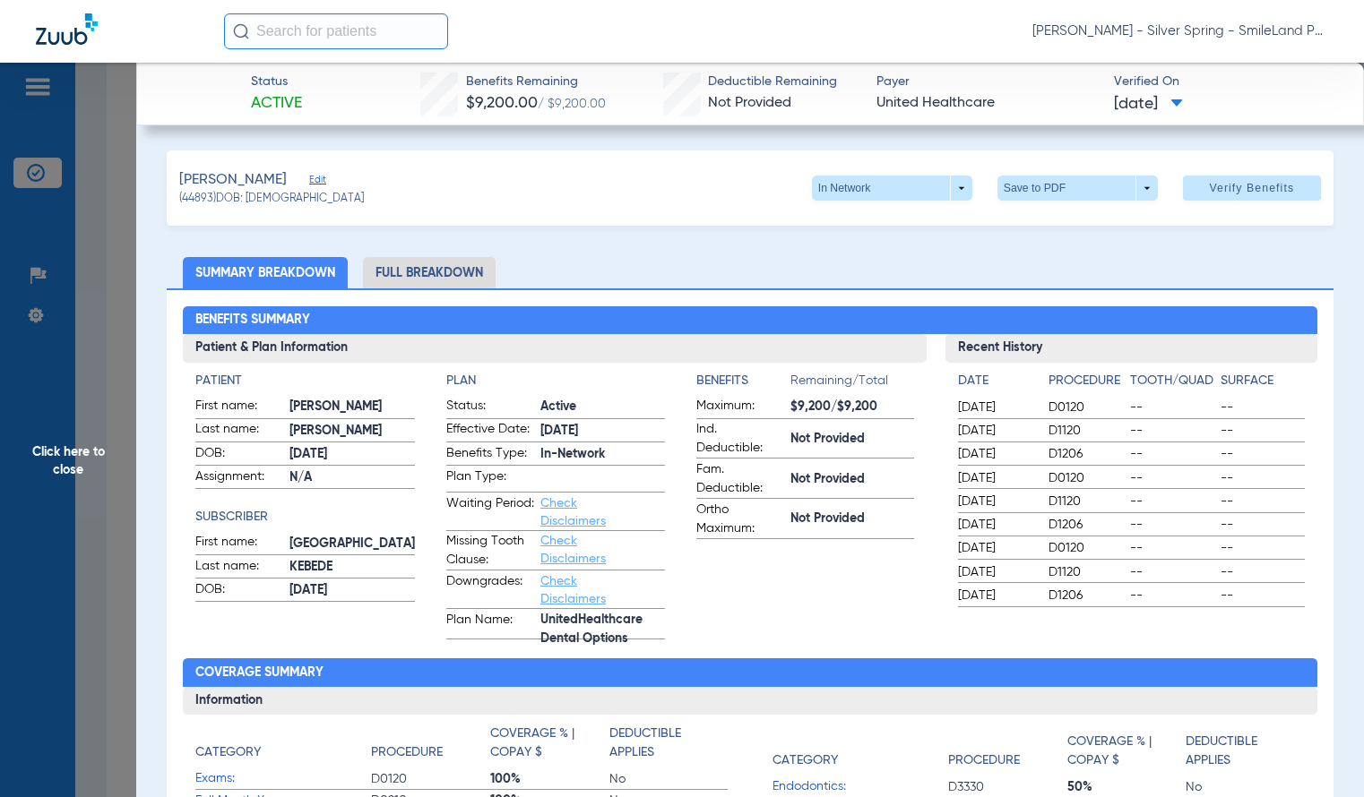
scroll to position [697, 0]
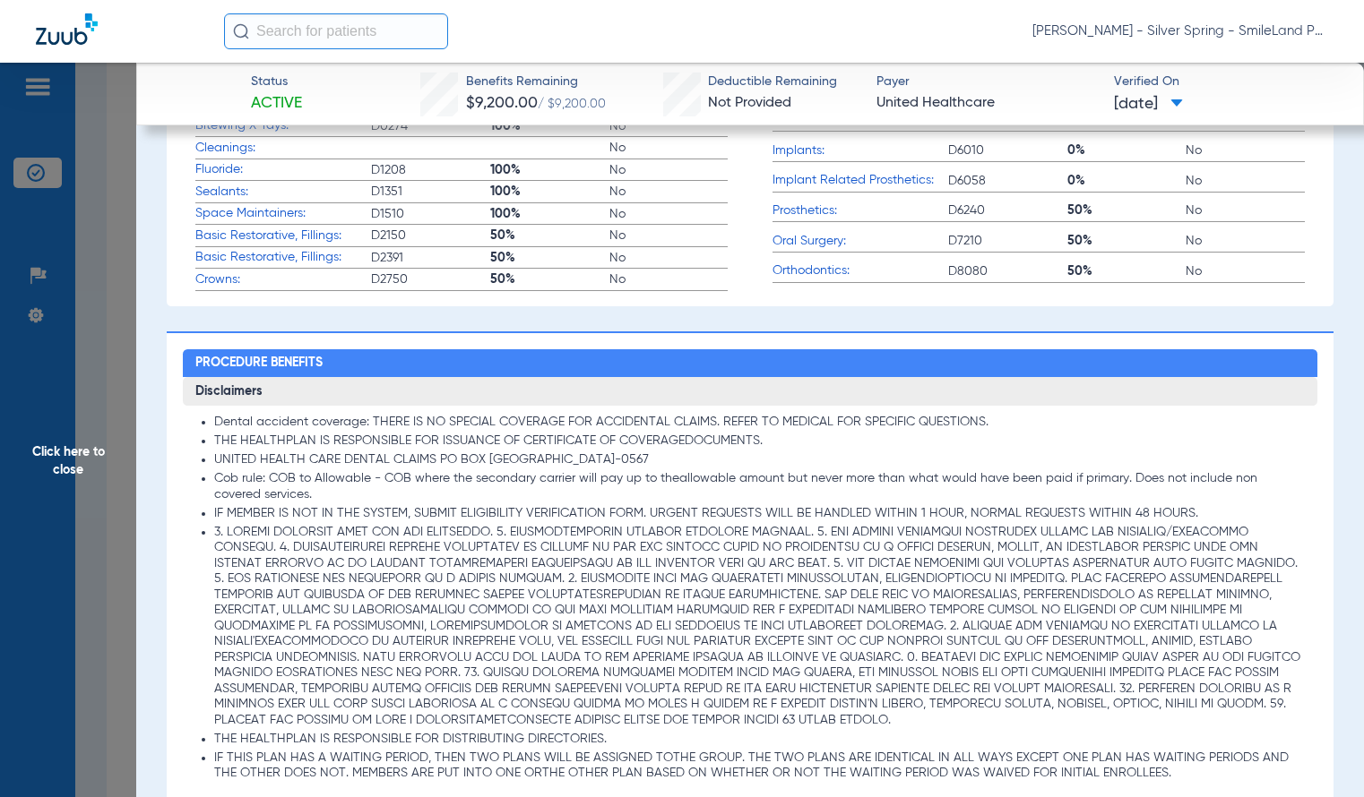
click at [142, 197] on app-member-insurance-verification-view "Status Active Benefits Remaining $9,200.00 / $9,200.00 Deductible Remaining Not…" at bounding box center [749, 760] width 1227 height 2789
click at [36, 385] on span "Click here to close" at bounding box center [68, 461] width 136 height 797
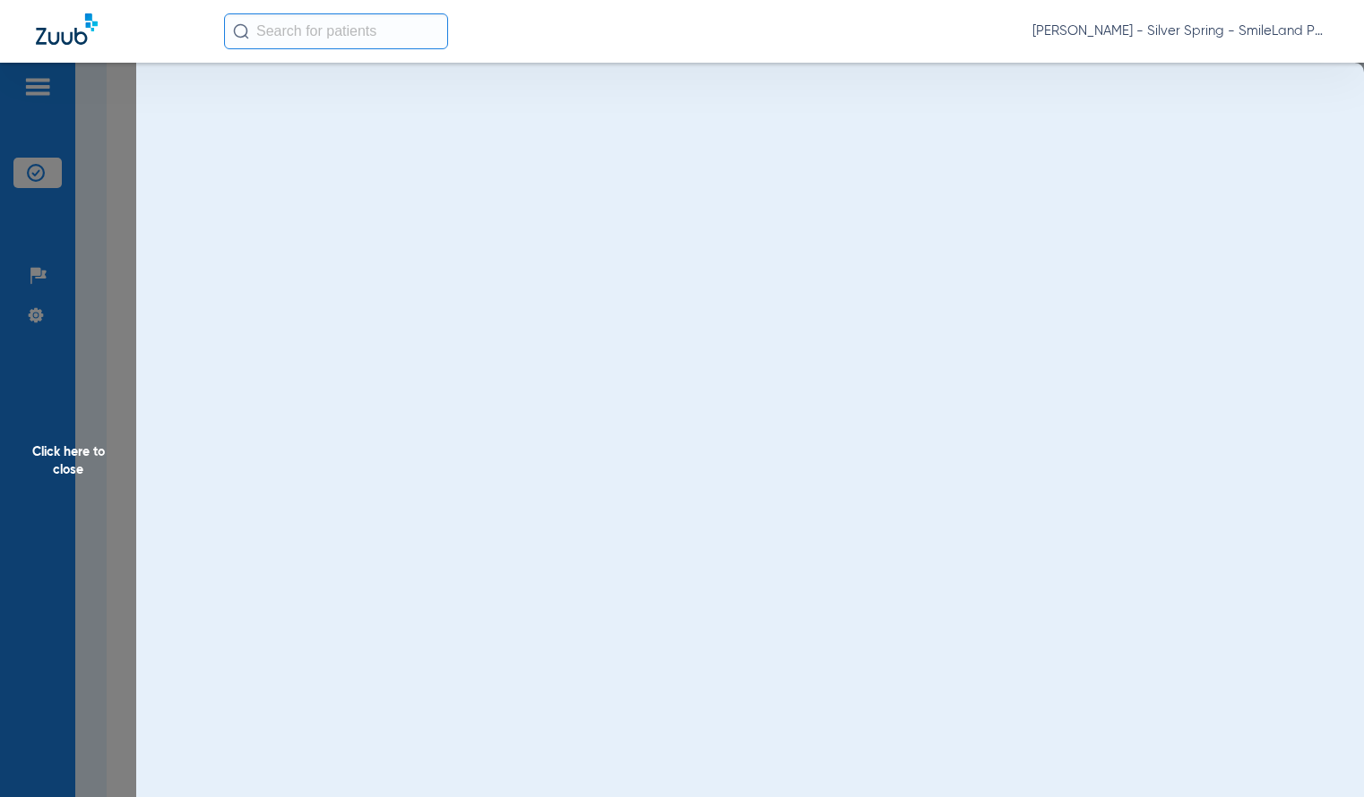
scroll to position [0, 0]
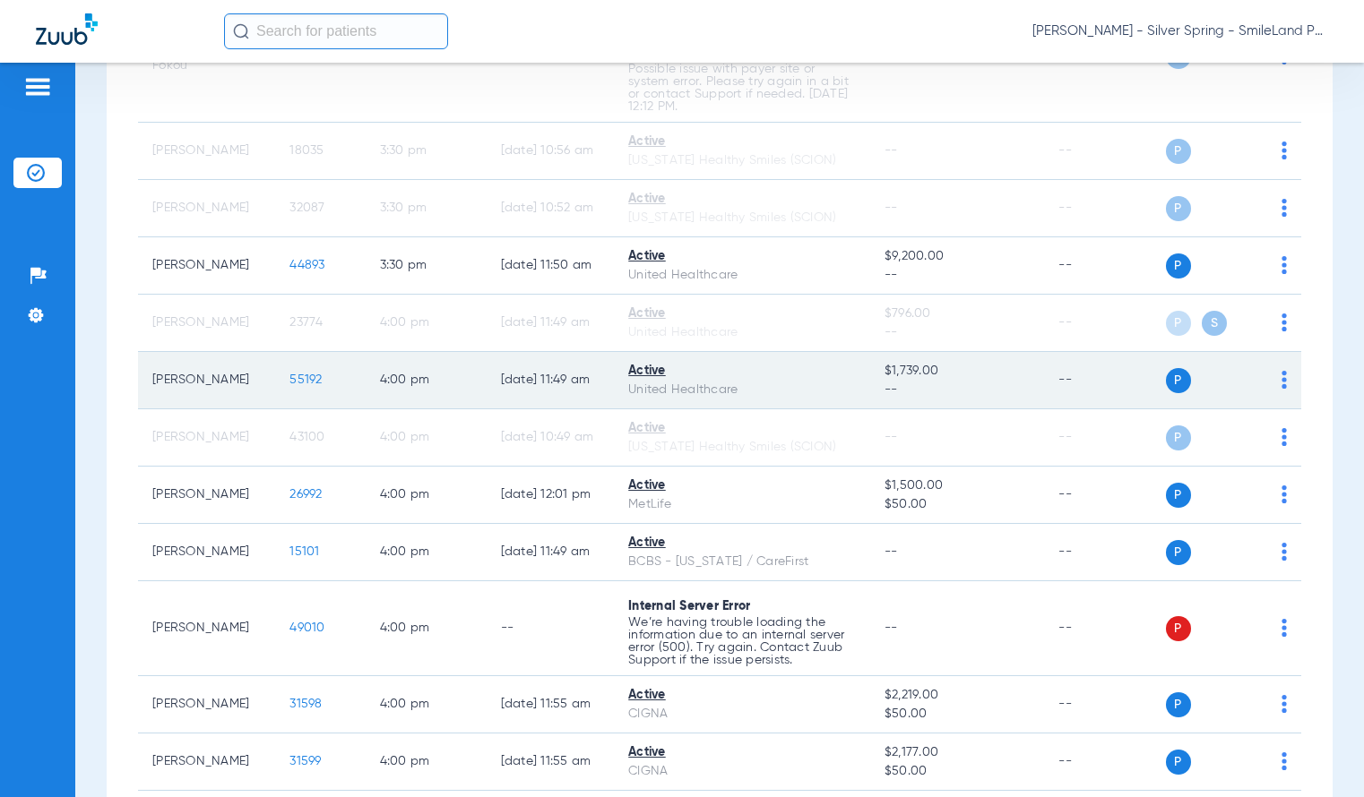
click at [308, 374] on span "55192" at bounding box center [305, 380] width 32 height 13
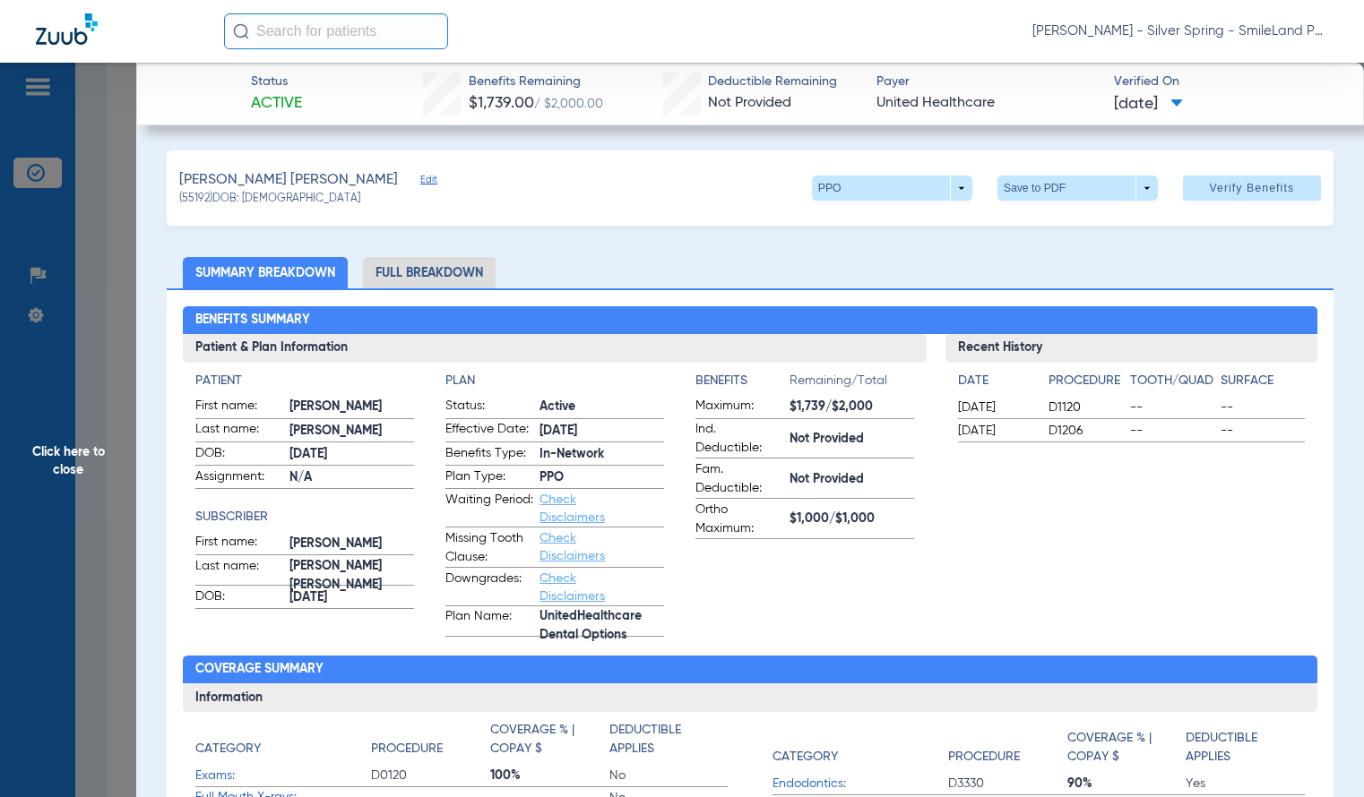
click at [100, 277] on span "Click here to close" at bounding box center [68, 461] width 136 height 797
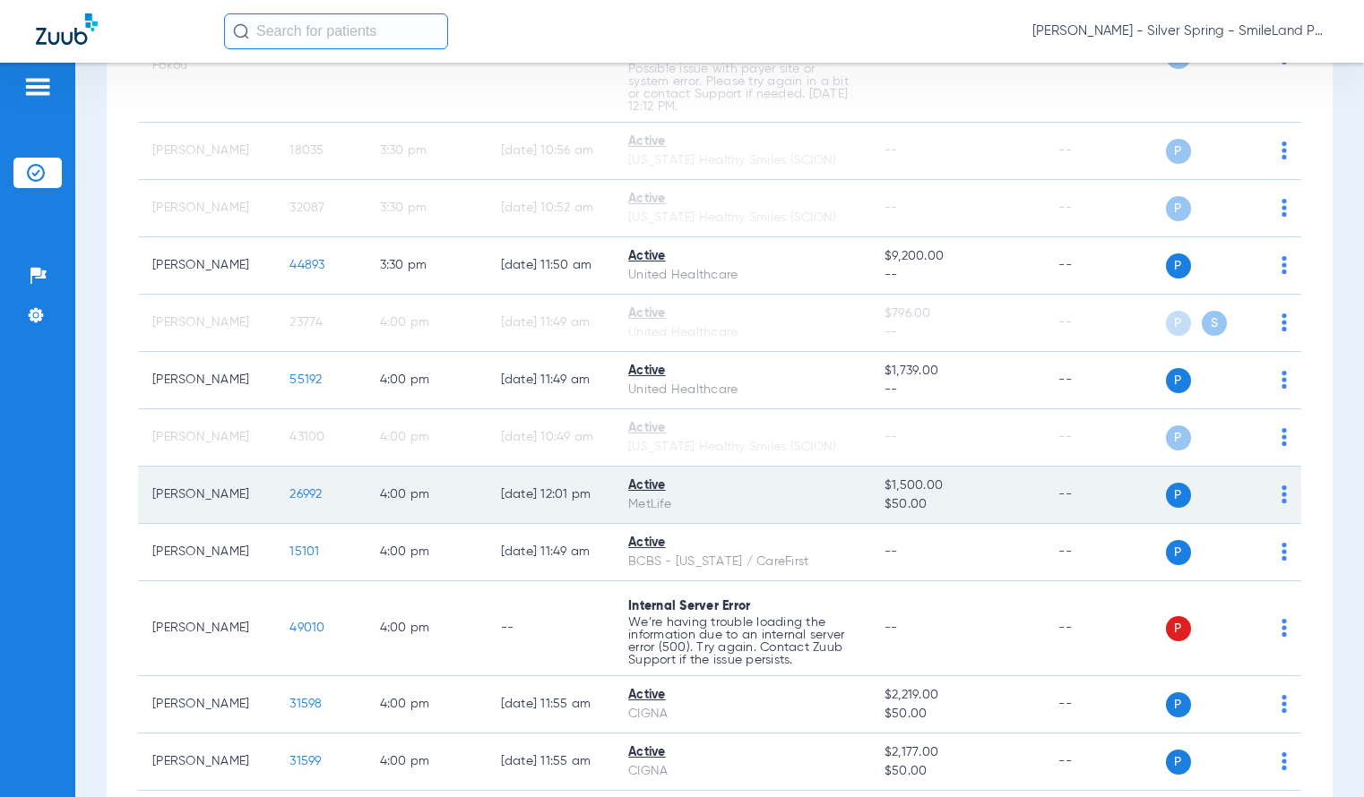
click at [308, 488] on span "26992" at bounding box center [305, 494] width 32 height 13
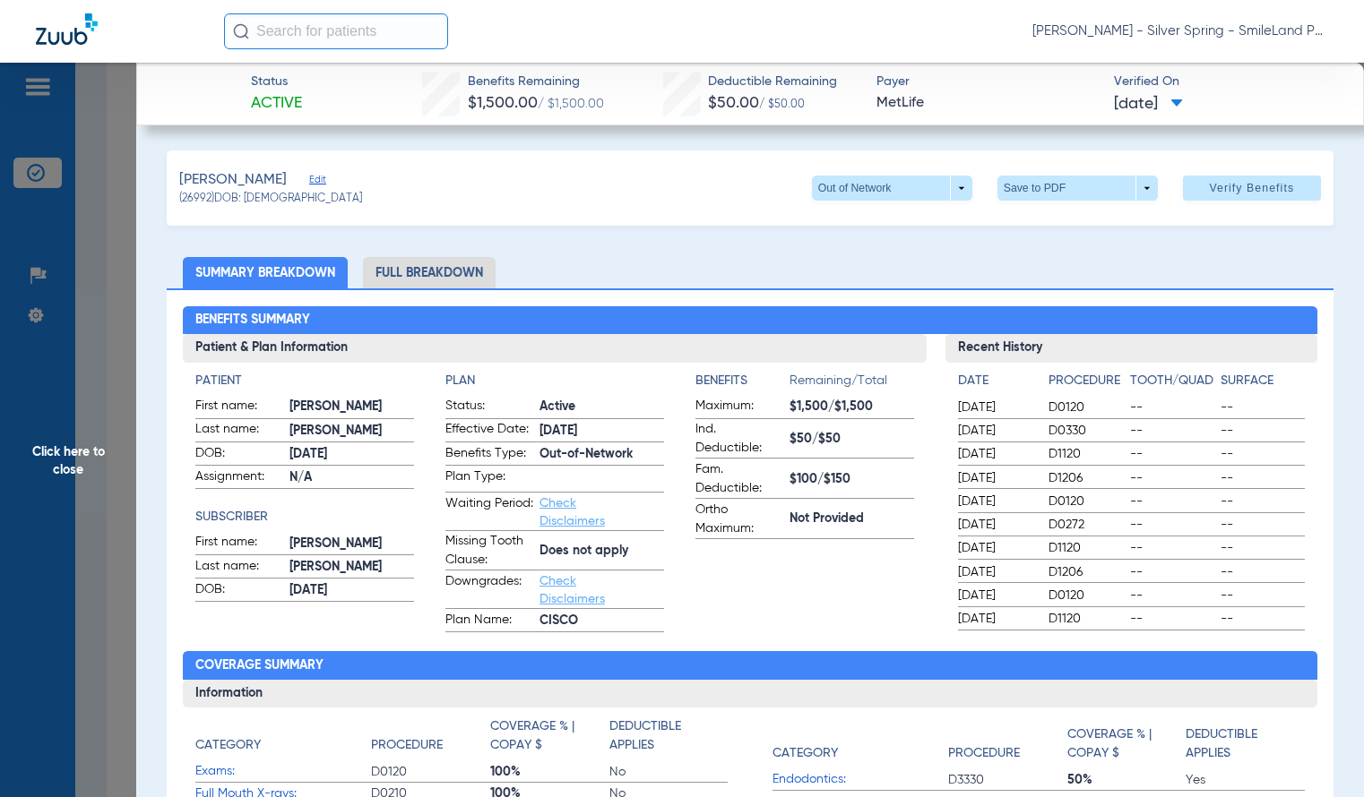
click at [1337, 118] on div "Status Active Benefits Remaining $1,500.00 / $1,500.00 Deductible Remaining $50…" at bounding box center [749, 94] width 1227 height 63
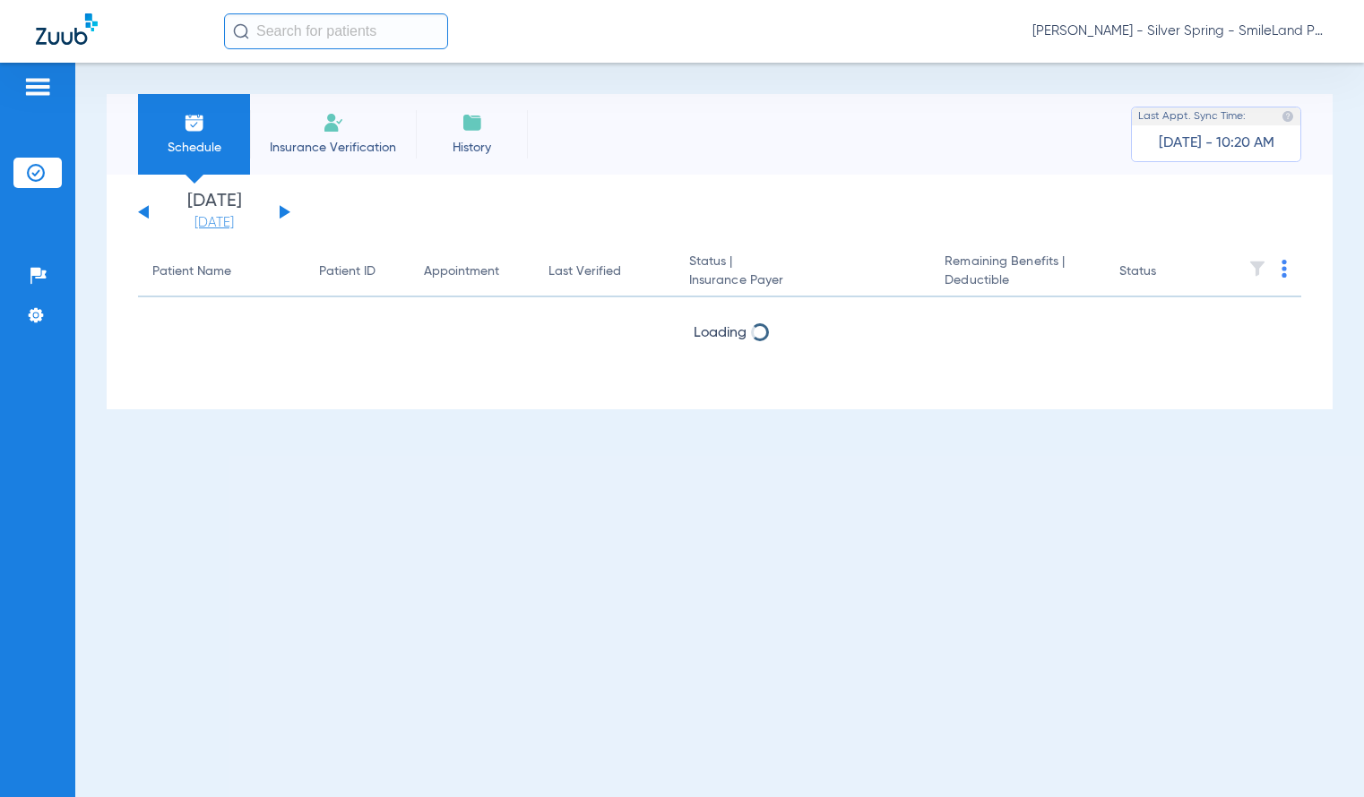
click at [244, 219] on link "[DATE]" at bounding box center [214, 223] width 108 height 18
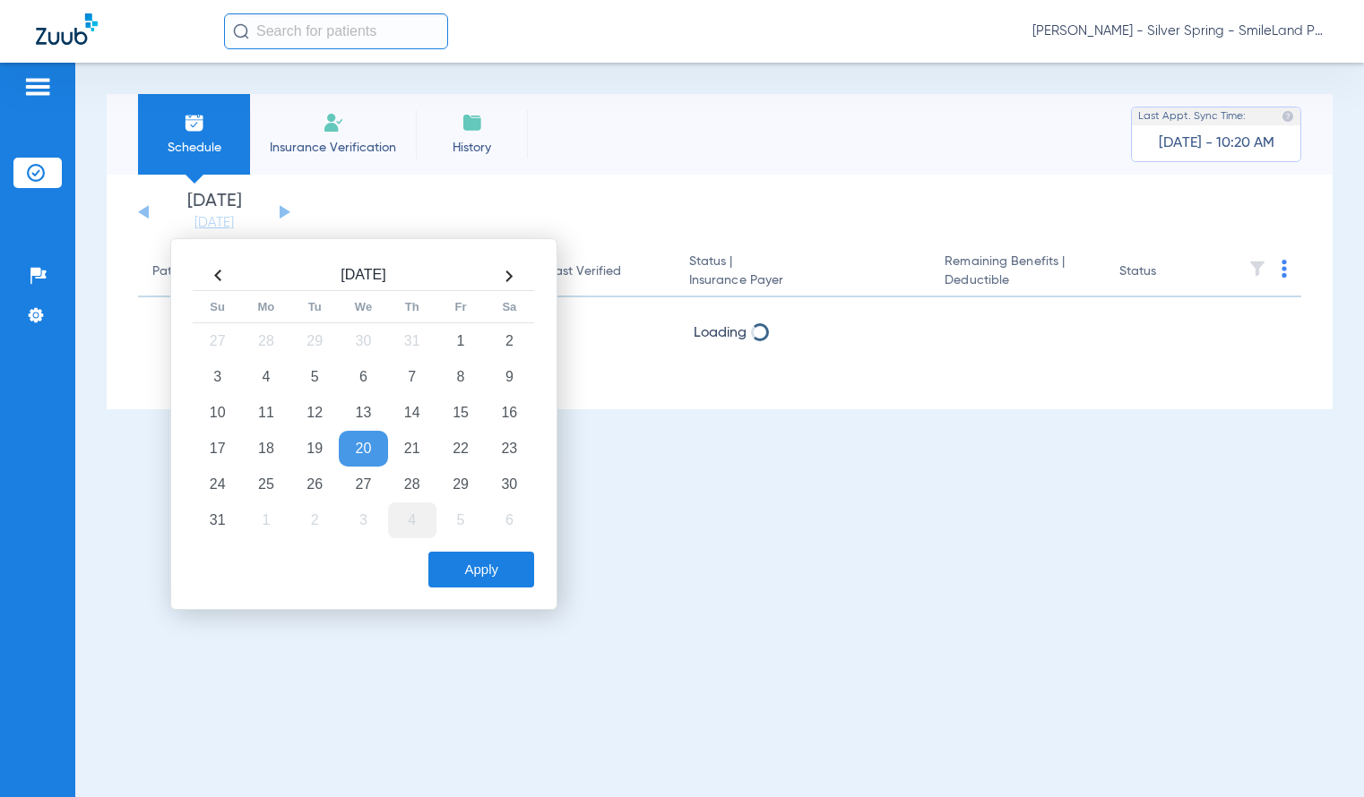
click at [396, 516] on td "4" at bounding box center [412, 521] width 48 height 36
drag, startPoint x: 454, startPoint y: 556, endPoint x: 663, endPoint y: 483, distance: 221.3
click at [455, 556] on button "Apply" at bounding box center [481, 570] width 106 height 36
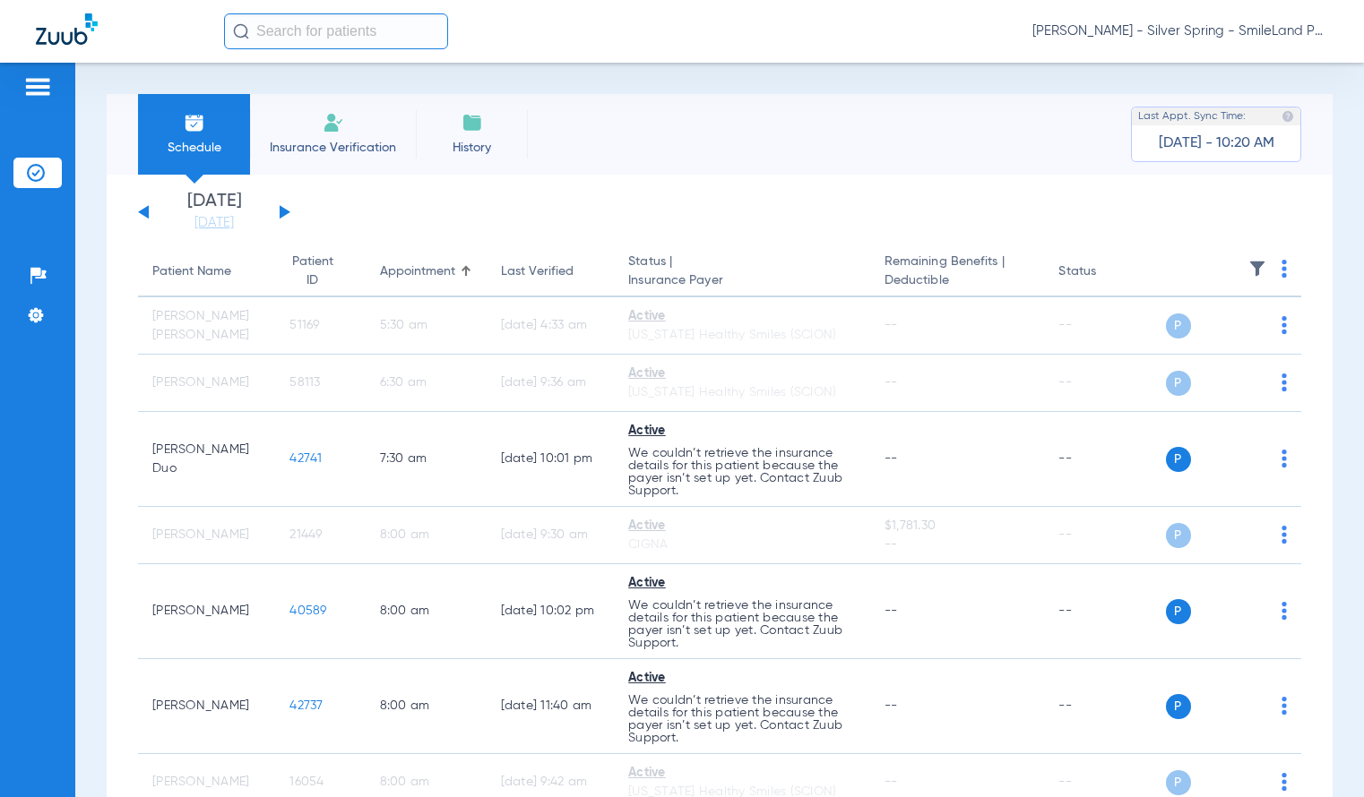
click at [1262, 58] on div "[PERSON_NAME] - Silver Spring - SmileLand PD" at bounding box center [682, 31] width 1364 height 63
click at [1265, 48] on div "[PERSON_NAME] - Silver Spring - SmileLand PD" at bounding box center [776, 31] width 1104 height 36
click at [1273, 44] on div "[PERSON_NAME] - Silver Spring - SmileLand PD" at bounding box center [776, 31] width 1104 height 36
click at [1278, 30] on span "[PERSON_NAME] - Silver Spring - SmileLand PD" at bounding box center [1180, 31] width 296 height 18
click at [1286, 62] on span "Account Selection" at bounding box center [1260, 63] width 100 height 13
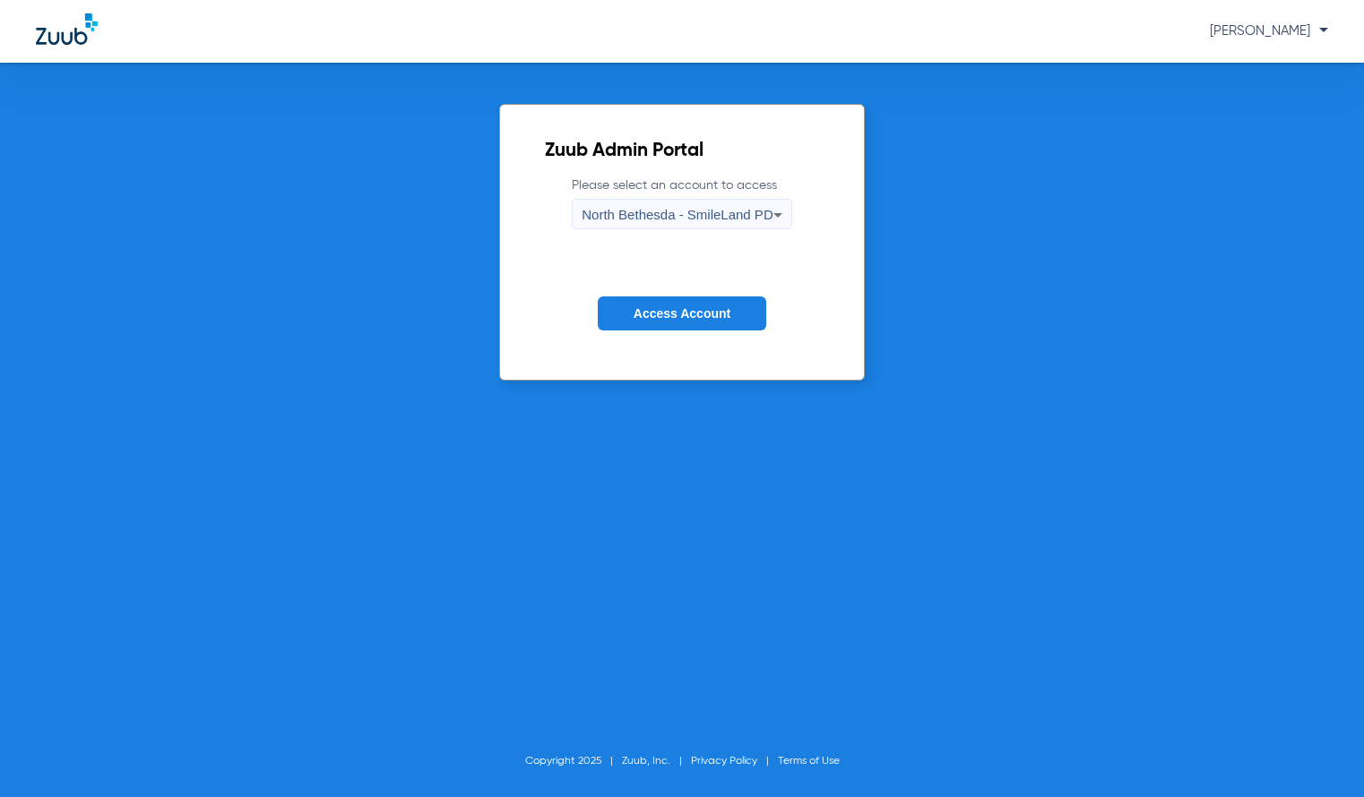
click at [744, 193] on label "Please select an account to access North Bethesda - SmileLand PD" at bounding box center [681, 202] width 219 height 53
click at [750, 211] on span "North Bethesda - SmileLand PD" at bounding box center [676, 214] width 191 height 15
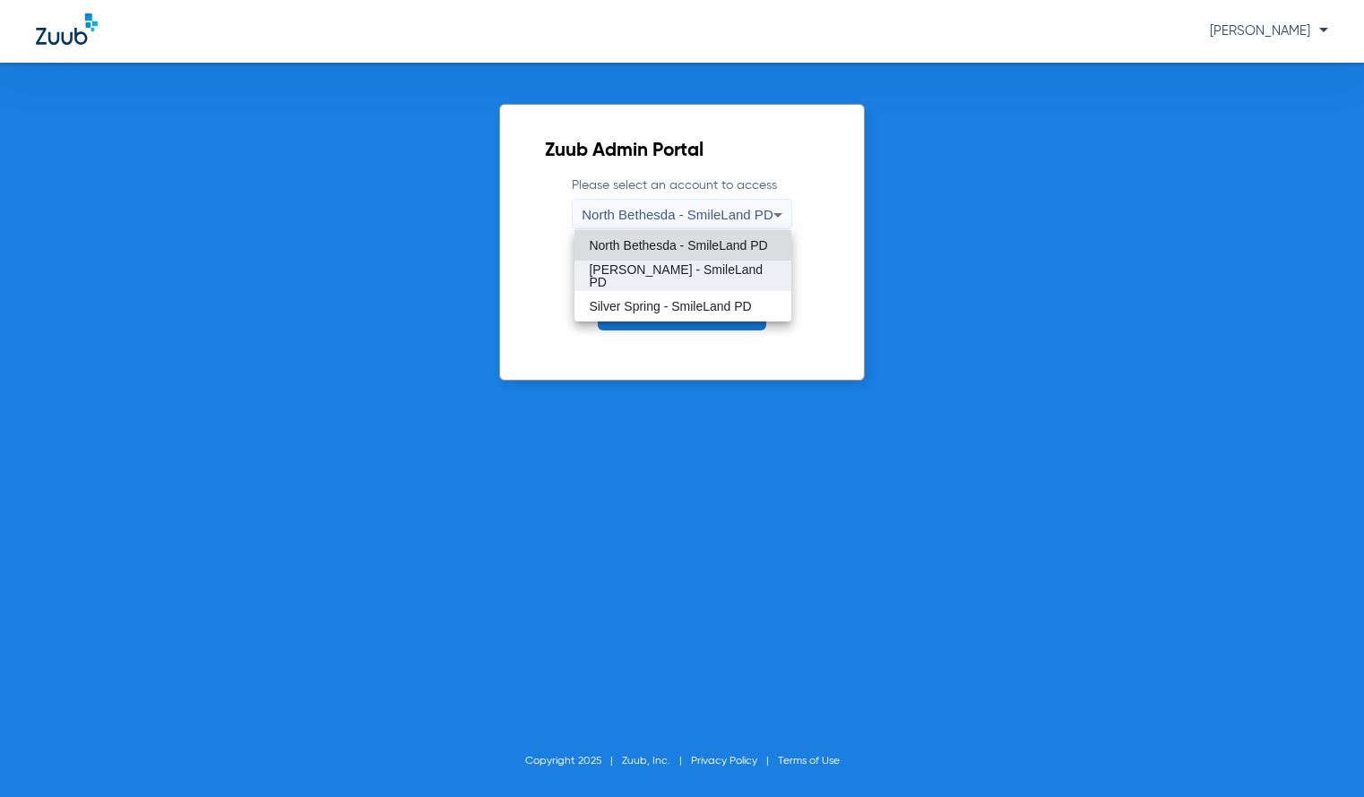
click at [720, 280] on span "[PERSON_NAME] - SmileLand PD" at bounding box center [682, 275] width 187 height 25
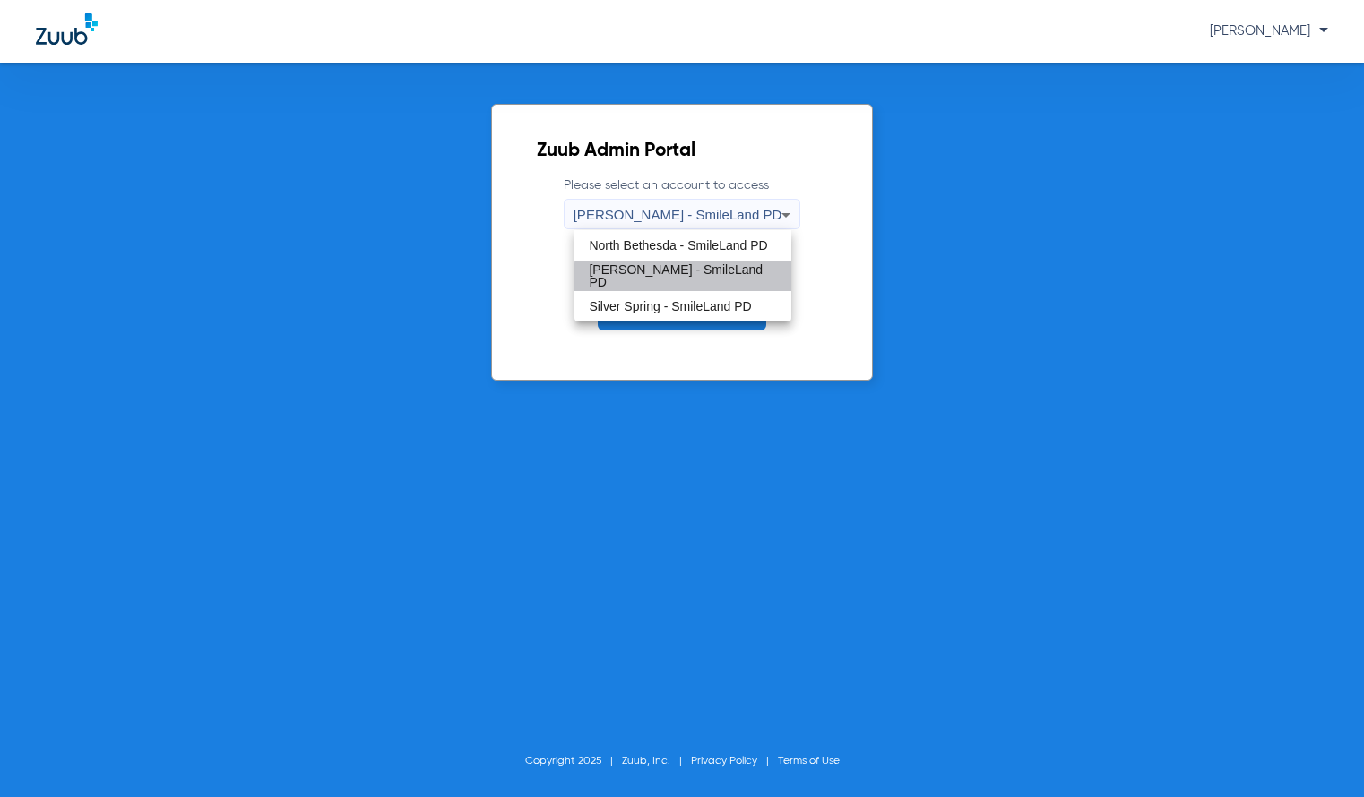
click at [723, 312] on span "Access Account" at bounding box center [681, 313] width 97 height 14
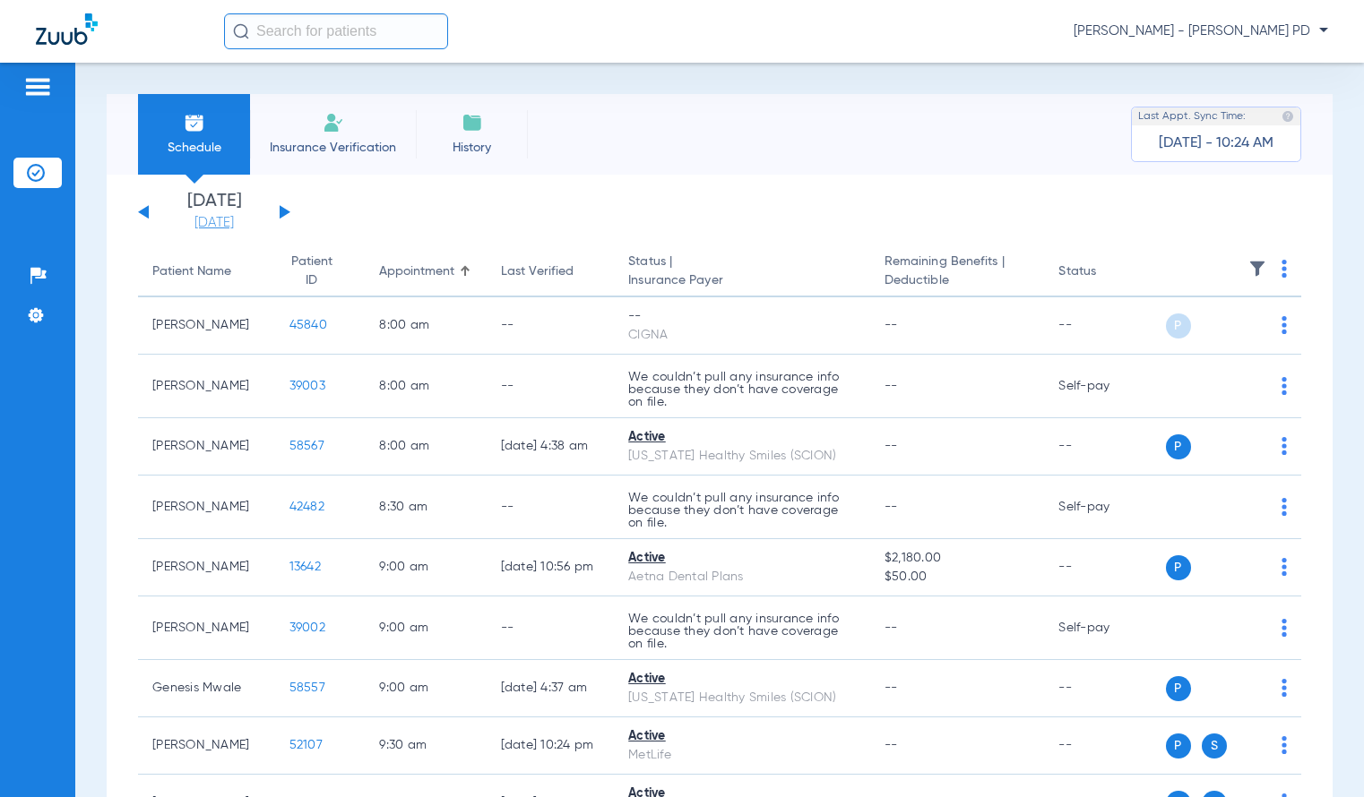
click at [221, 223] on link "[DATE]" at bounding box center [214, 223] width 108 height 18
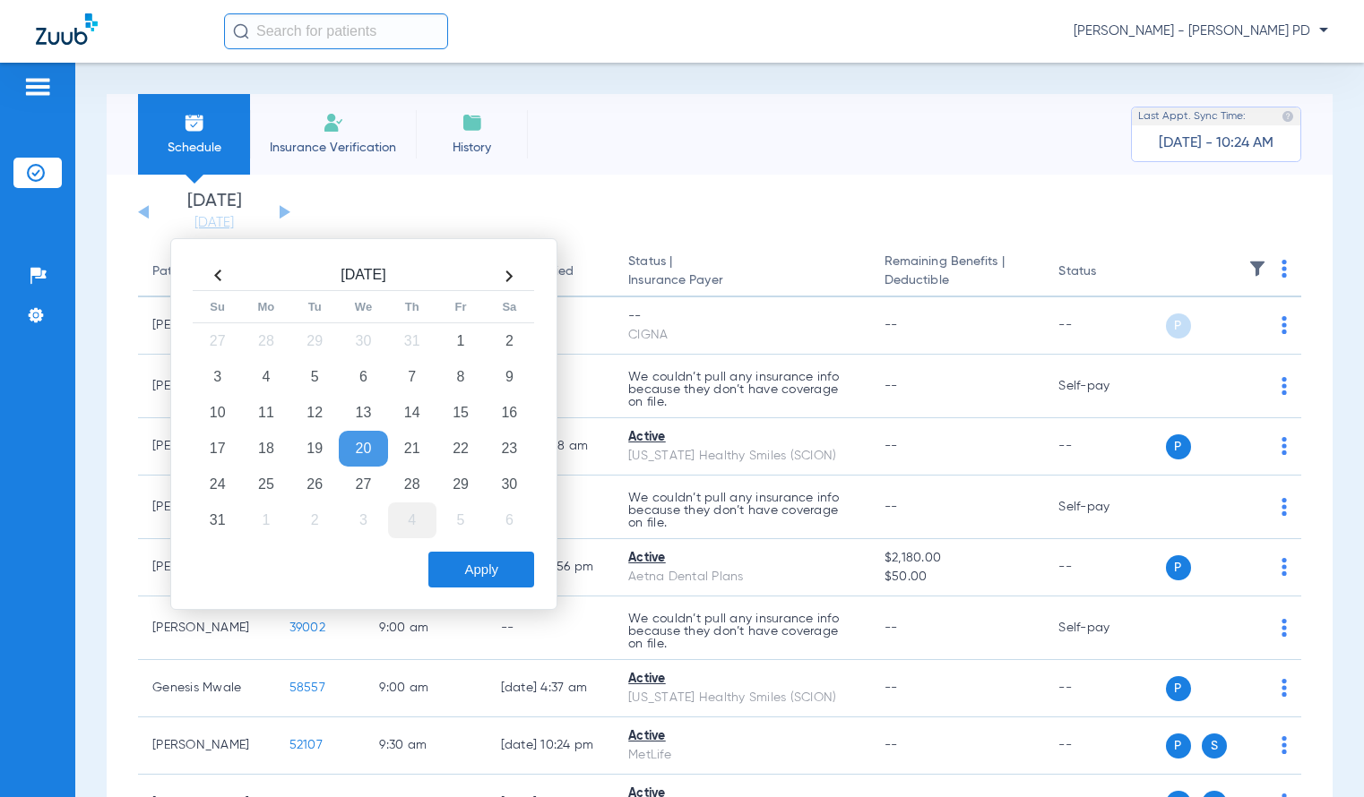
click at [423, 517] on td "4" at bounding box center [412, 521] width 48 height 36
click at [500, 567] on button "Apply" at bounding box center [481, 570] width 106 height 36
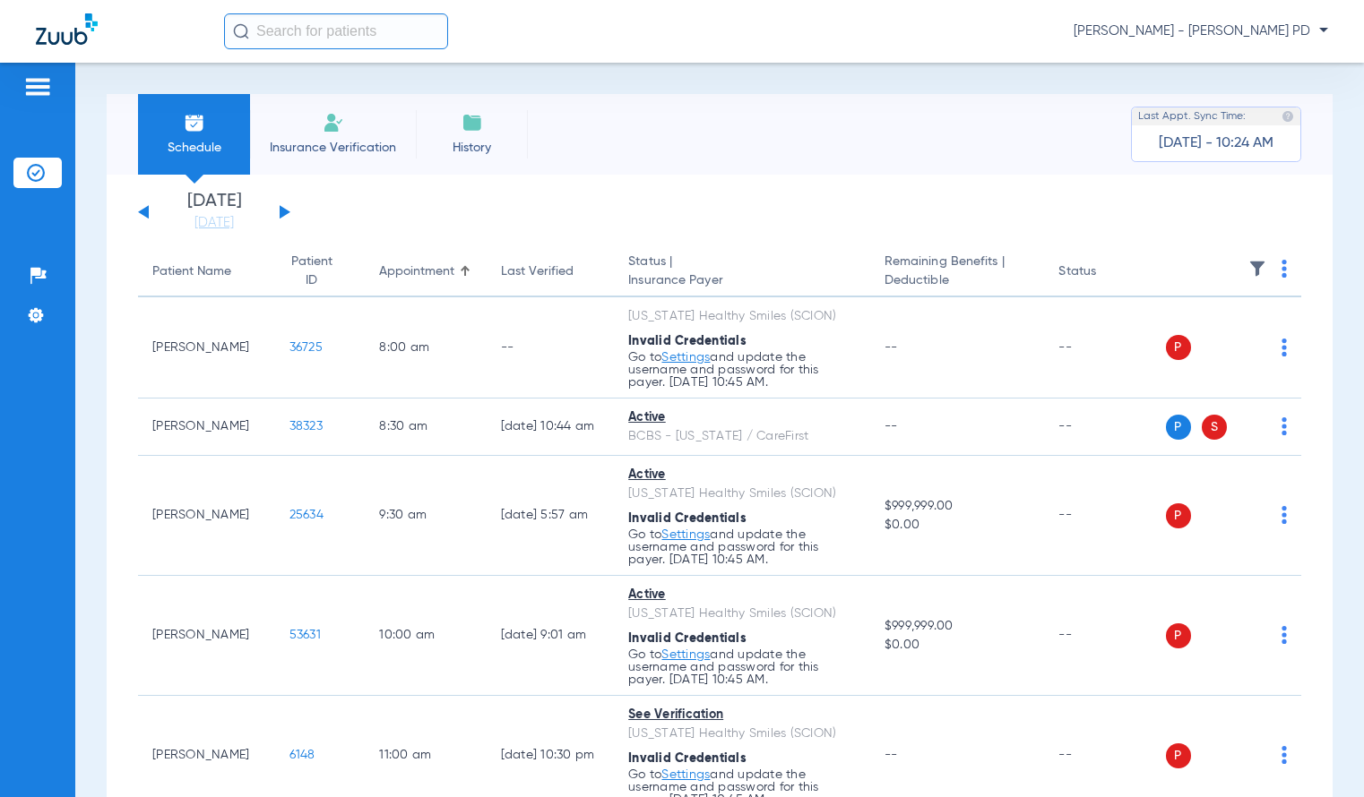
click at [1265, 277] on th at bounding box center [1234, 272] width 136 height 50
click at [1265, 275] on th at bounding box center [1234, 272] width 136 height 50
click at [1281, 280] on app-actions at bounding box center [1283, 272] width 5 height 24
click at [1281, 280] on span at bounding box center [1283, 274] width 5 height 13
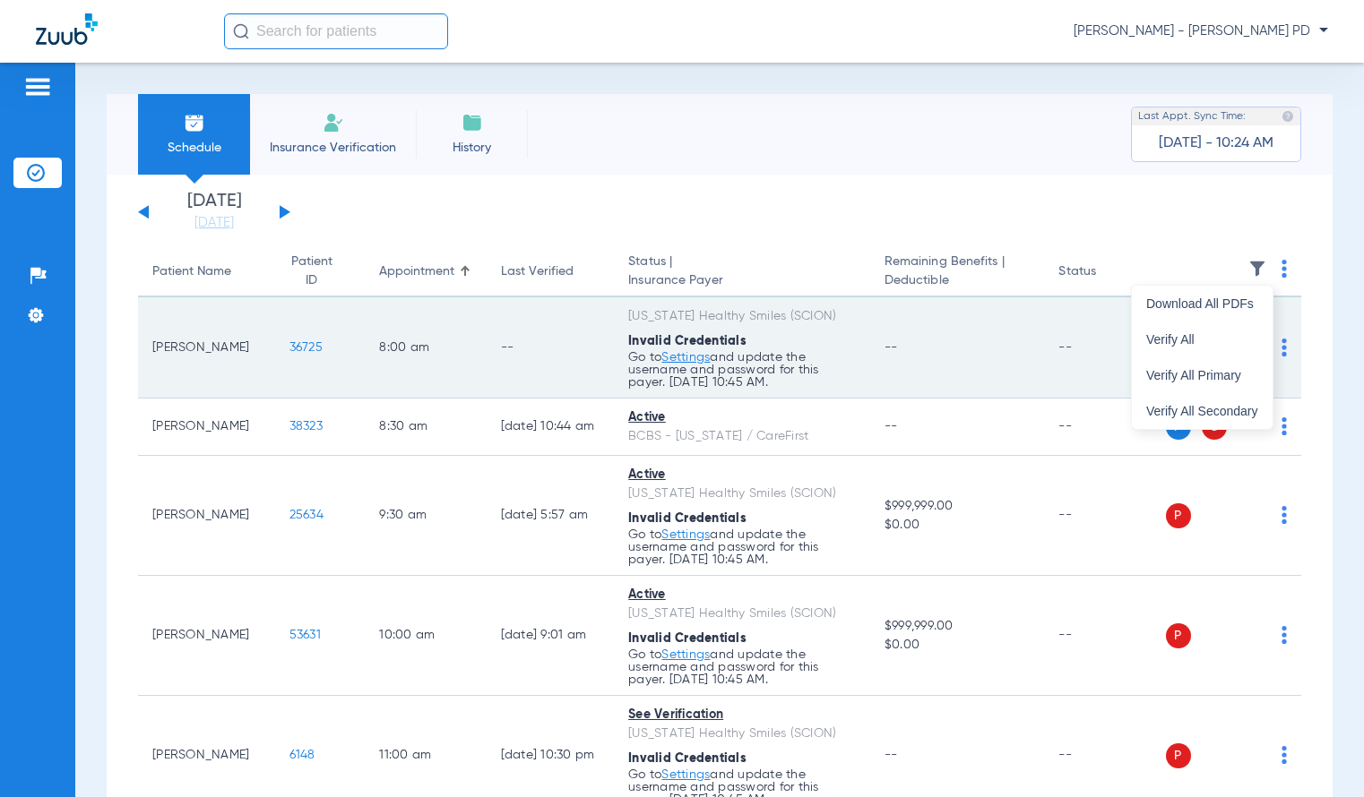
drag, startPoint x: 1269, startPoint y: 280, endPoint x: 1251, endPoint y: 332, distance: 55.8
click at [1251, 332] on button "Verify All" at bounding box center [1201, 340] width 141 height 36
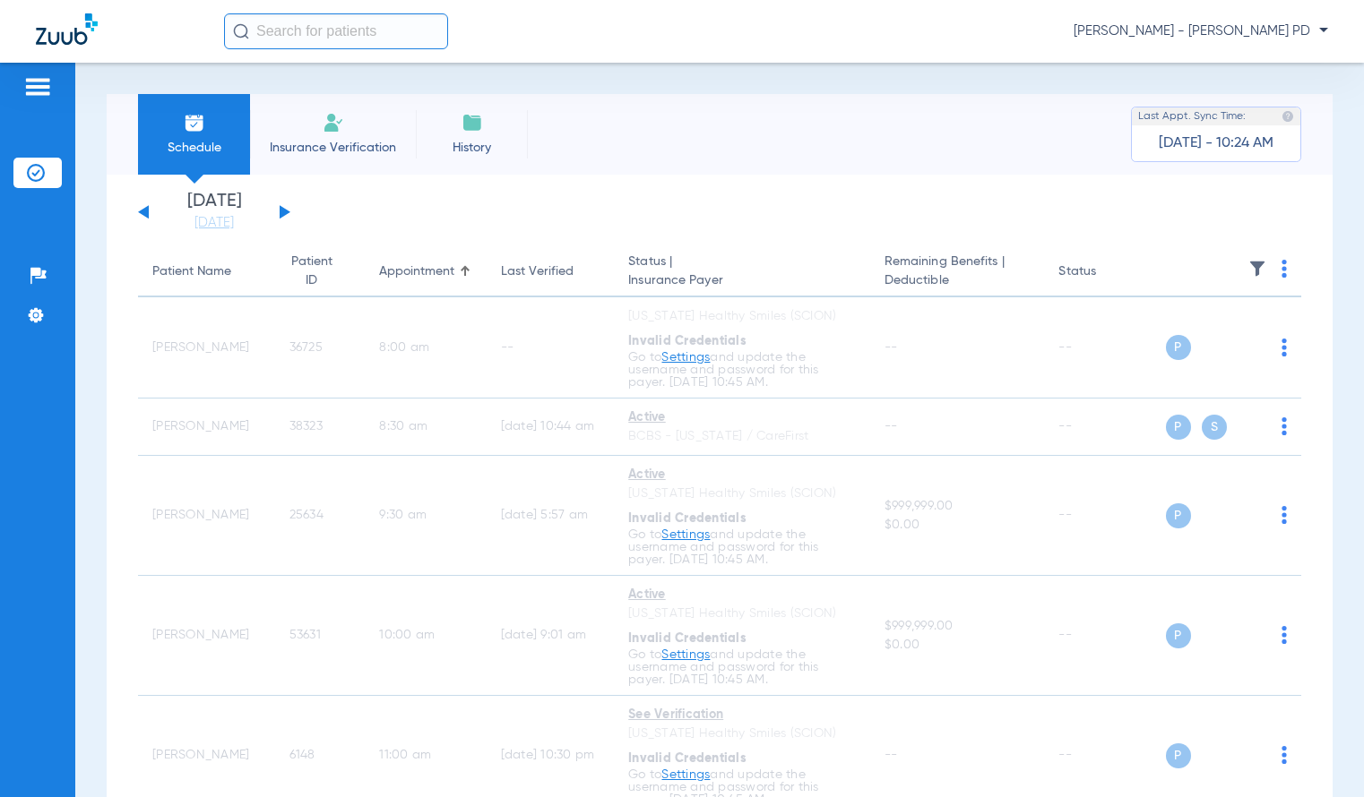
click at [1333, 131] on div "Schedule Insurance Verification History Last Appt. Sync Time: Today - 10:24 AM …" at bounding box center [719, 430] width 1288 height 735
click at [139, 200] on div "[DATE] [DATE] [DATE] [DATE] [DATE] [DATE] [DATE] [DATE] [DATE] [DATE] [DATE] [D…" at bounding box center [214, 212] width 152 height 39
click at [194, 220] on link "[DATE]" at bounding box center [214, 223] width 108 height 18
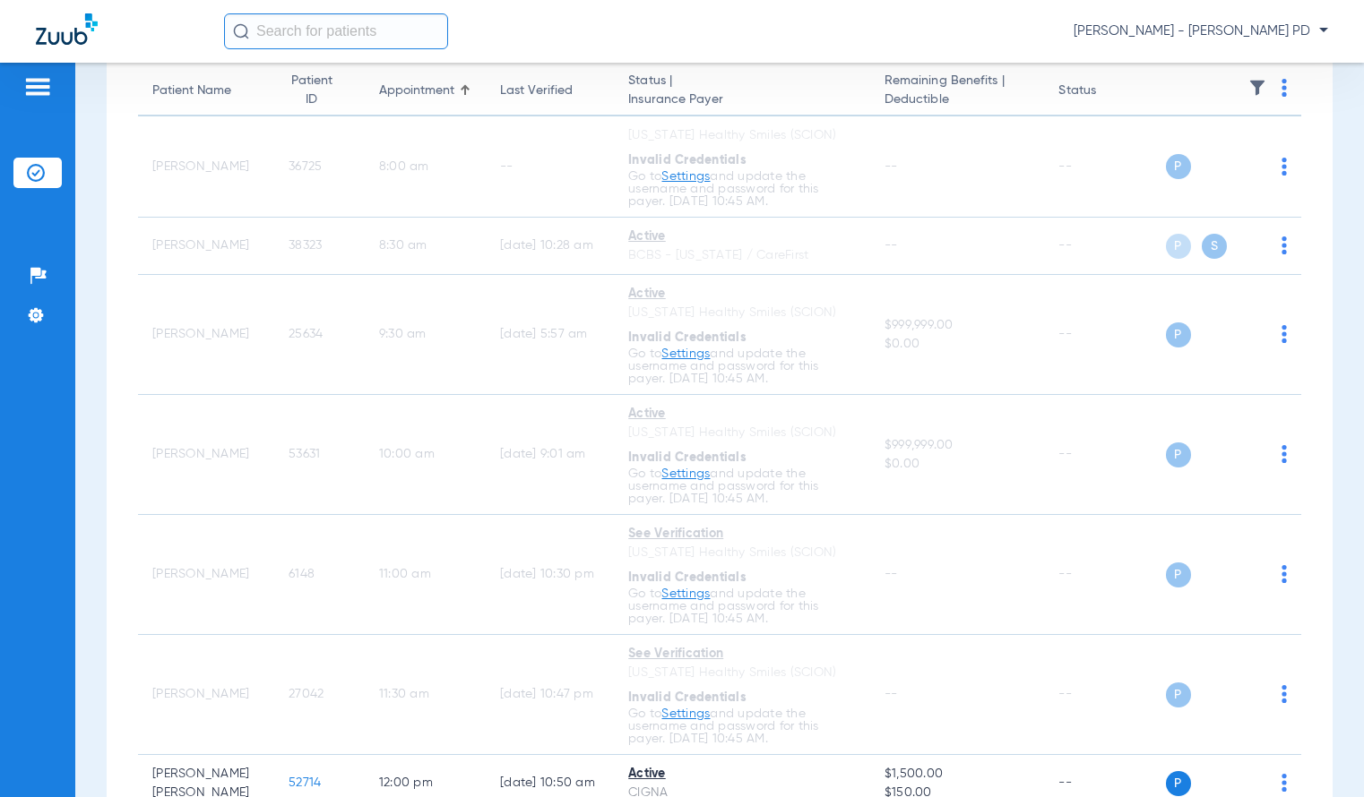
scroll to position [107, 0]
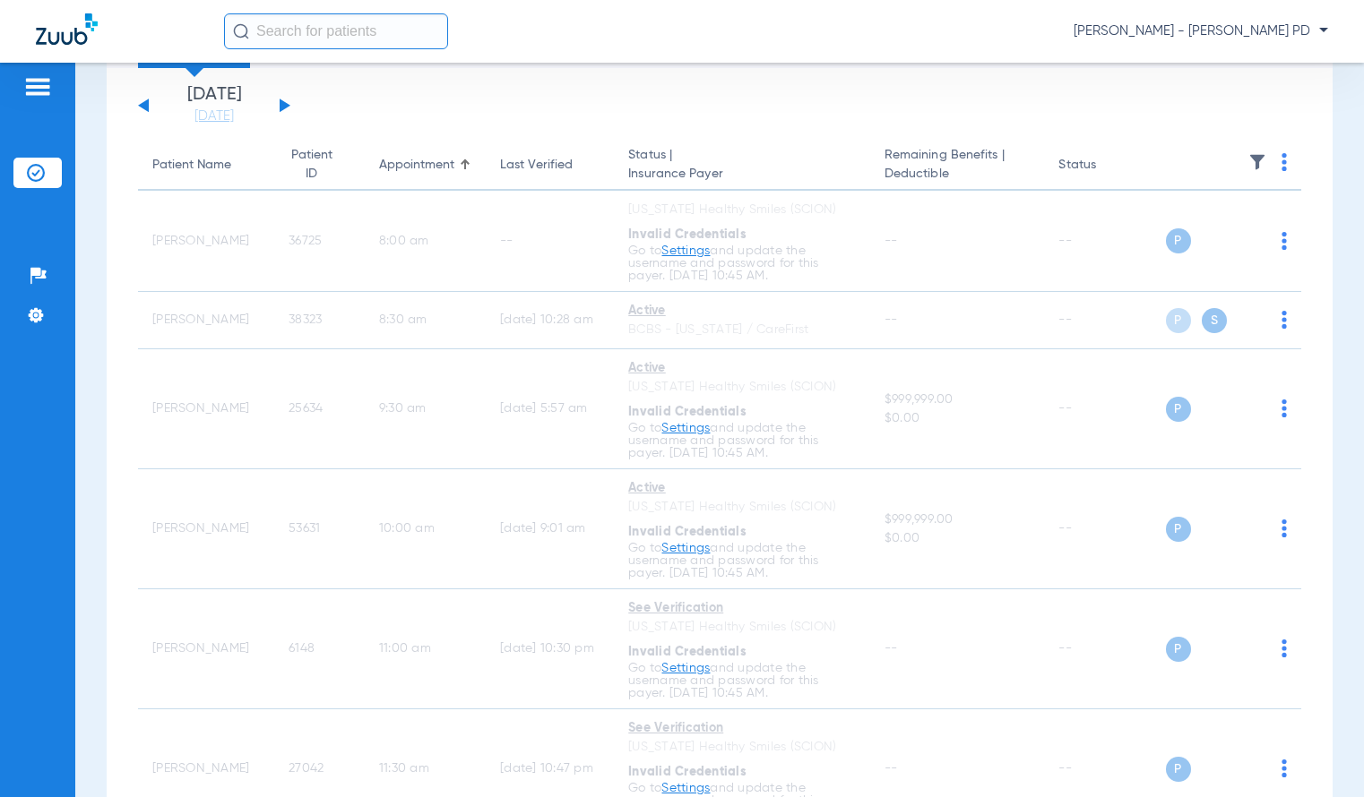
click at [1321, 339] on div "Schedule Insurance Verification History Last Appt. Sync Time: Today - 11:46 AM …" at bounding box center [719, 430] width 1288 height 735
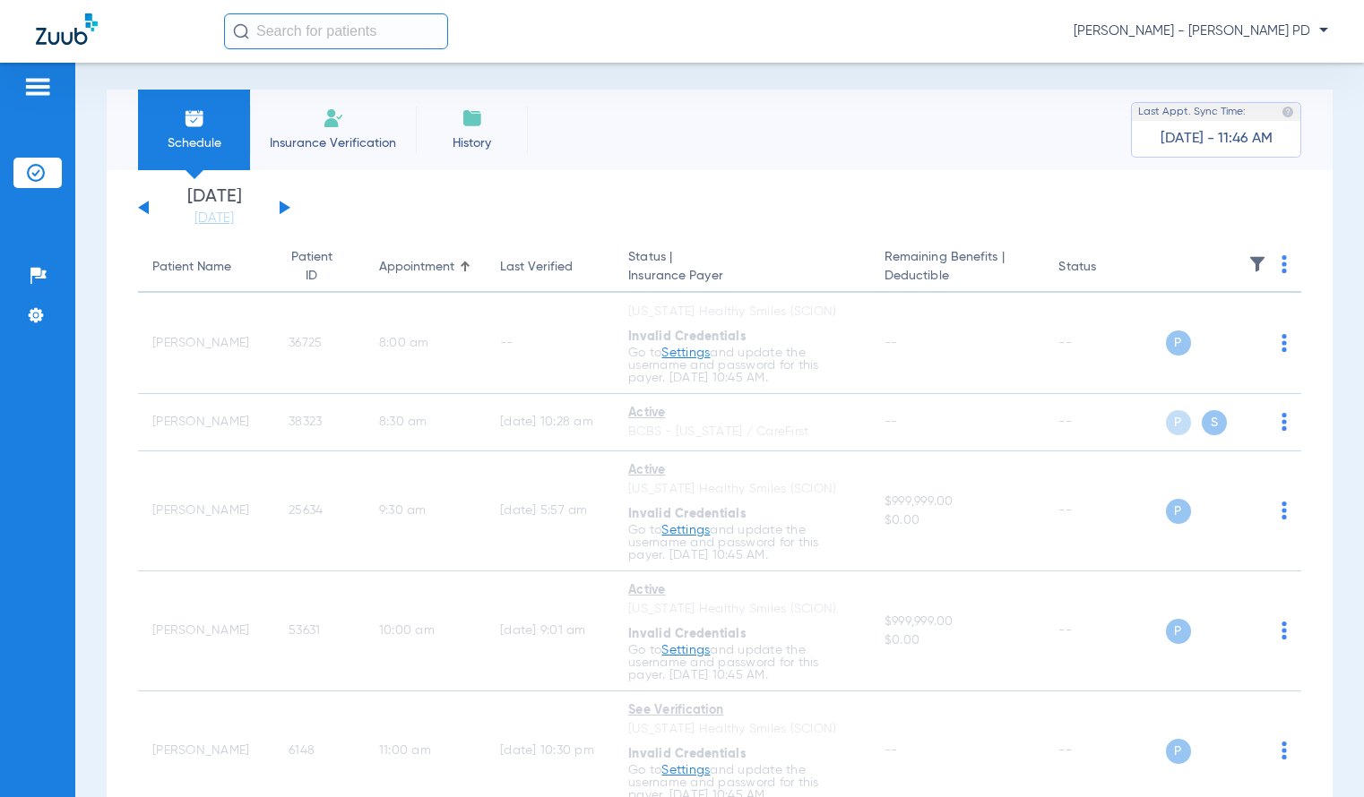
scroll to position [0, 0]
